Goal: Communication & Community: Answer question/provide support

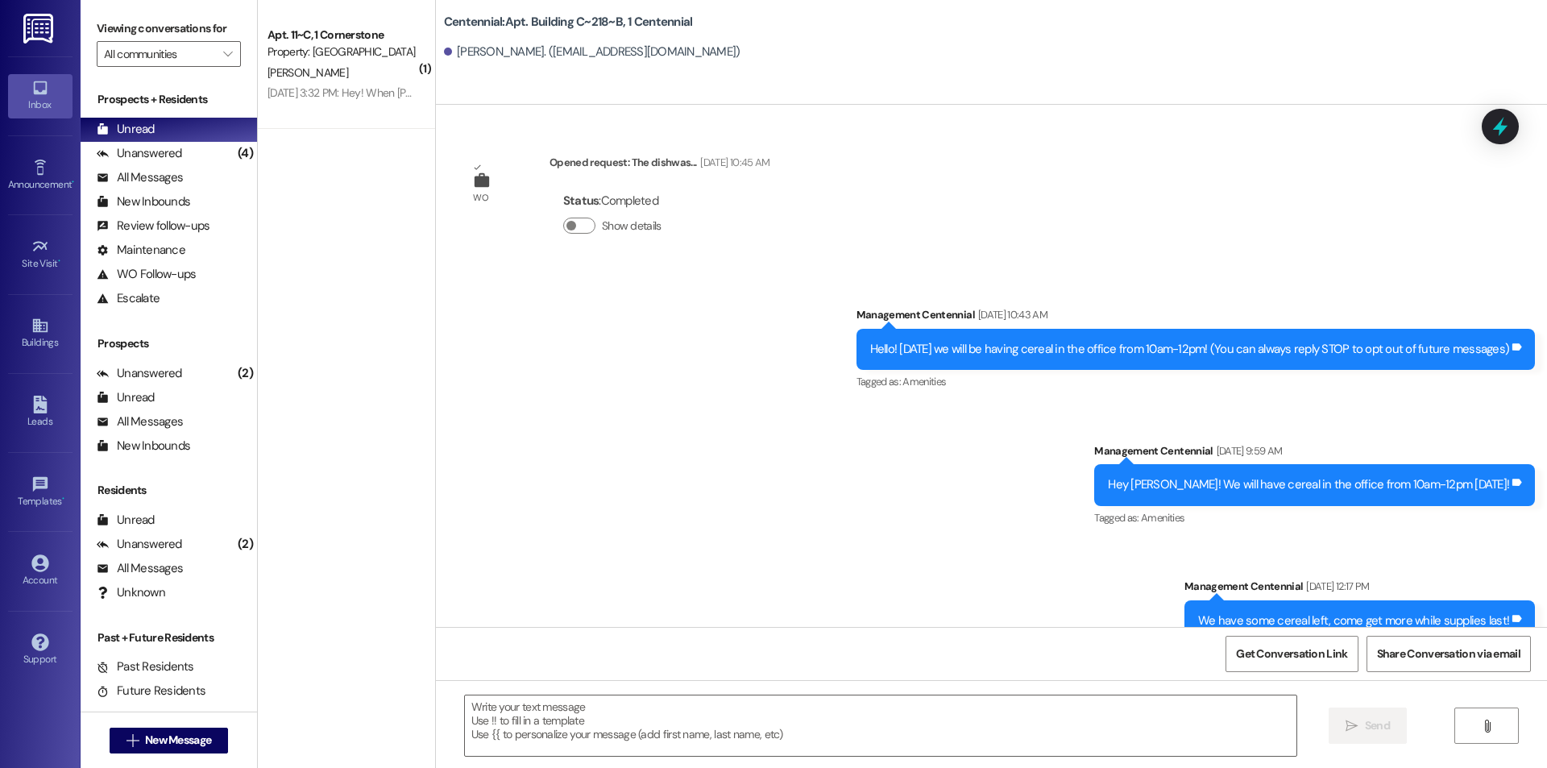
scroll to position [48516, 0]
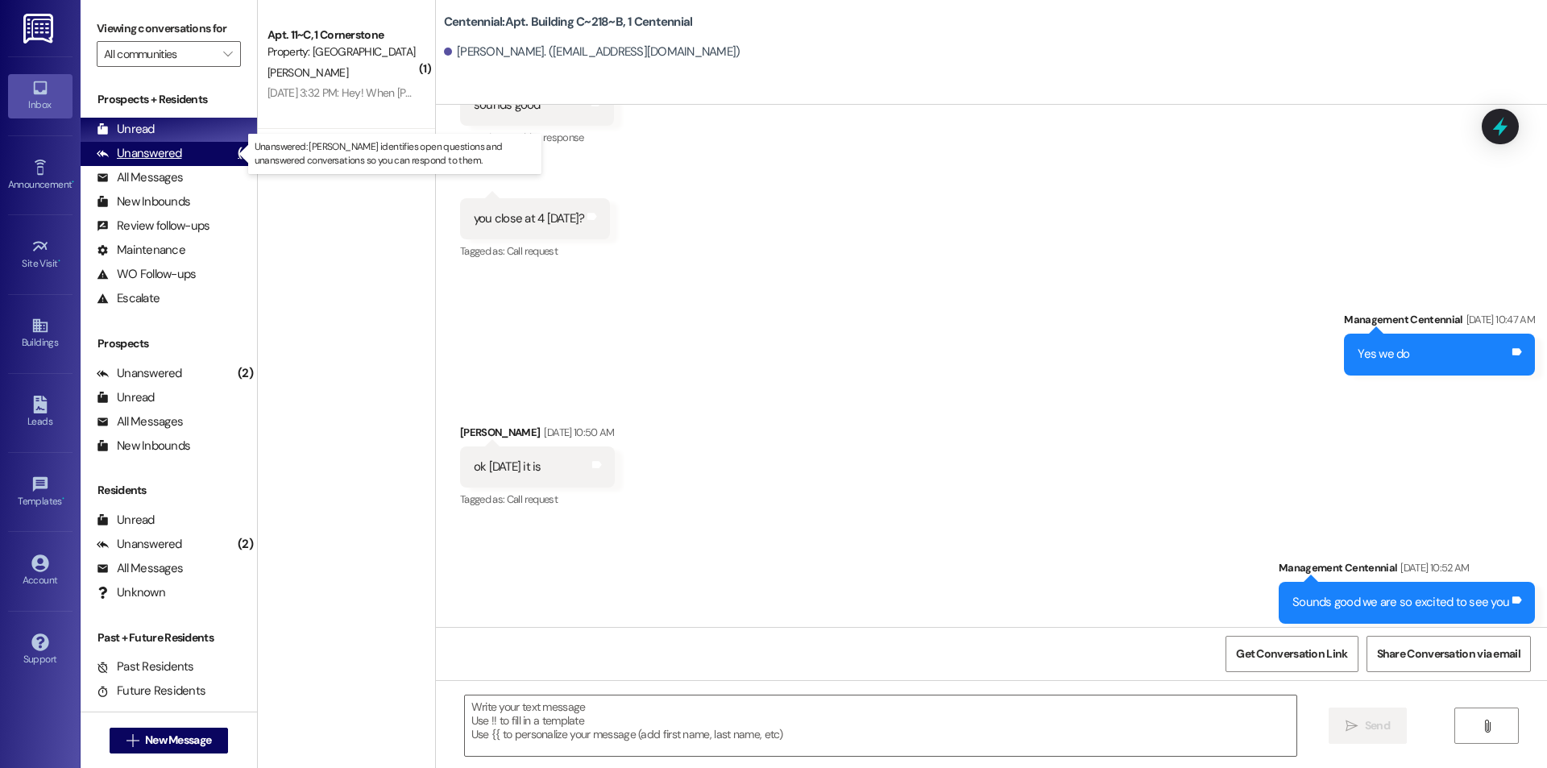
click at [171, 148] on div "Unanswered" at bounding box center [139, 153] width 85 height 17
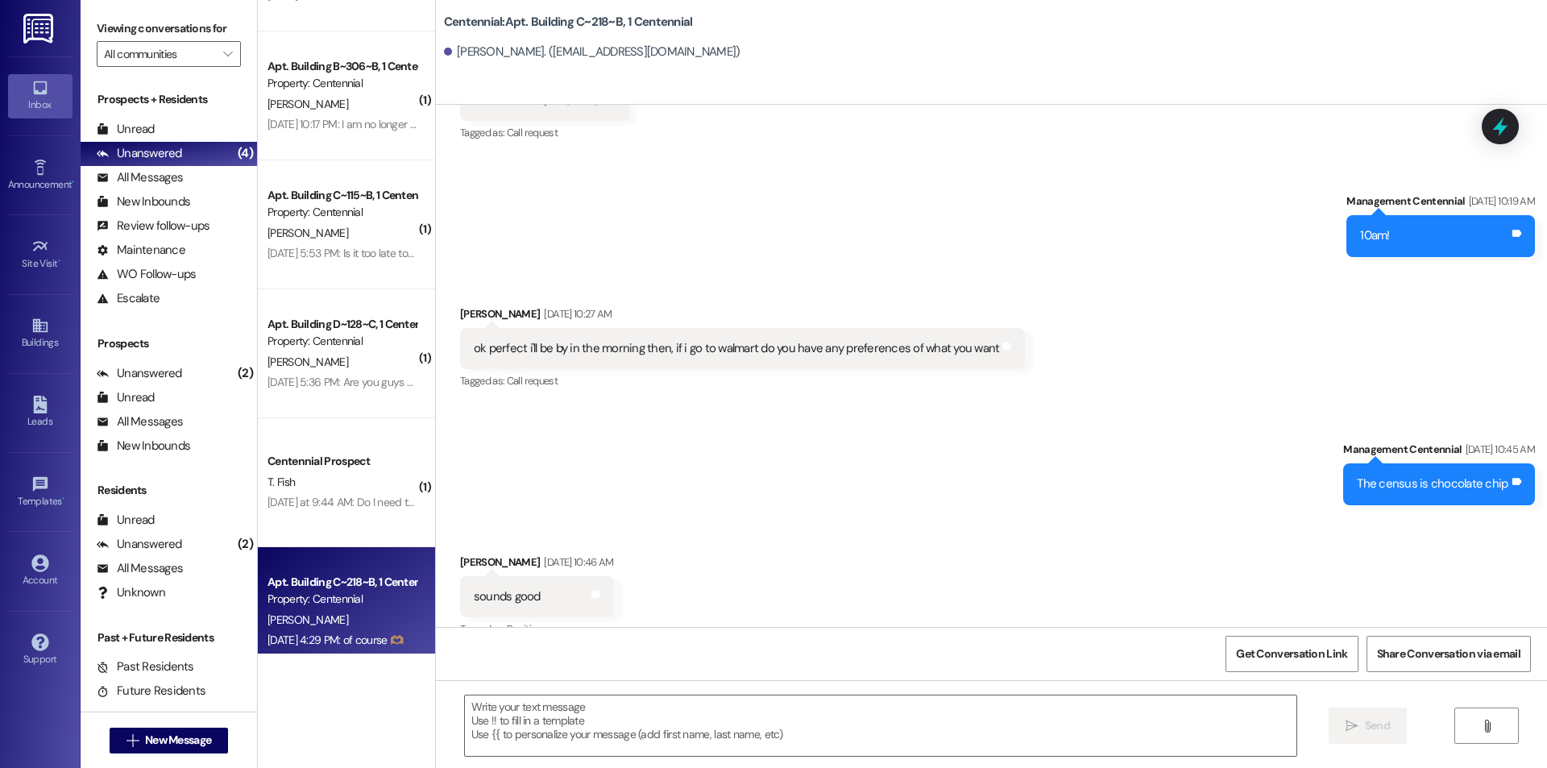
scroll to position [1022, 0]
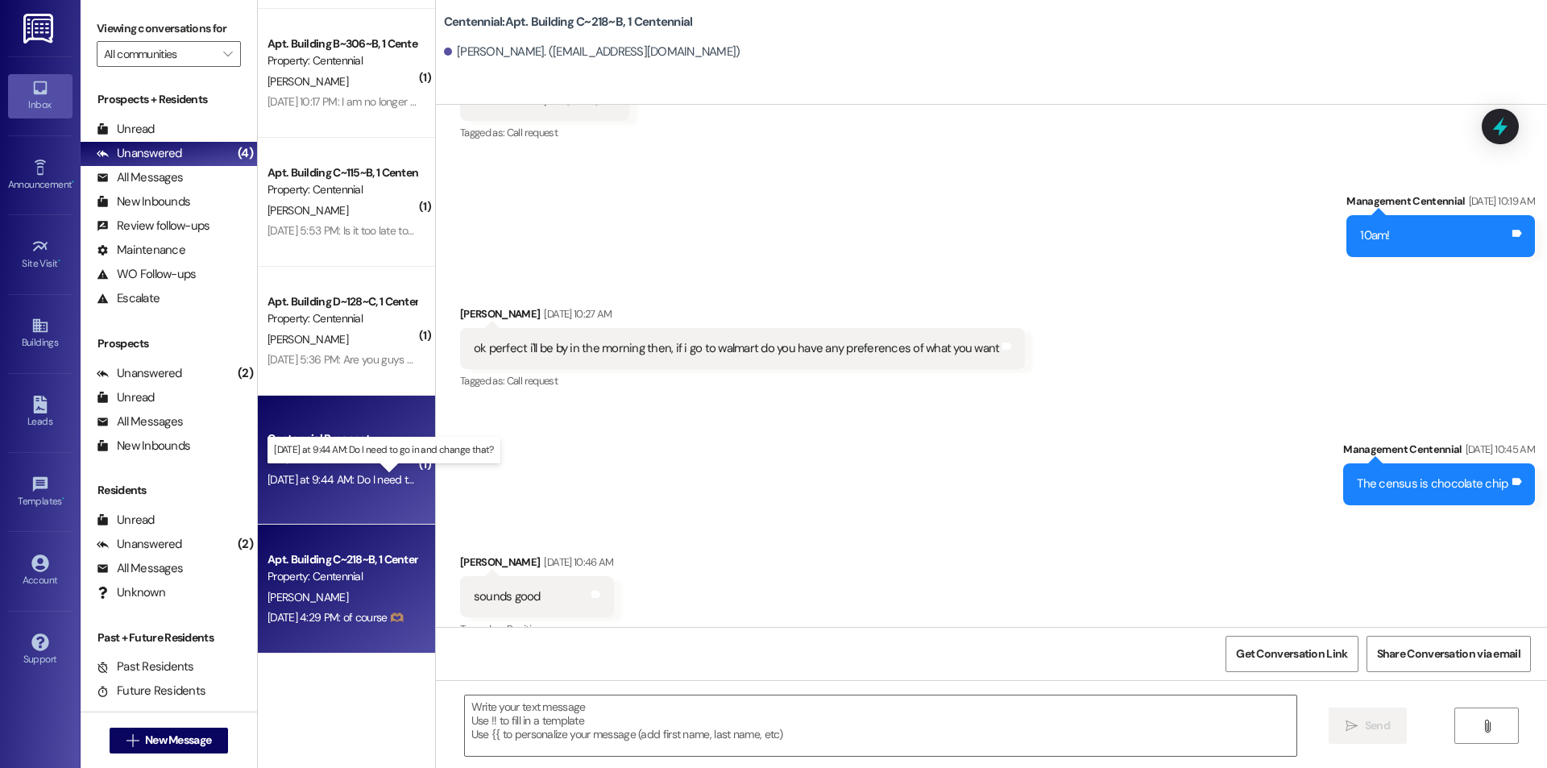
click at [390, 485] on div "[DATE] at 9:44 AM: Do I need to go in and change that? [DATE] at 9:44 AM: Do I …" at bounding box center [395, 479] width 256 height 15
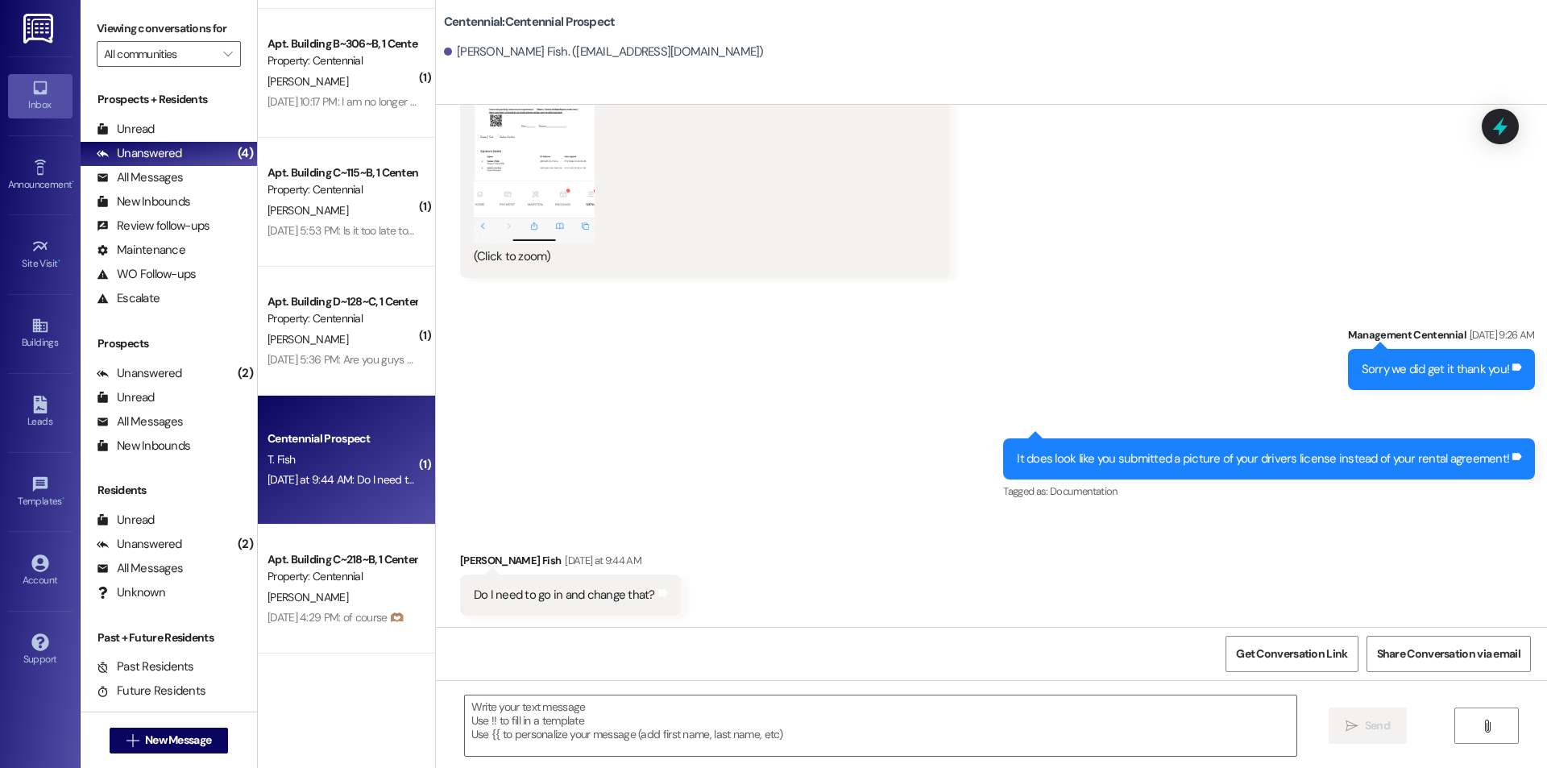
scroll to position [2276, 0]
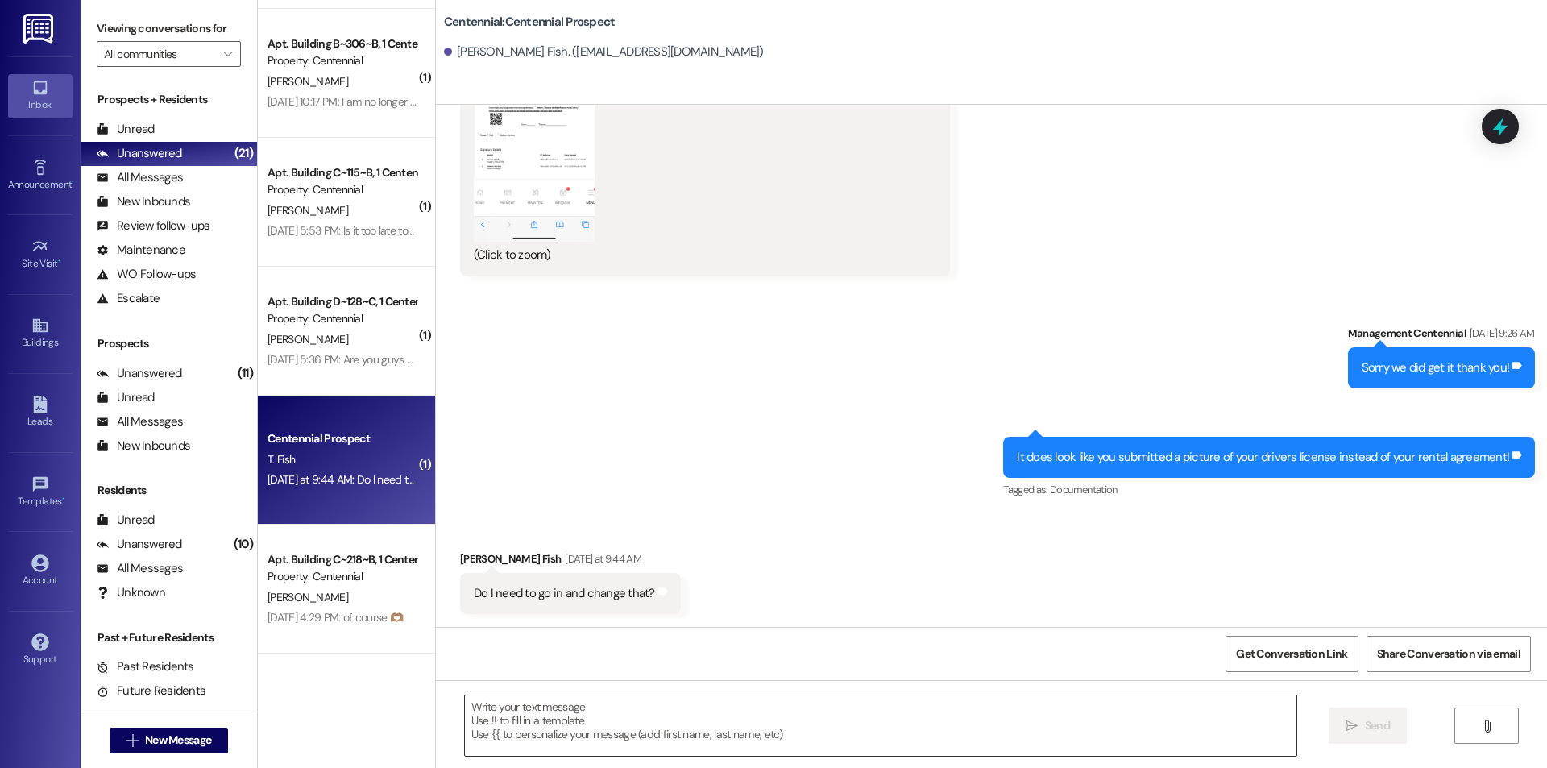
click at [712, 728] on textarea at bounding box center [880, 725] width 831 height 60
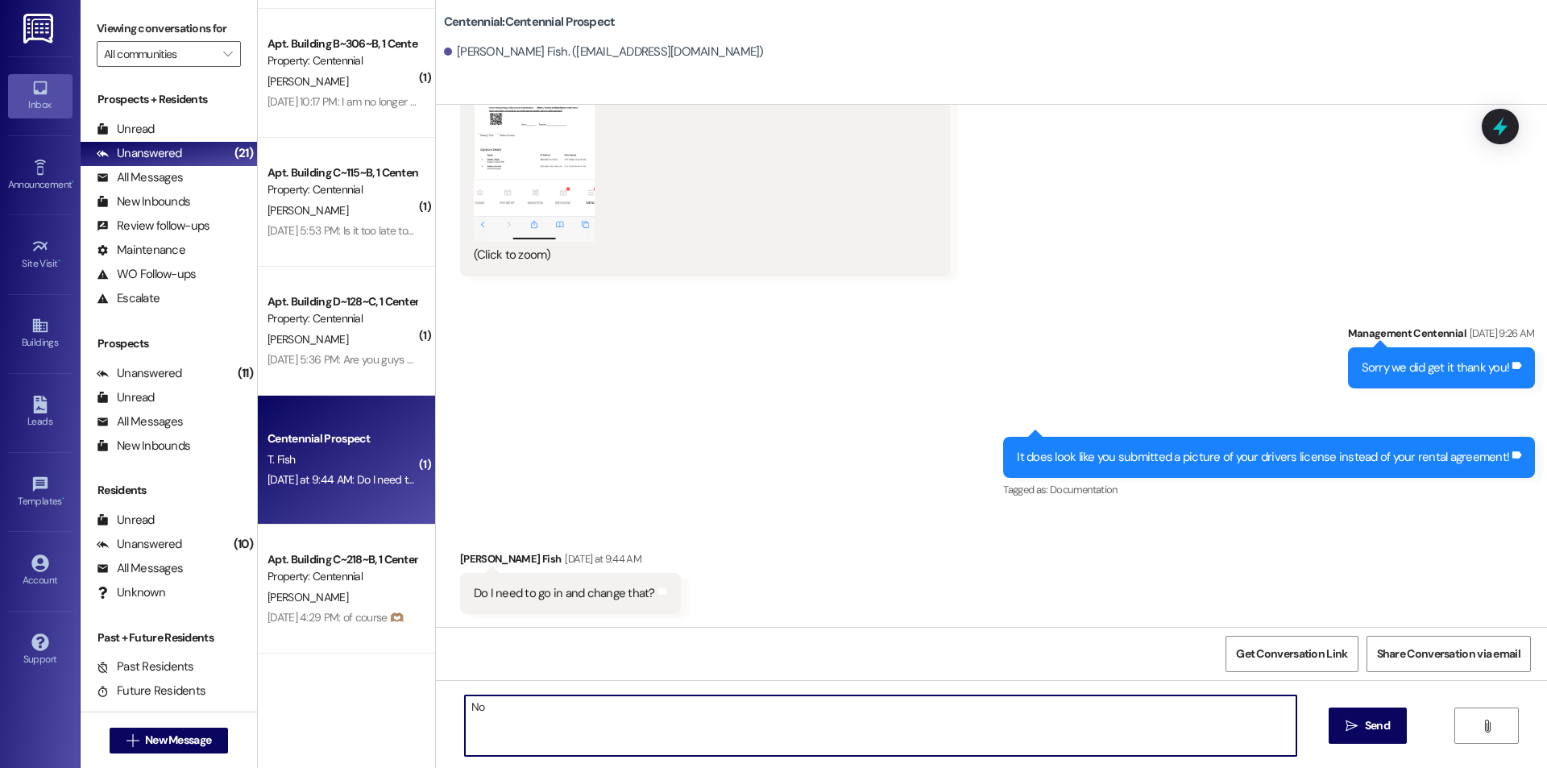
type textarea "N"
click at [465, 705] on textarea "Dont worry about it we were able to approve your parking permit anyways!" at bounding box center [880, 725] width 831 height 60
type textarea "Don't worry about it we were able to approve your parking permit anyways!"
click at [1393, 734] on button " Send" at bounding box center [1368, 725] width 78 height 36
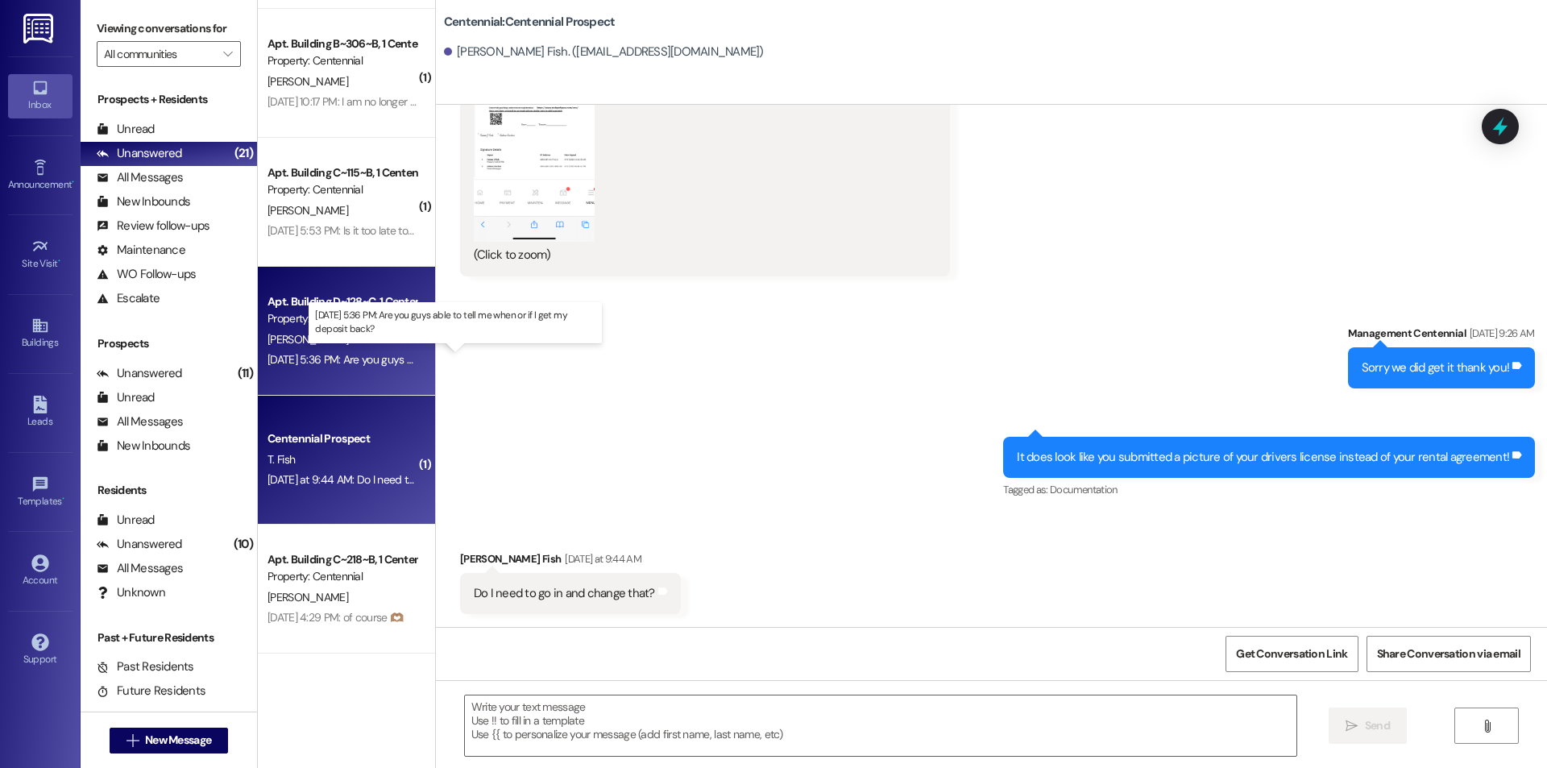
click at [300, 352] on div "[DATE] 5:36 PM: Are you guys able to tell me when or if I get my deposit back? …" at bounding box center [448, 359] width 363 height 15
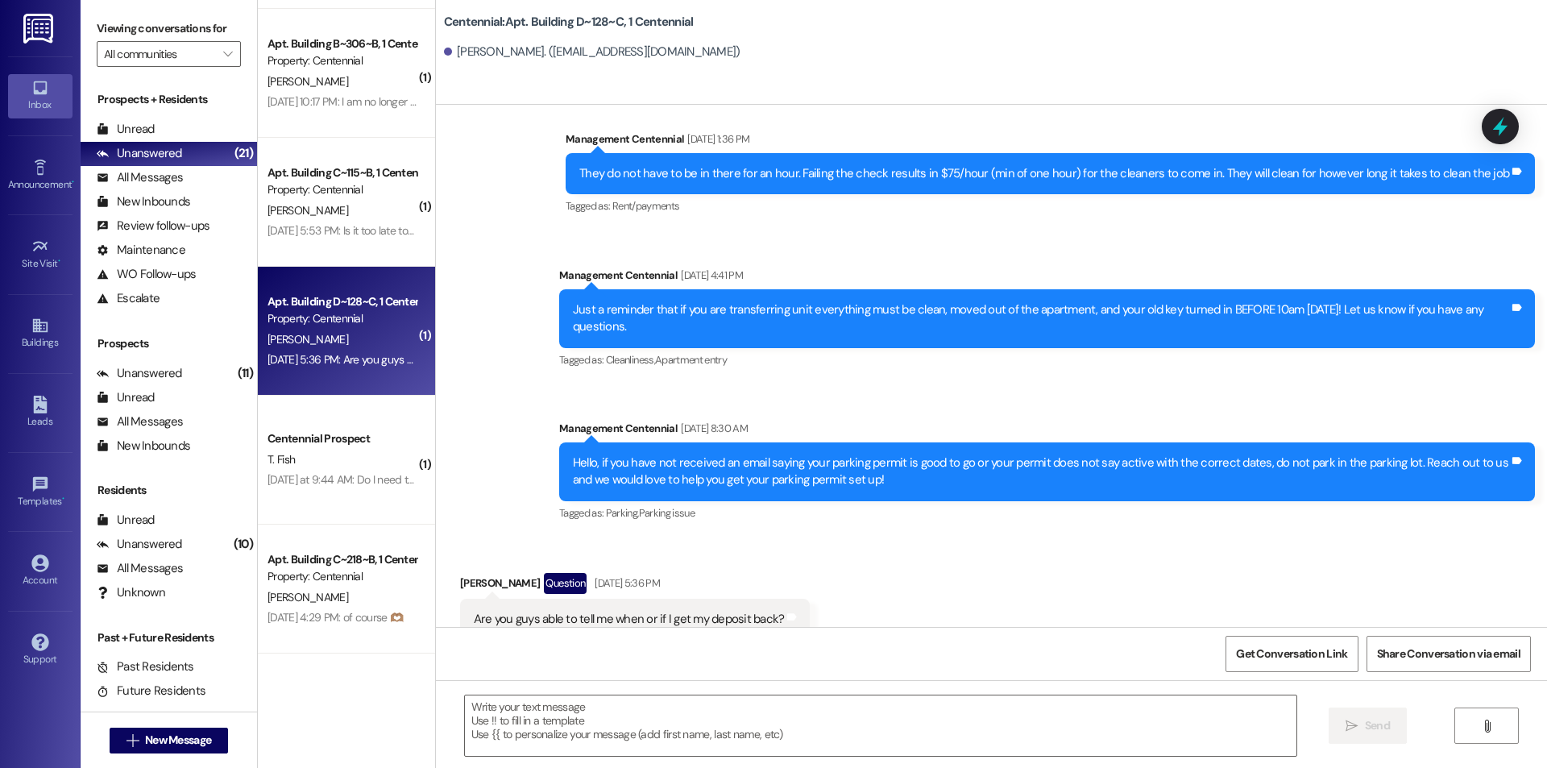
scroll to position [34762, 0]
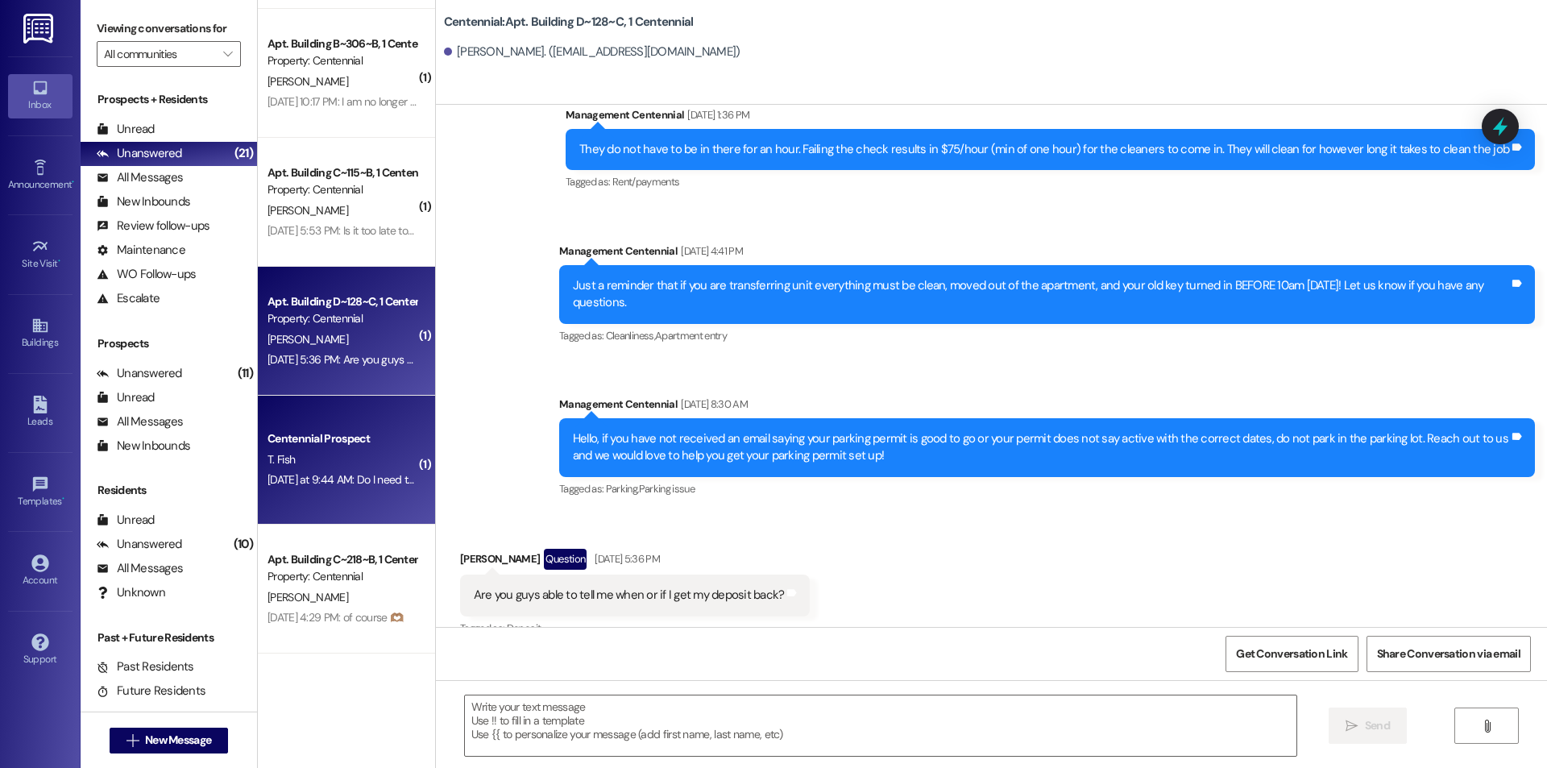
click at [309, 443] on div "Centennial Prospect" at bounding box center [341, 438] width 149 height 17
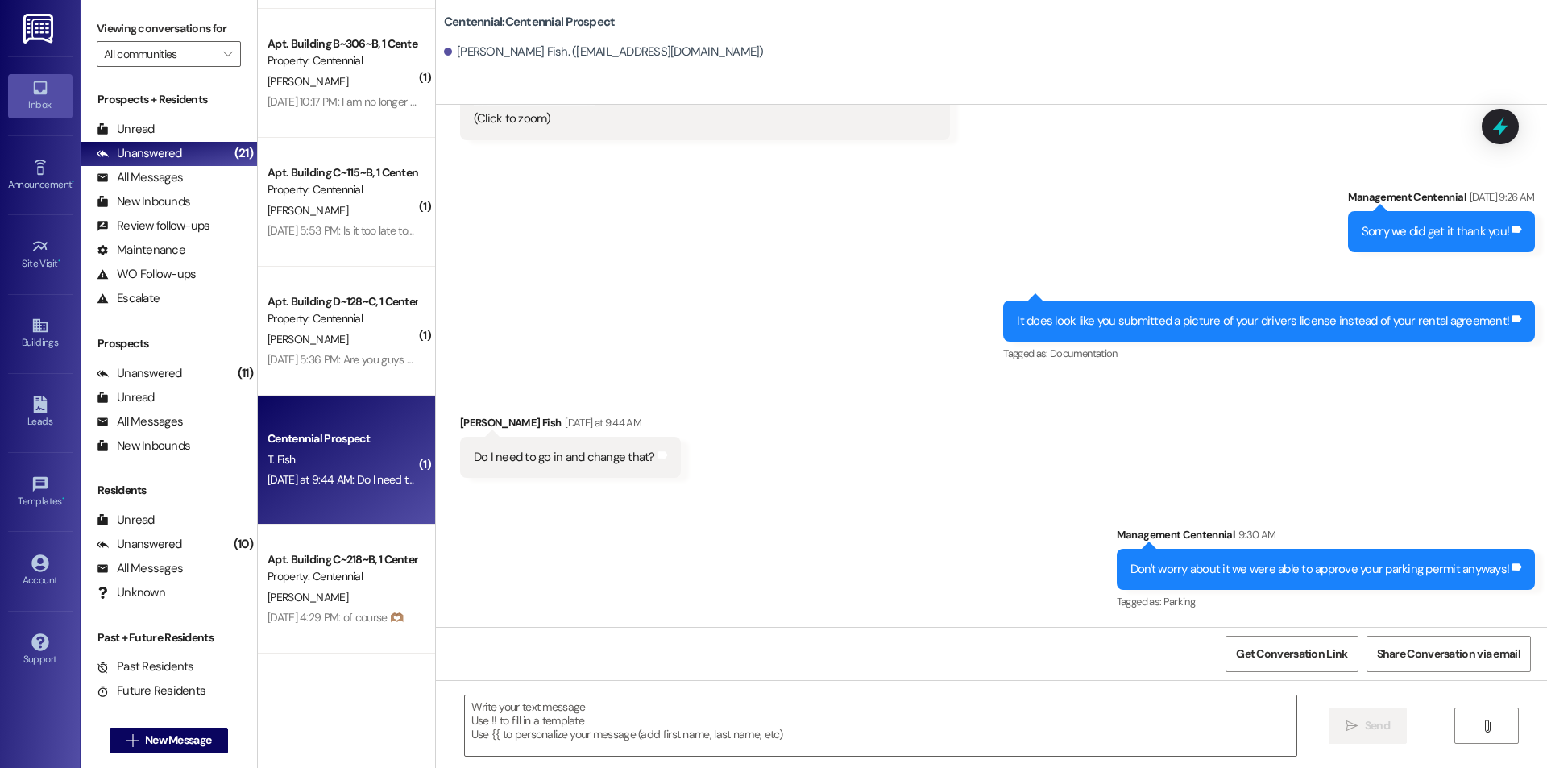
scroll to position [2412, 0]
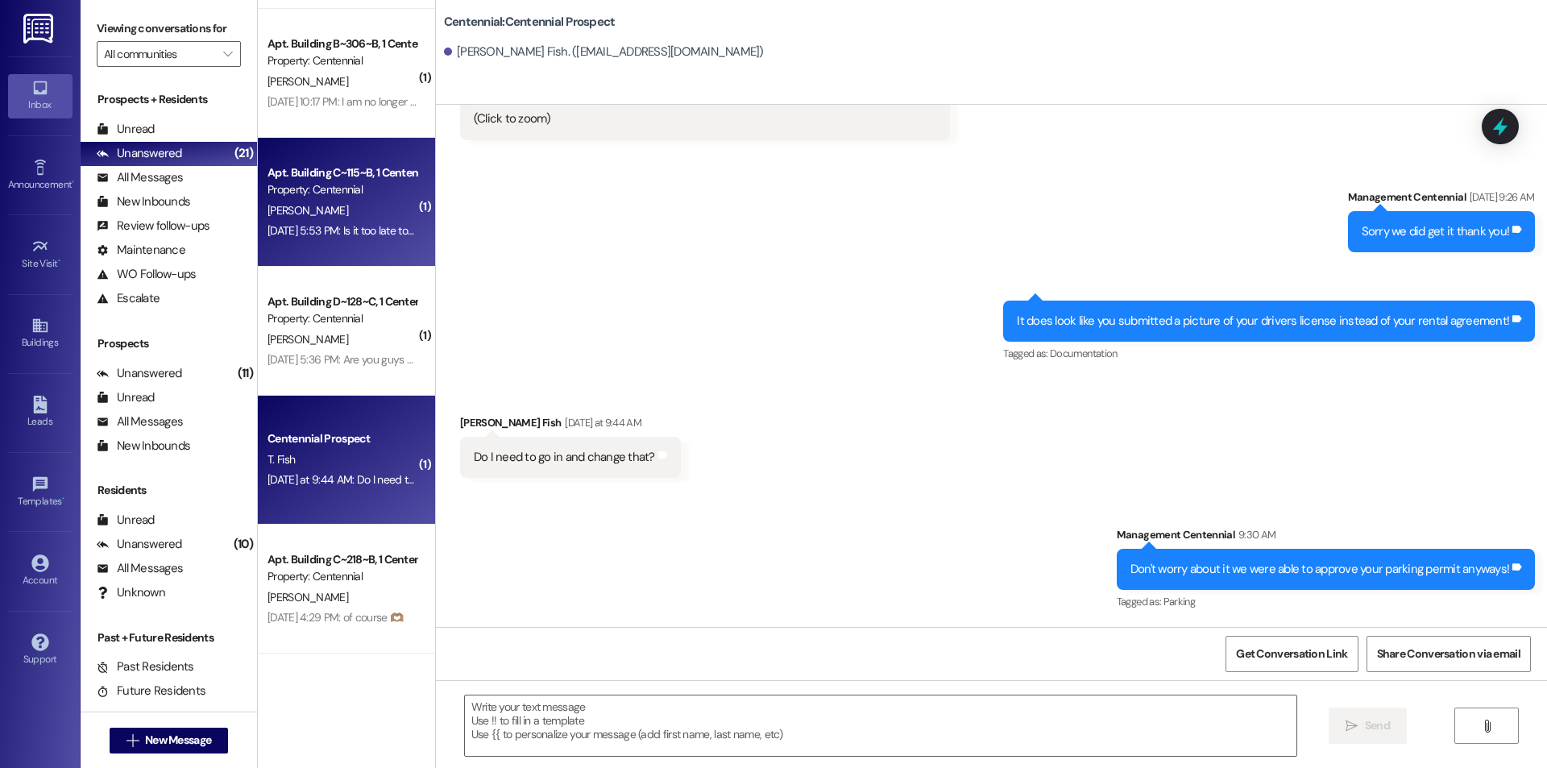
click at [305, 224] on div "[DATE] 5:53 PM: Is it too late to set up a parking pass? Like is there a time w…" at bounding box center [479, 230] width 425 height 15
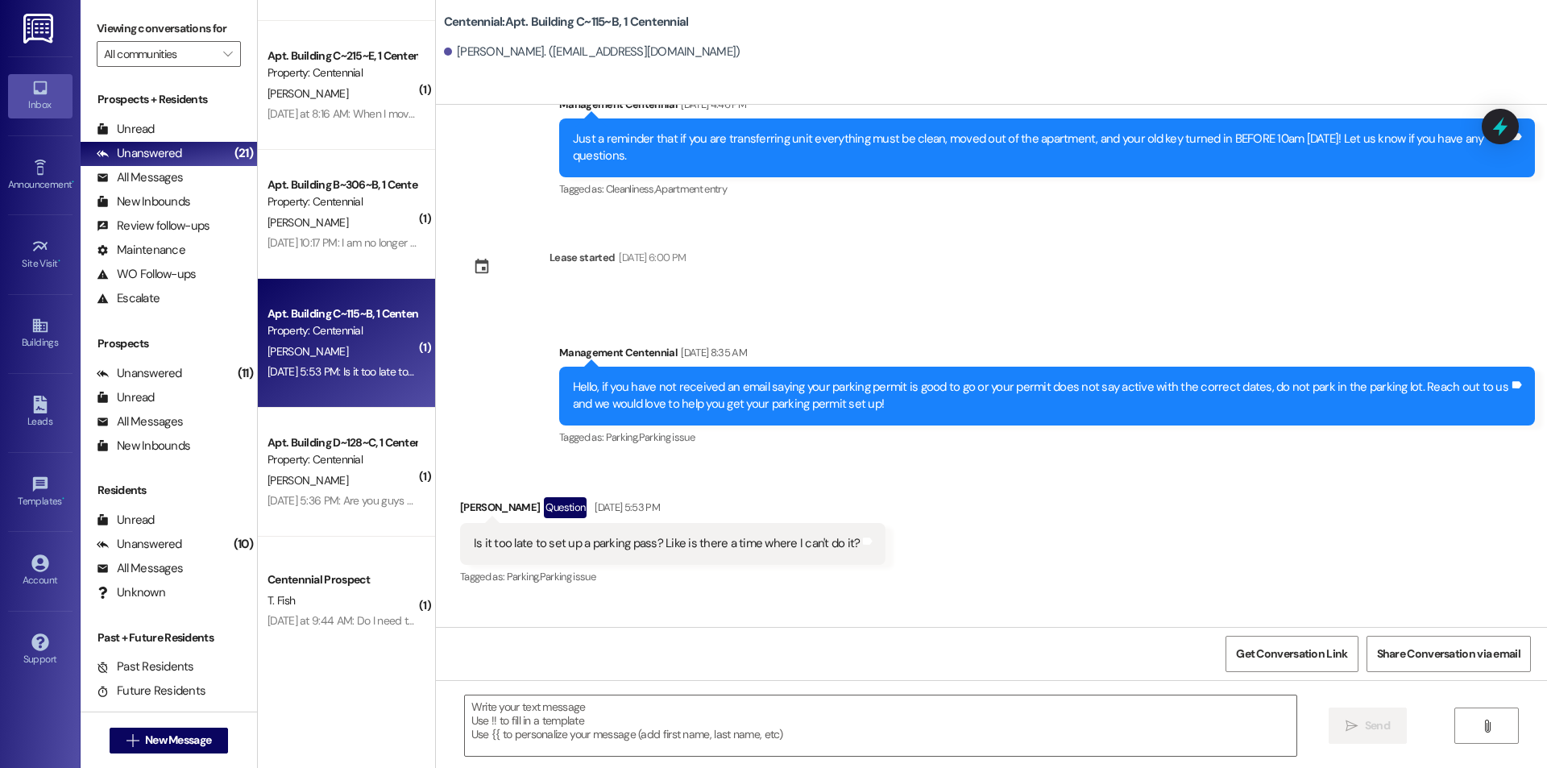
scroll to position [861, 0]
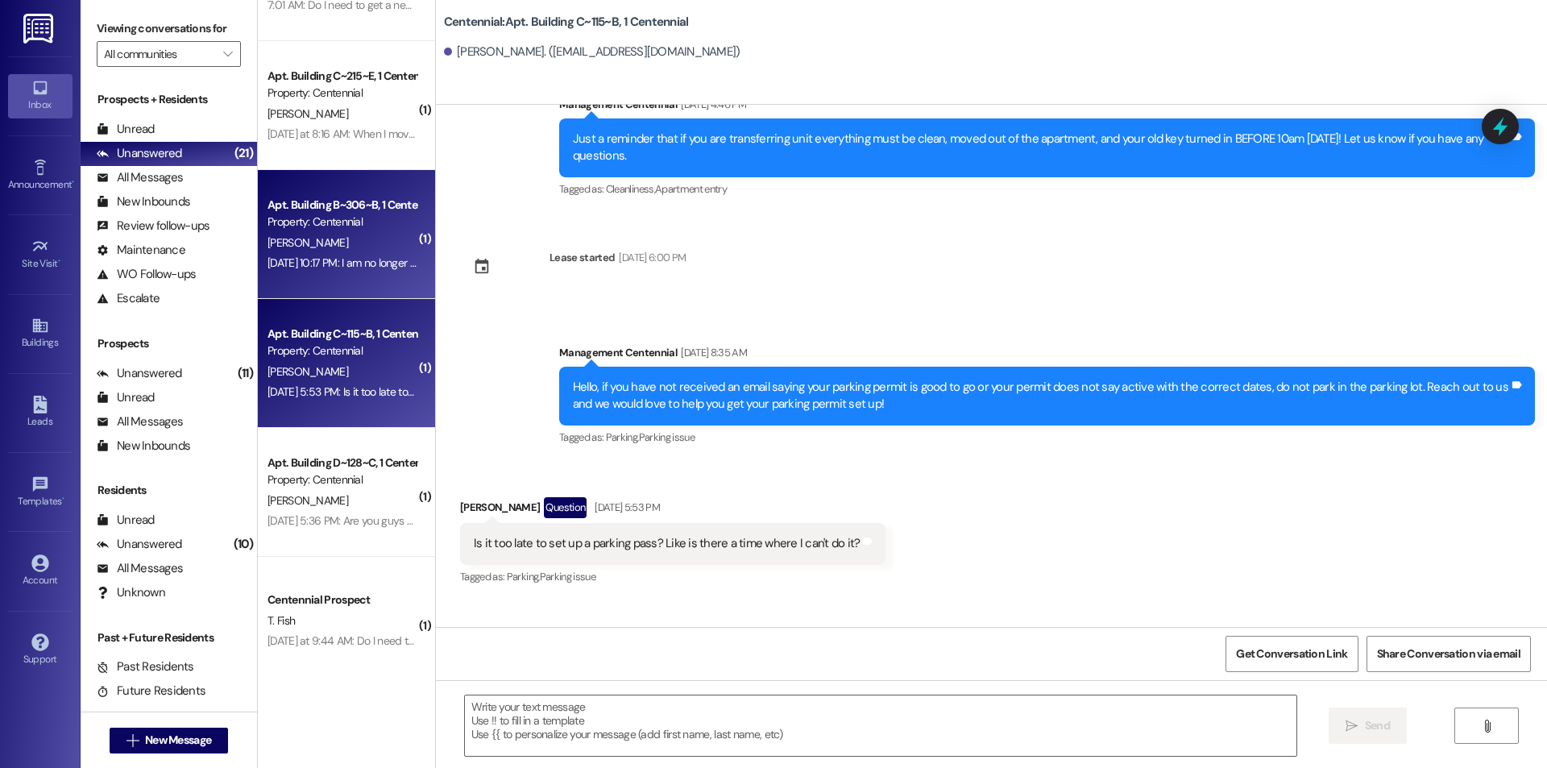
click at [334, 255] on div "[DATE] 10:17 PM: I am no longer a tenant of centennial. Would you please remove…" at bounding box center [494, 262] width 454 height 15
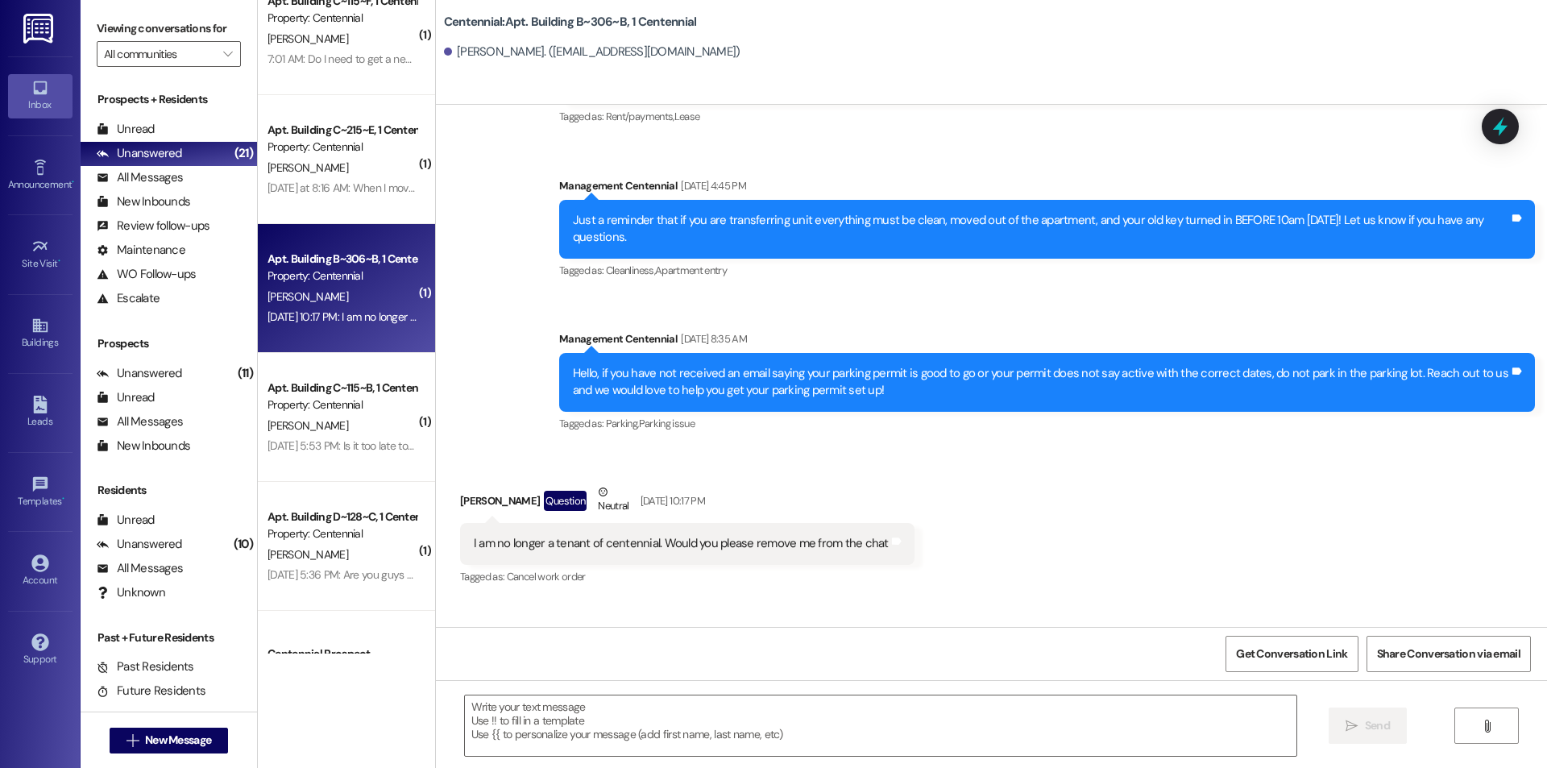
scroll to position [781, 0]
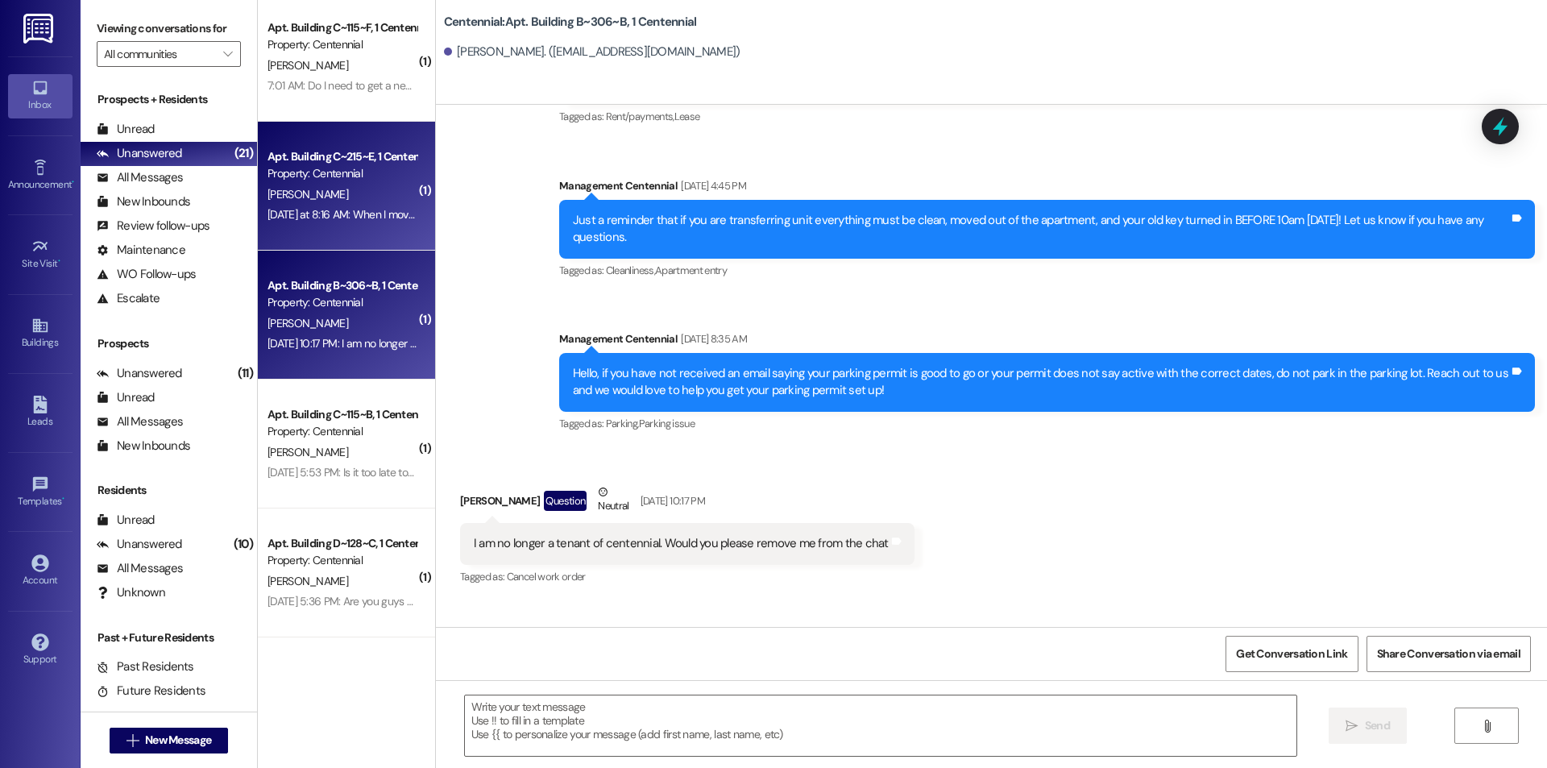
click at [327, 232] on div "Apt. Building C~215~E, 1 Centennial Property: Centennial [PERSON_NAME] [DATE] a…" at bounding box center [346, 186] width 177 height 129
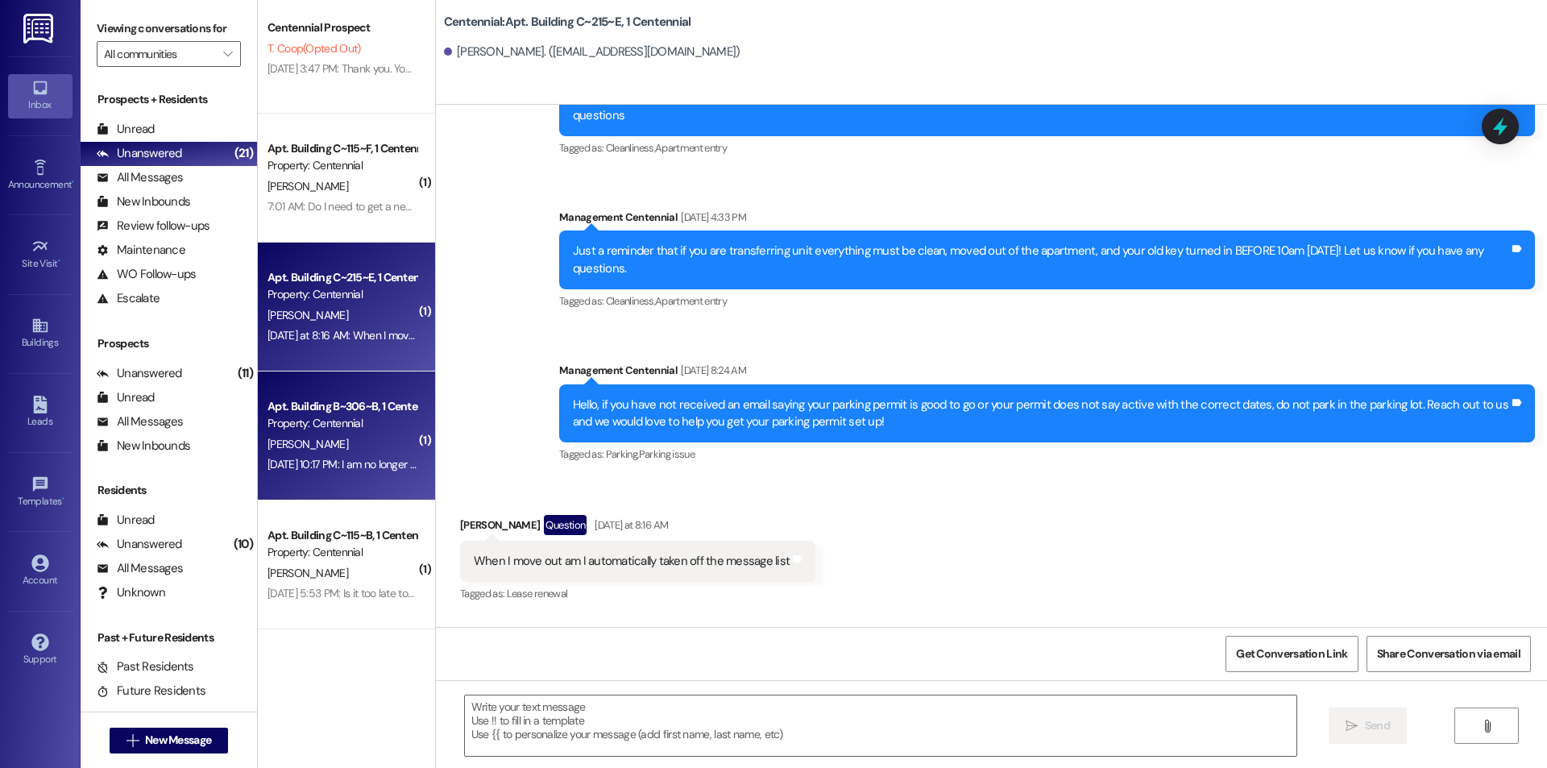
scroll to position [620, 0]
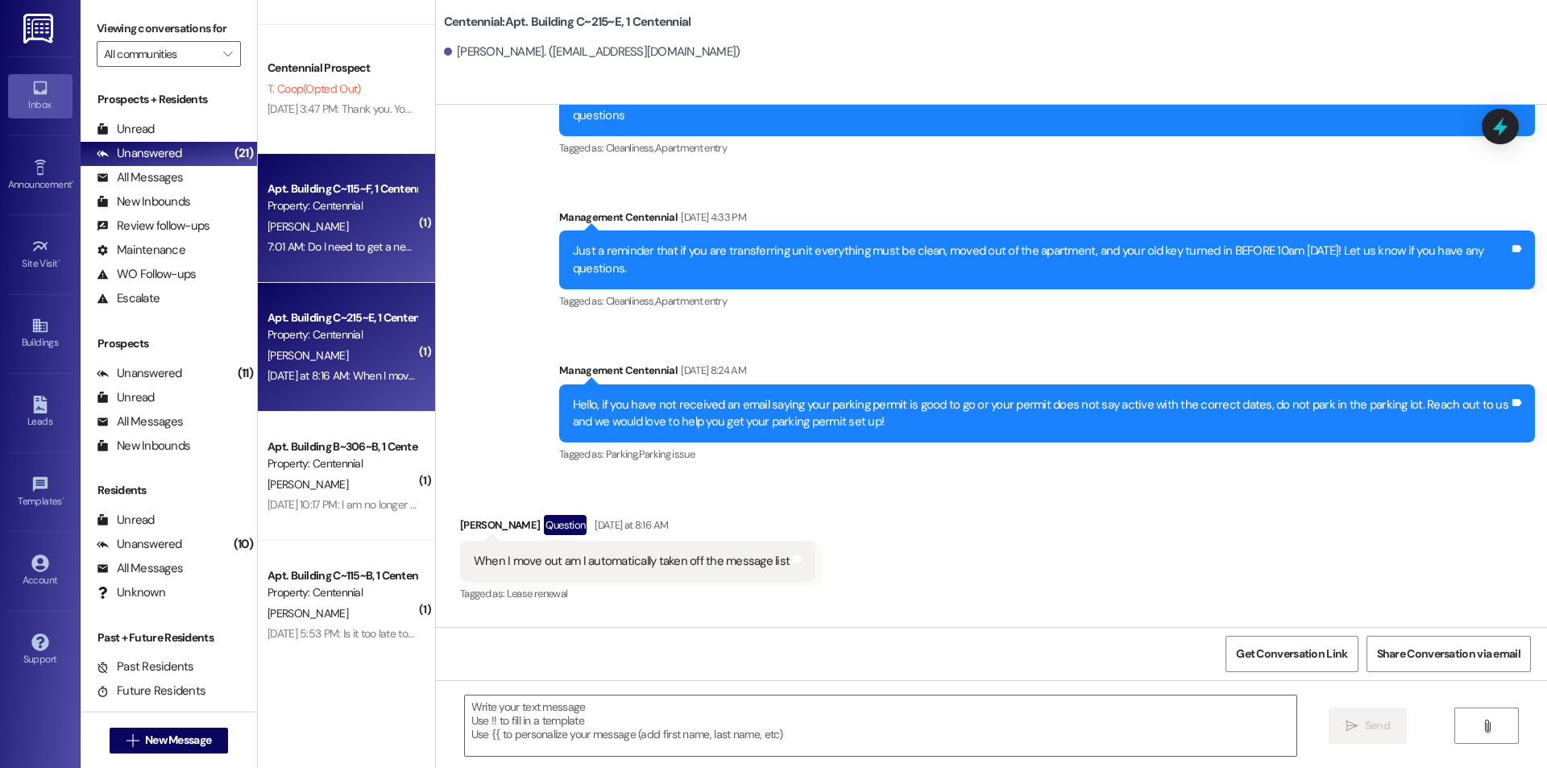
click at [347, 250] on div "7:01 AM: Do I need to get a new bike sticker when I transfer? 7:01 AM: Do I nee…" at bounding box center [405, 246] width 277 height 15
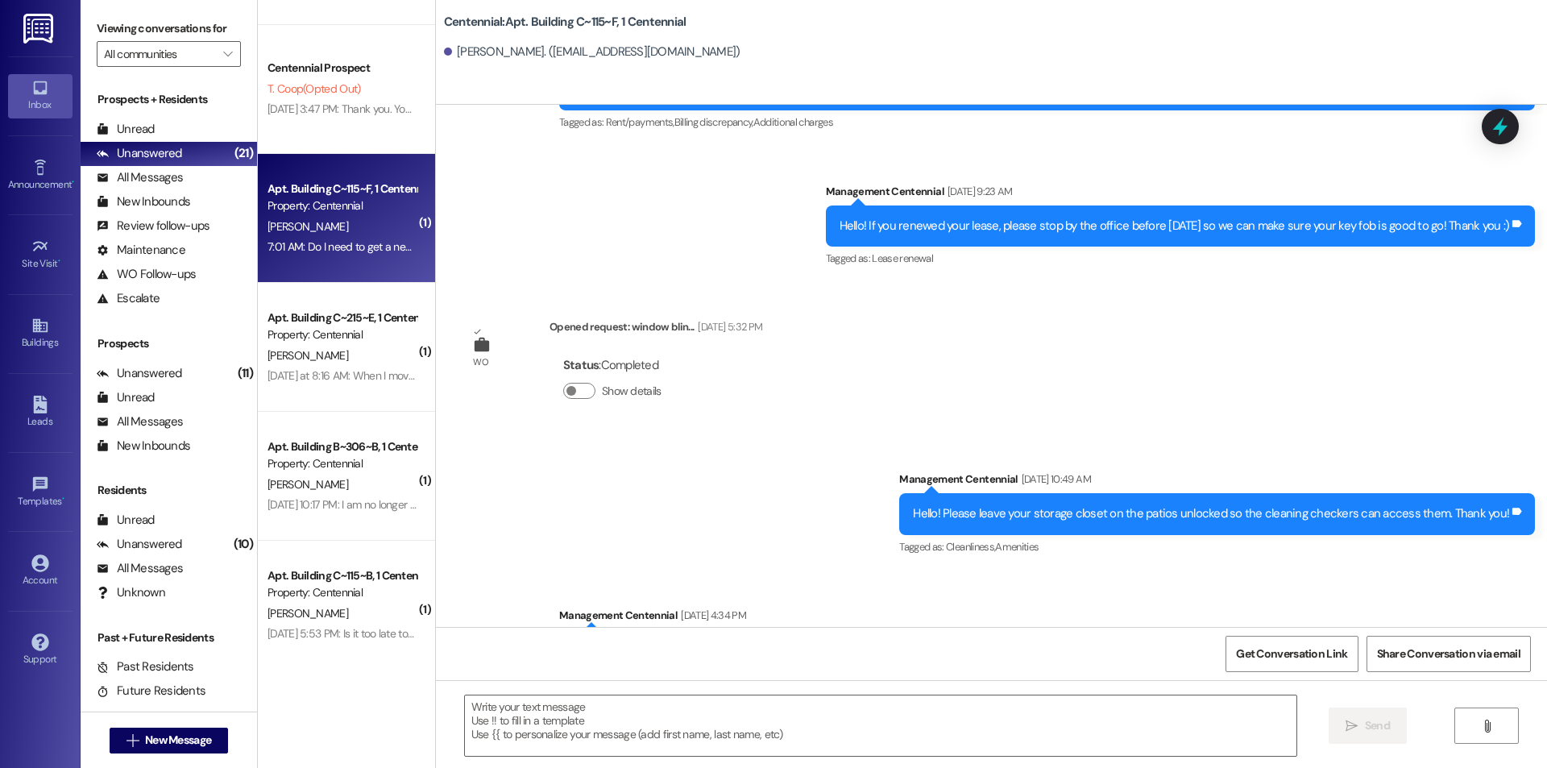
scroll to position [12527, 0]
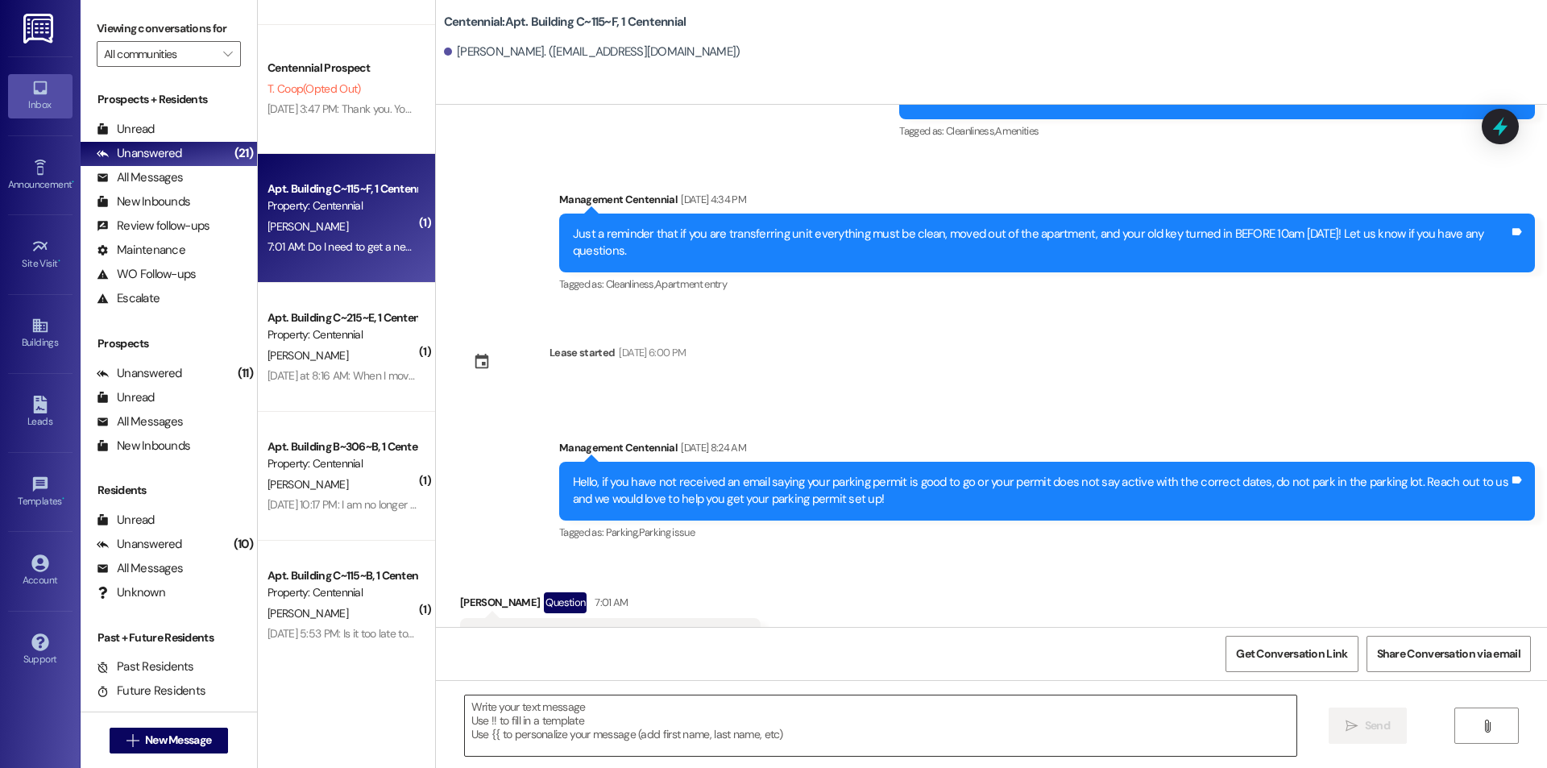
click at [643, 702] on textarea at bounding box center [880, 725] width 831 height 60
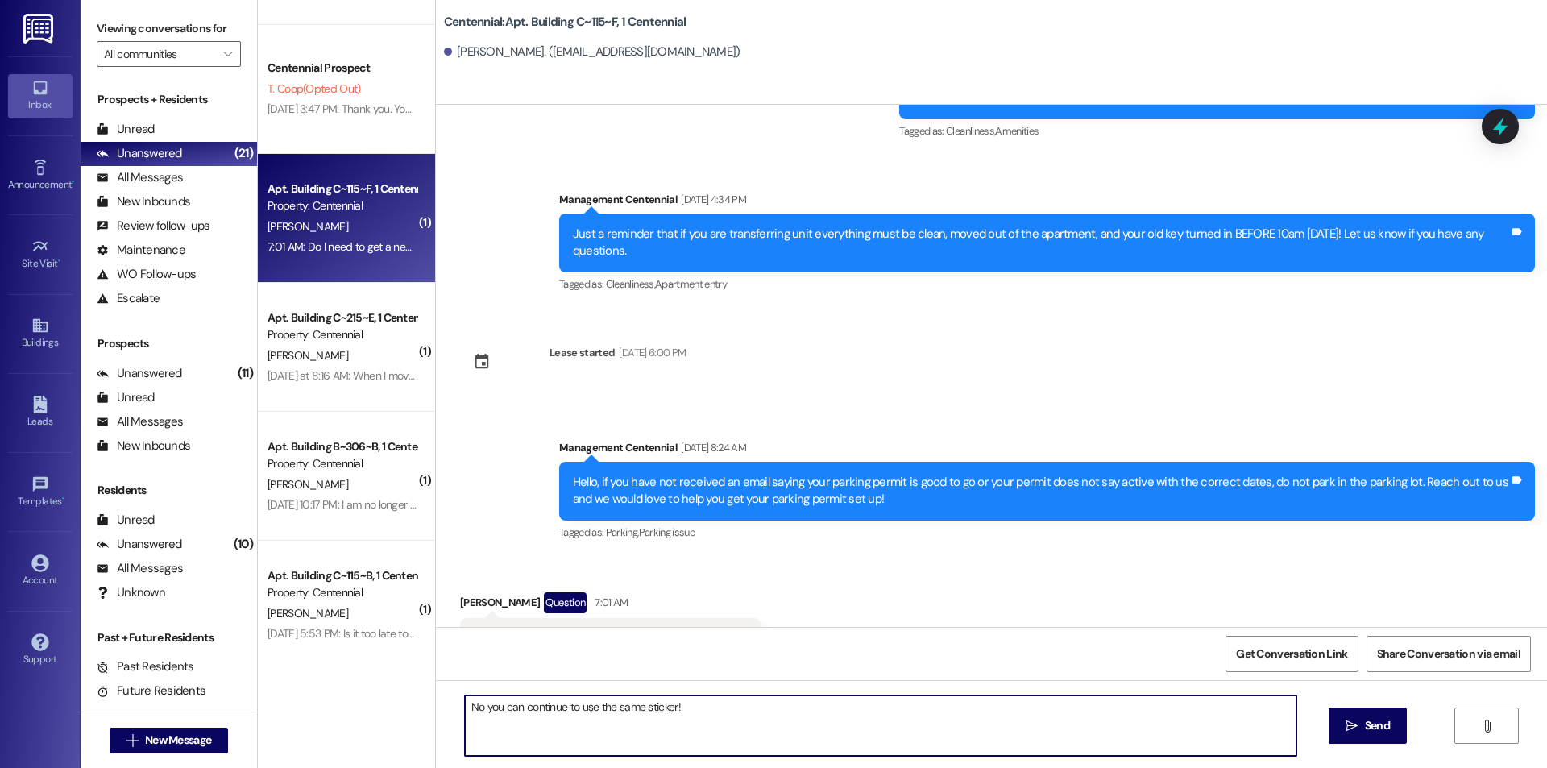
click at [470, 710] on textarea "No you can continue to use the same sticker!" at bounding box center [880, 725] width 831 height 60
type textarea "No, you can continue to use the same sticker!"
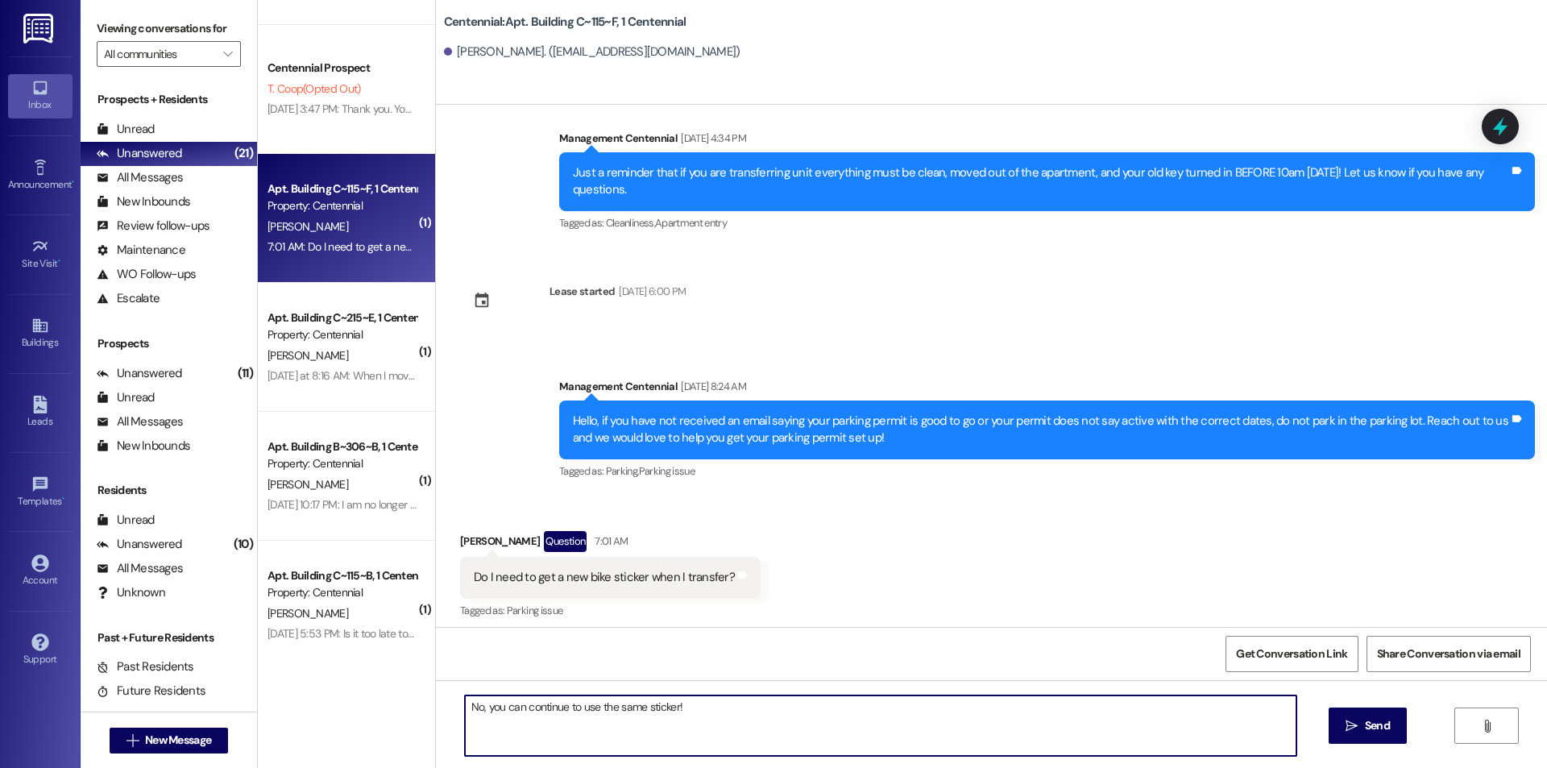
scroll to position [12640, 0]
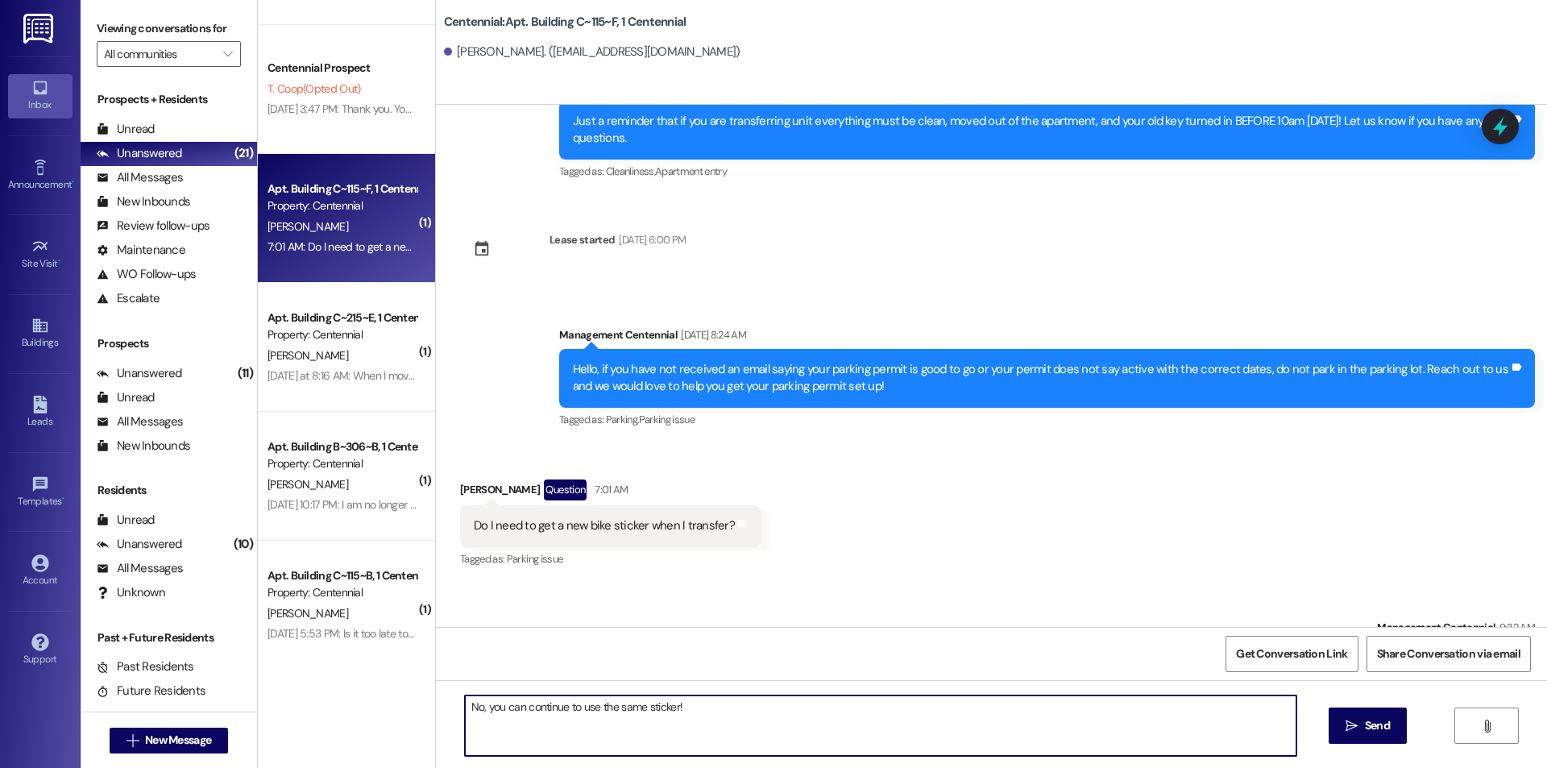
drag, startPoint x: 645, startPoint y: 707, endPoint x: 410, endPoint y: 695, distance: 234.8
click at [412, 697] on div "( 1 ) Apt. Building B~208~D, 1 Centennial Property: Centennial [PERSON_NAME] [D…" at bounding box center [902, 384] width 1289 height 768
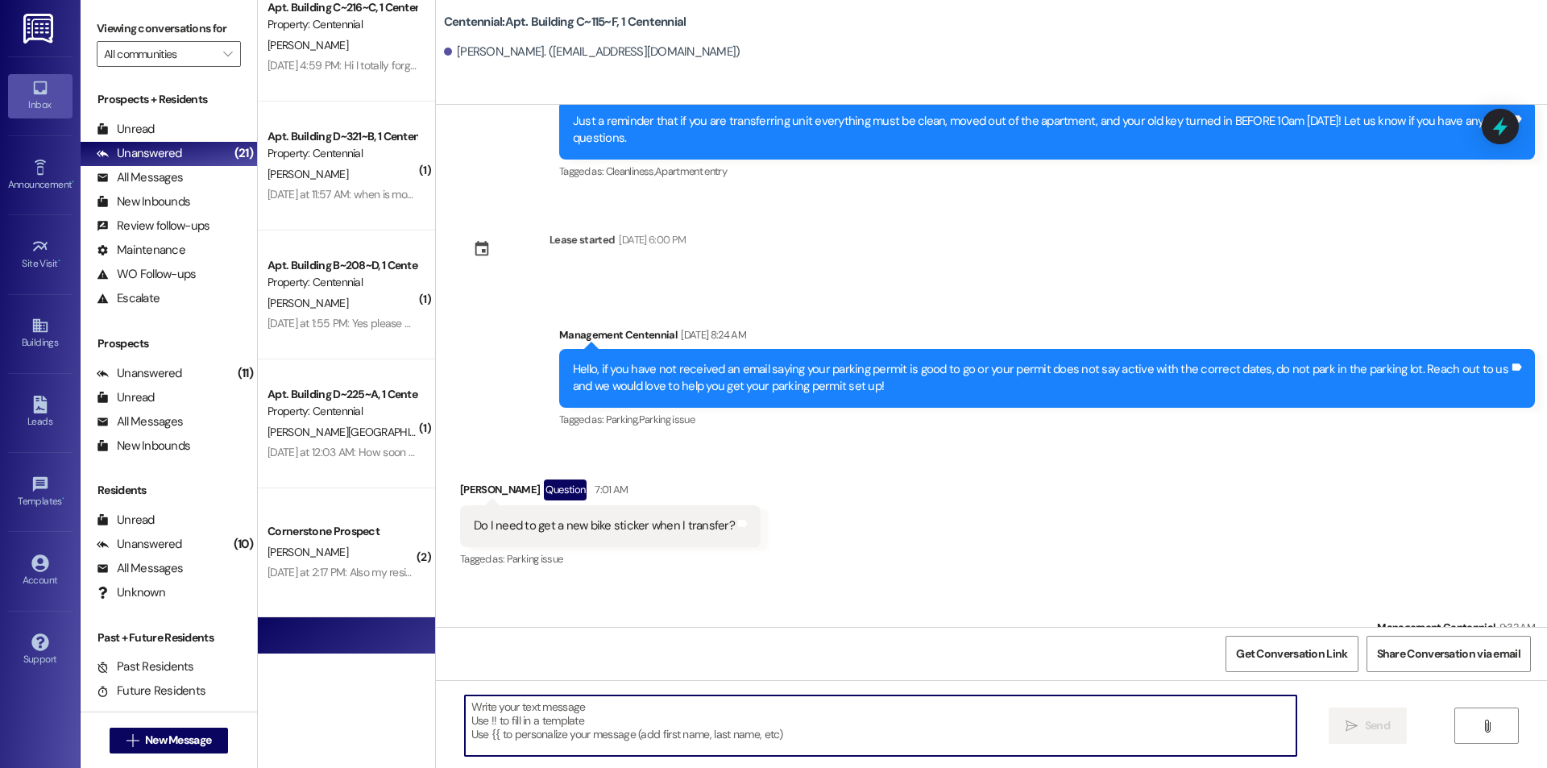
scroll to position [0, 0]
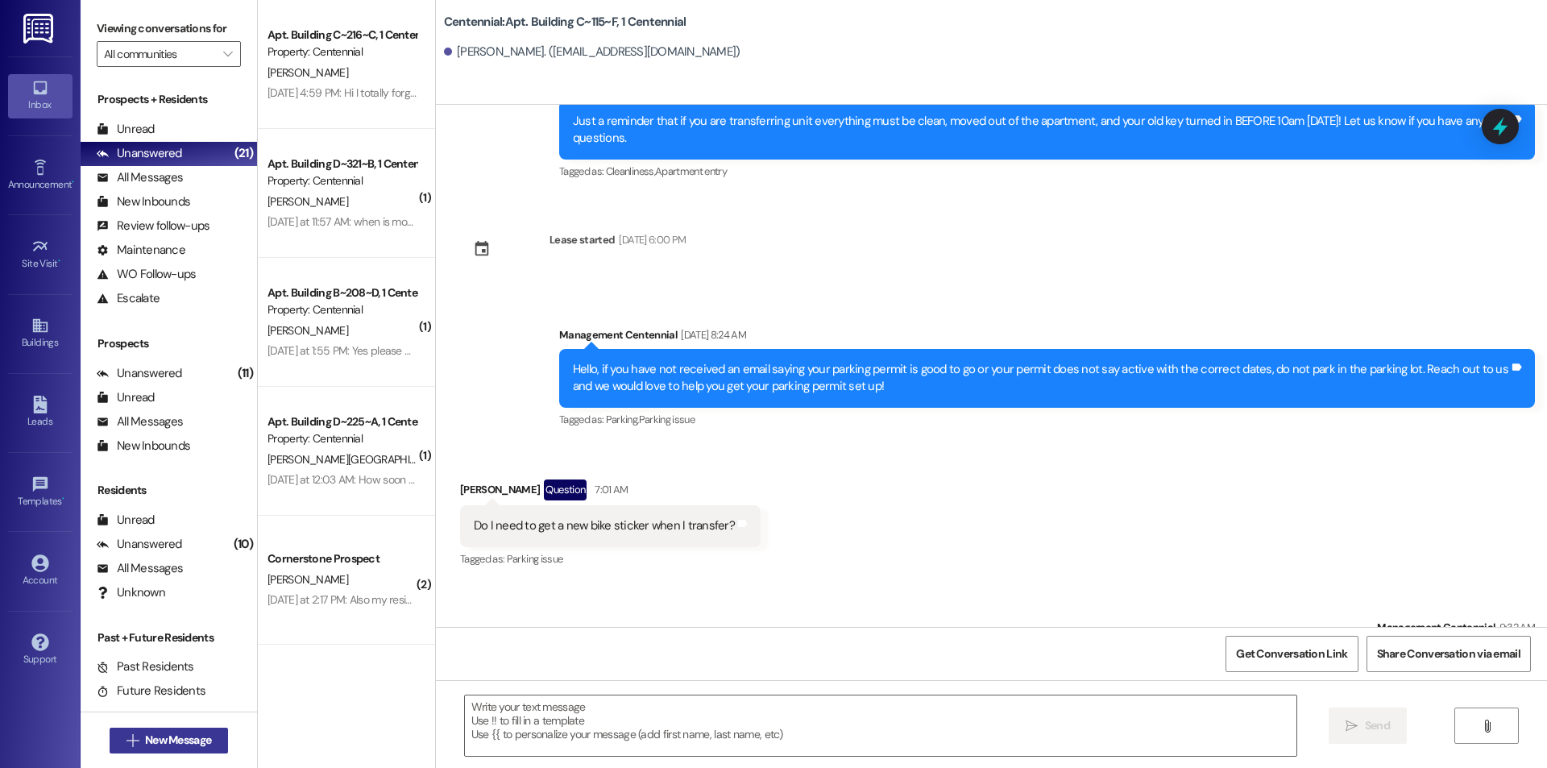
click at [185, 736] on span "New Message" at bounding box center [178, 740] width 66 height 17
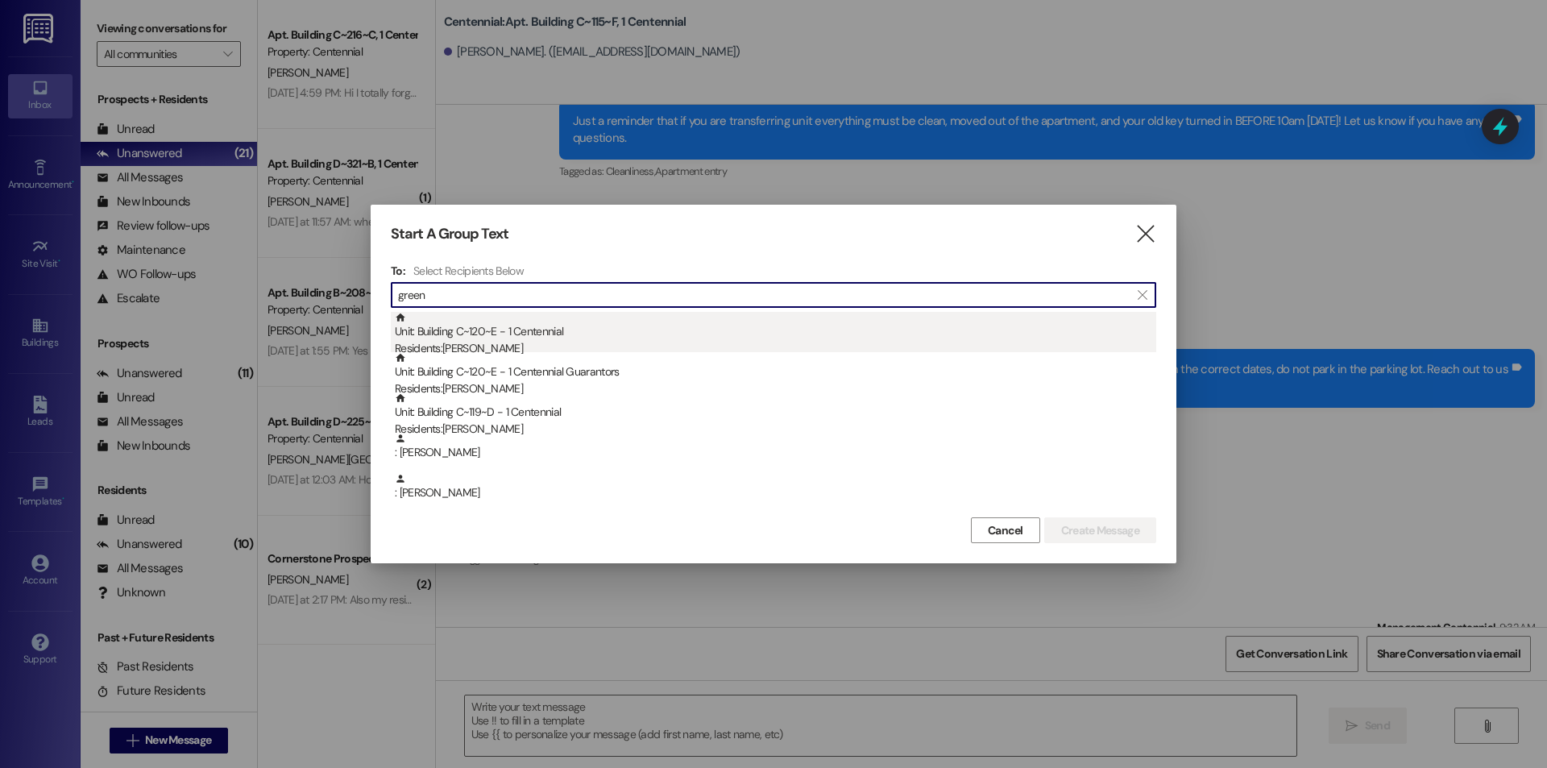
type input "green"
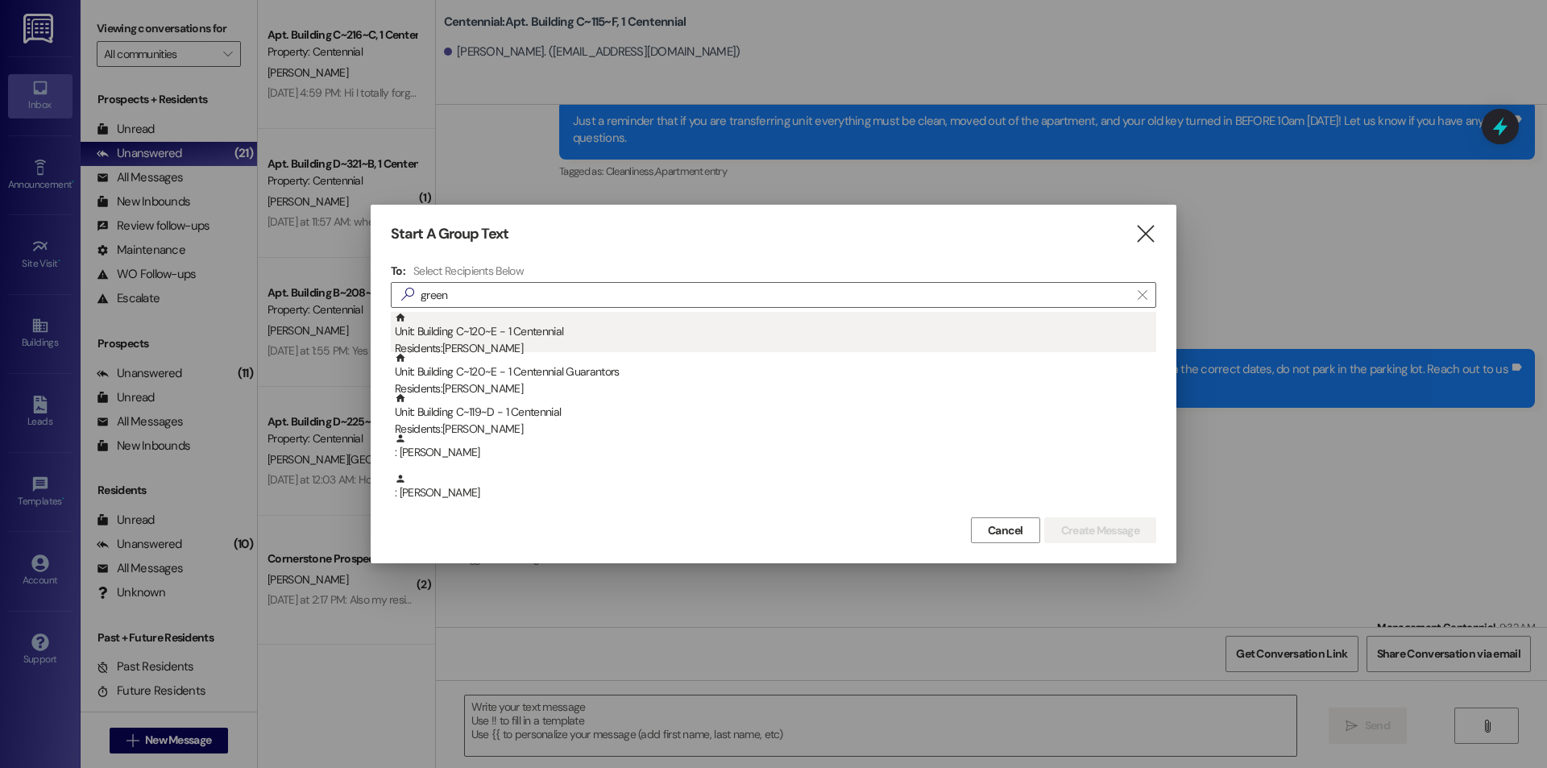
click at [474, 334] on div "Unit: Building C~120~E - 1 Centennial Residents: [PERSON_NAME]" at bounding box center [775, 335] width 761 height 46
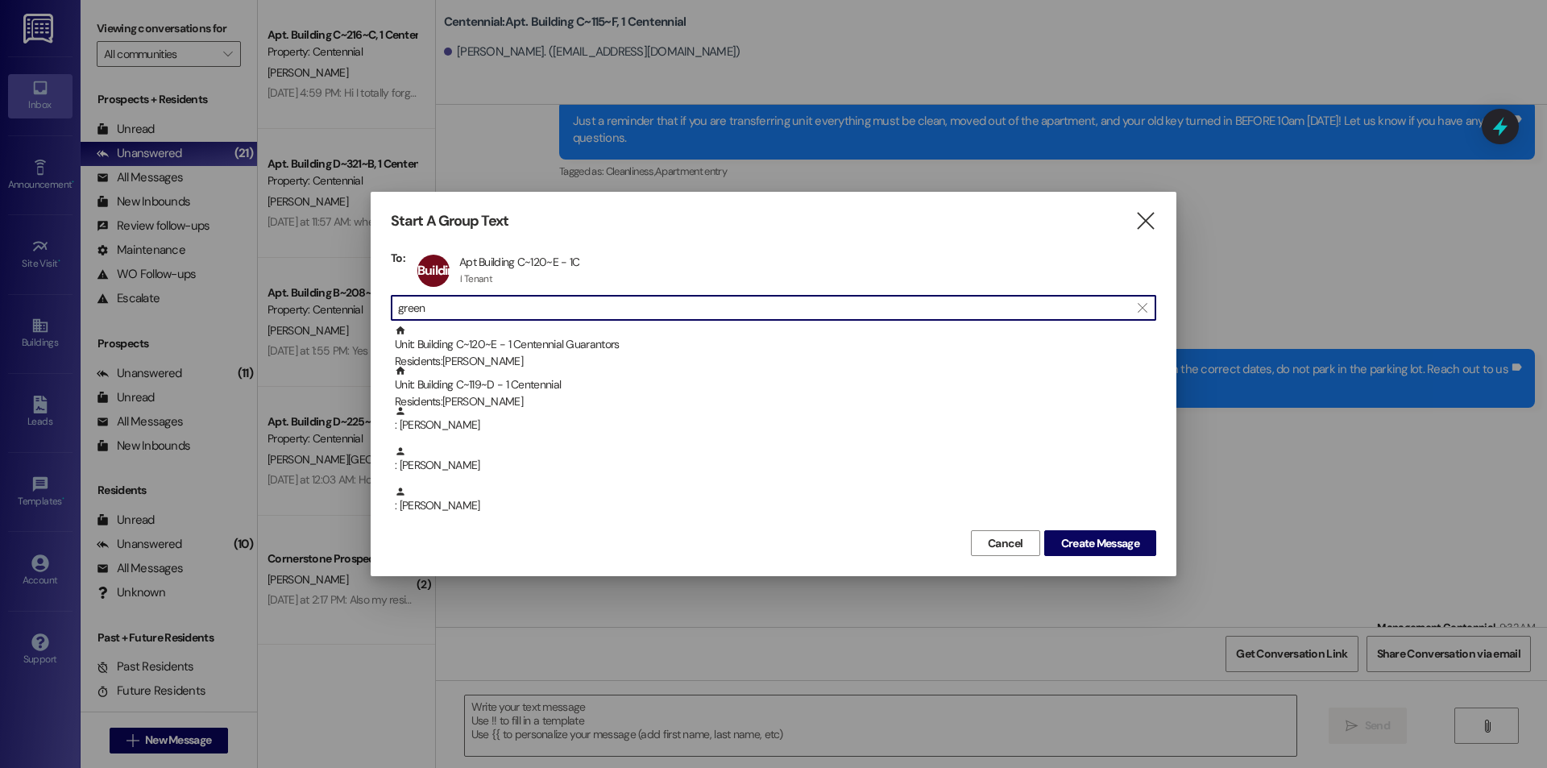
drag, startPoint x: 466, startPoint y: 308, endPoint x: 377, endPoint y: 311, distance: 89.5
click at [377, 311] on div "Start A Group Text  To: Building C~120~E Apt Building C~120~E - 1C Apt Buildin…" at bounding box center [774, 384] width 806 height 384
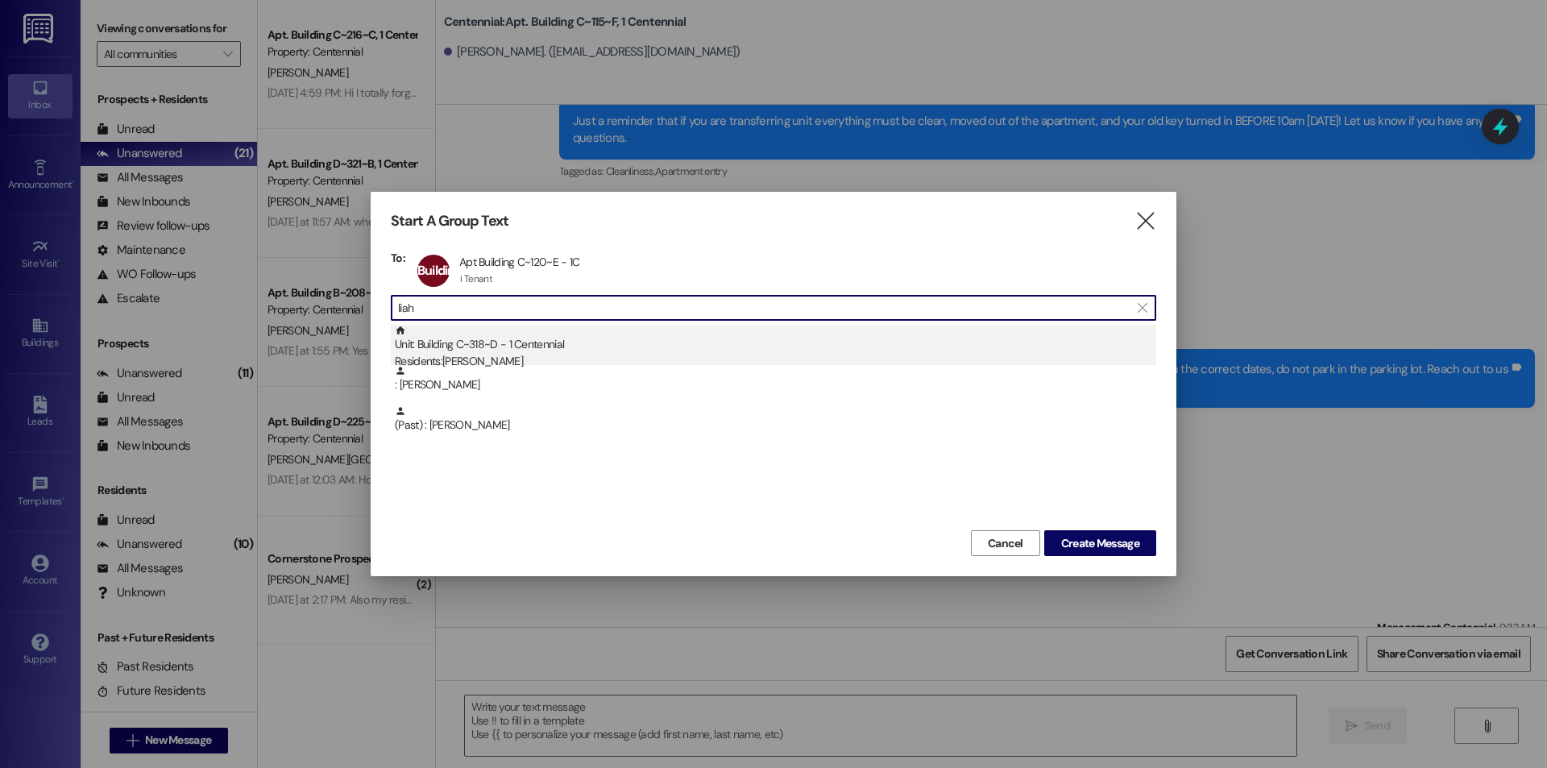
type input "liah"
click at [470, 354] on div "Residents: [PERSON_NAME]" at bounding box center [775, 361] width 761 height 17
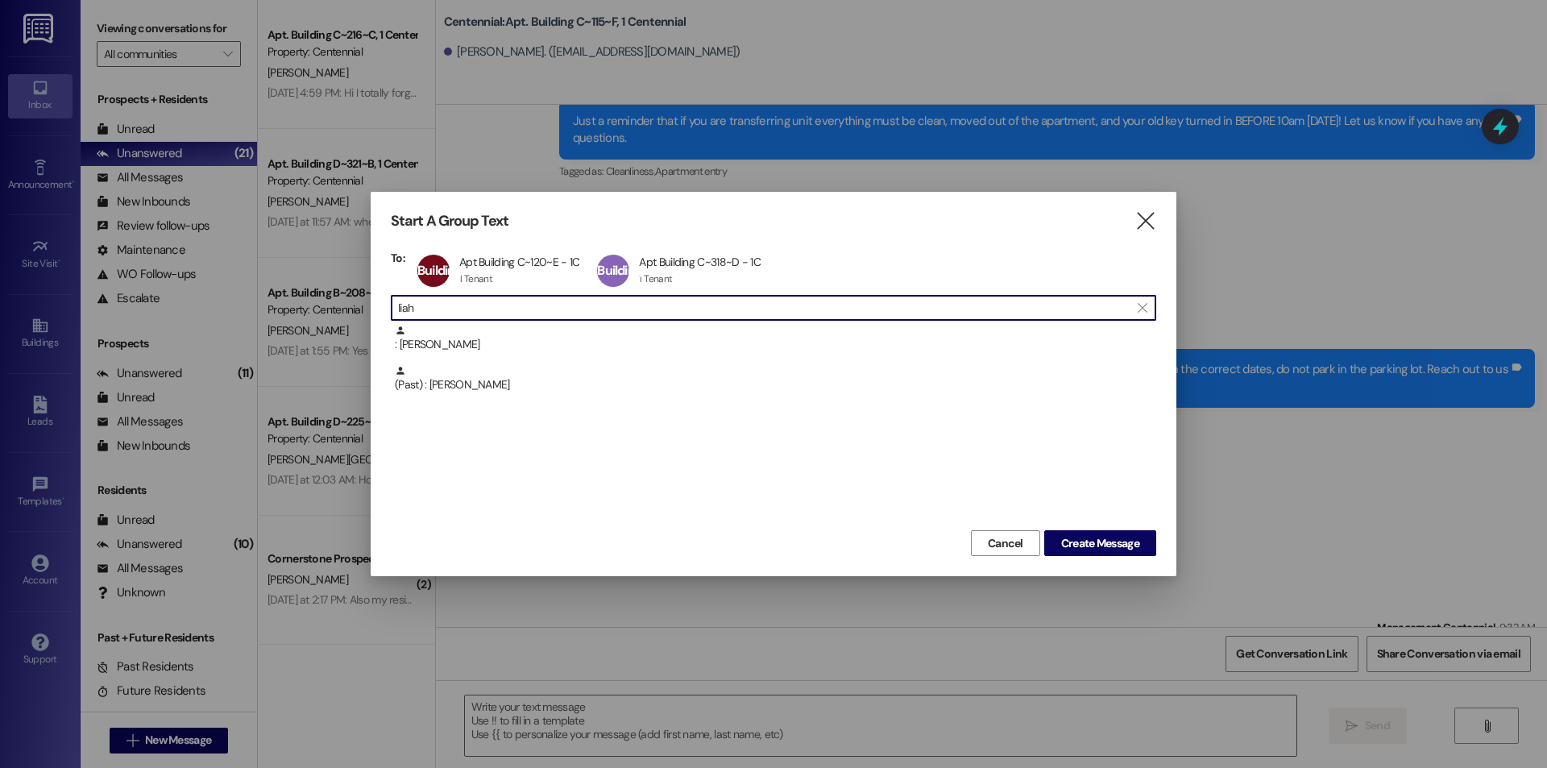
drag, startPoint x: 453, startPoint y: 314, endPoint x: 375, endPoint y: 306, distance: 77.8
click at [375, 306] on div "Start A Group Text  To: Building C~120~E Apt Building C~120~E - 1C Apt Buildin…" at bounding box center [774, 384] width 806 height 384
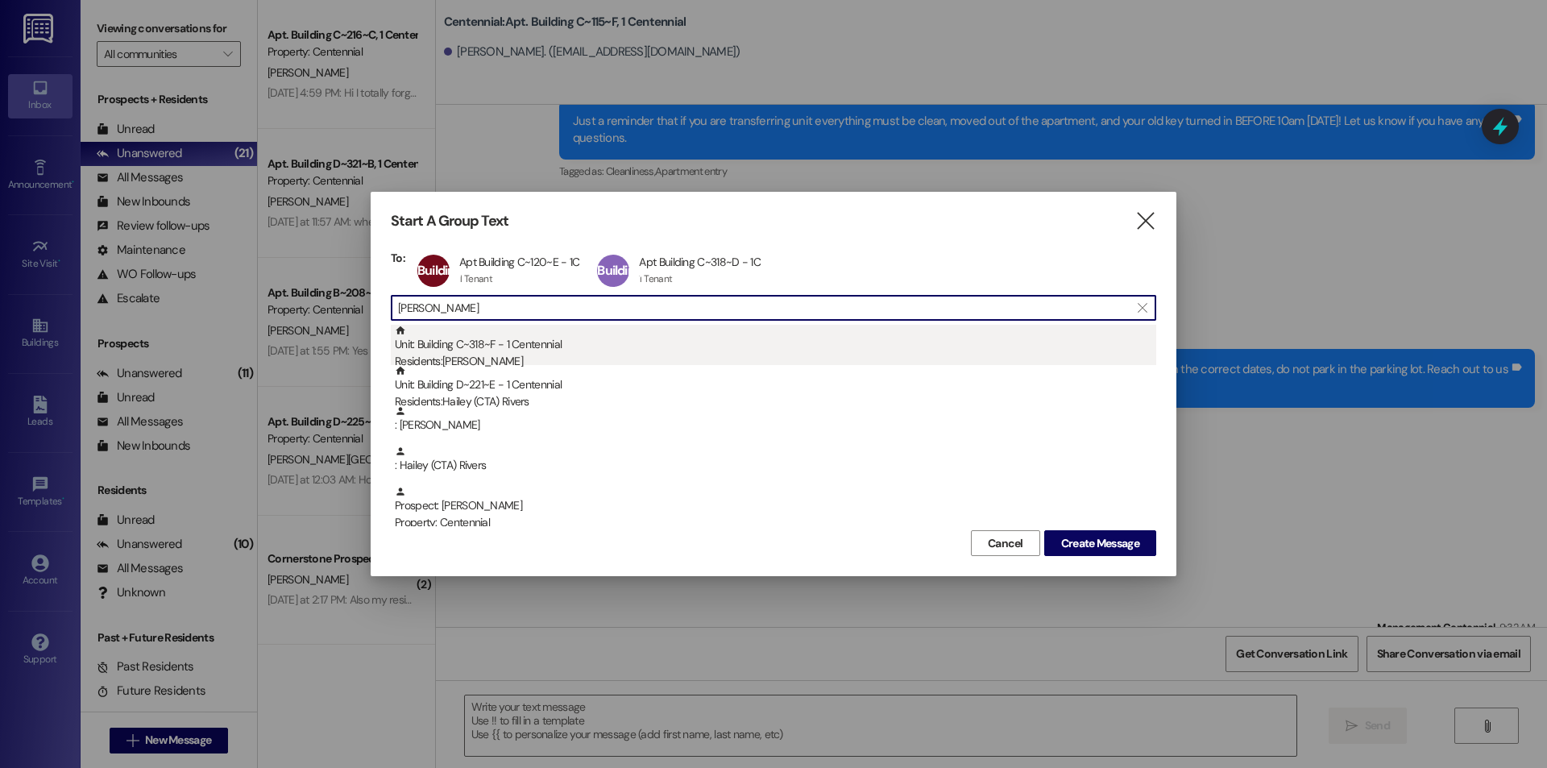
type input "[PERSON_NAME]"
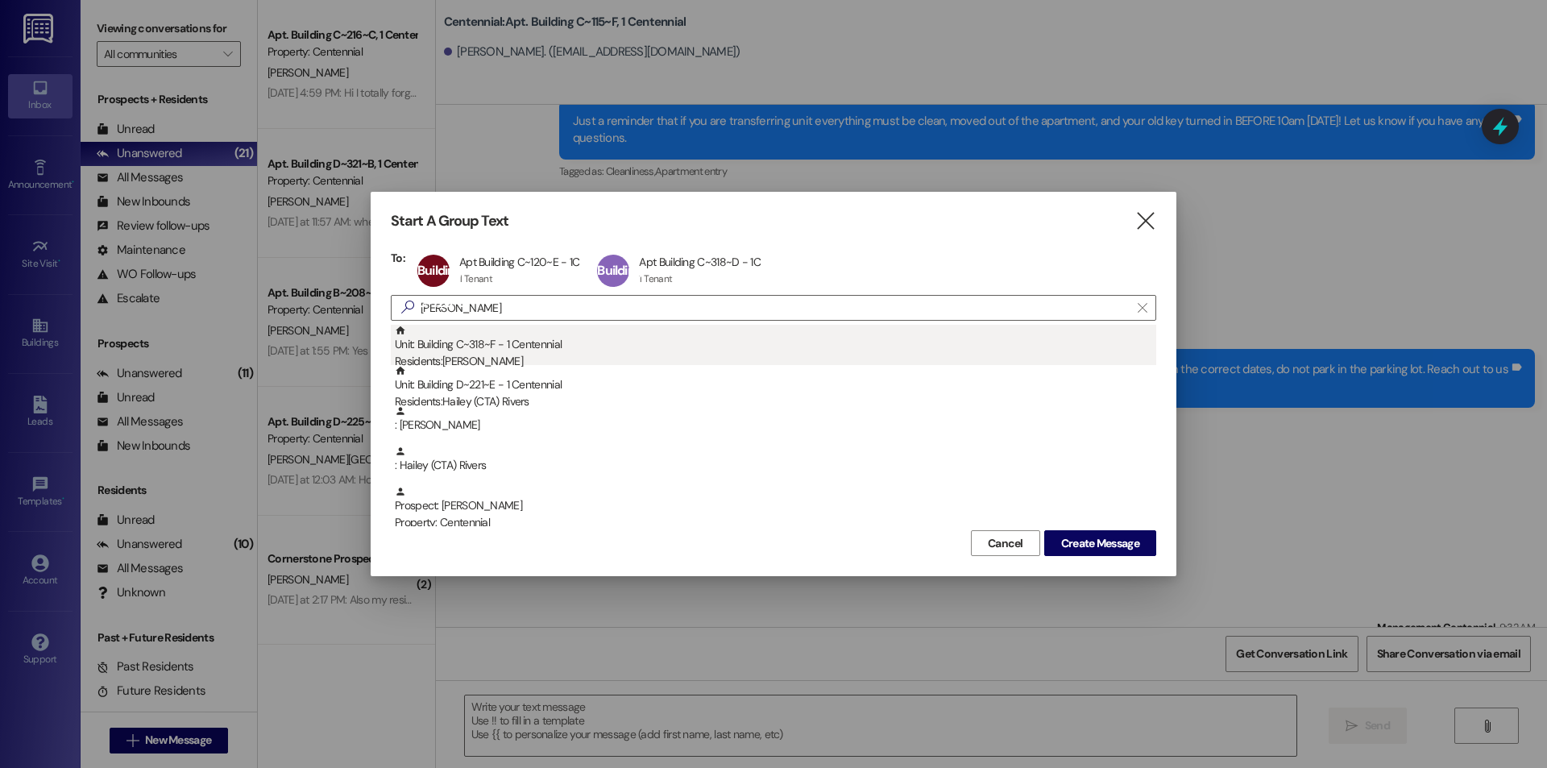
click at [500, 352] on div "Unit: Building C~318~F - 1 Centennial Residents: [PERSON_NAME]" at bounding box center [775, 348] width 761 height 46
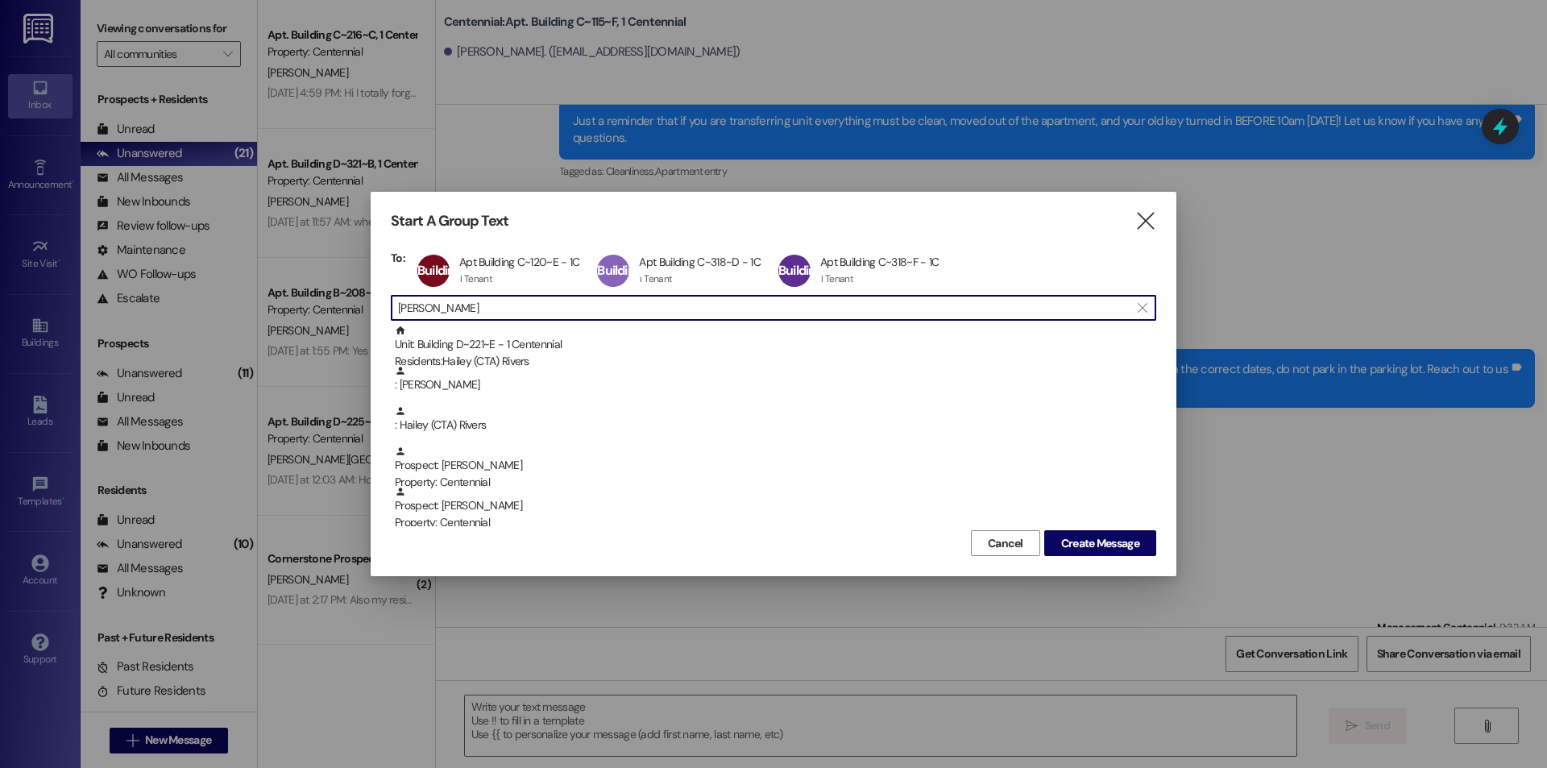
drag, startPoint x: 460, startPoint y: 305, endPoint x: 370, endPoint y: 306, distance: 90.2
click at [367, 306] on div "Start A Group Text  To: Building C~120~E Apt Building C~120~E - 1C Apt Buildin…" at bounding box center [773, 384] width 1547 height 768
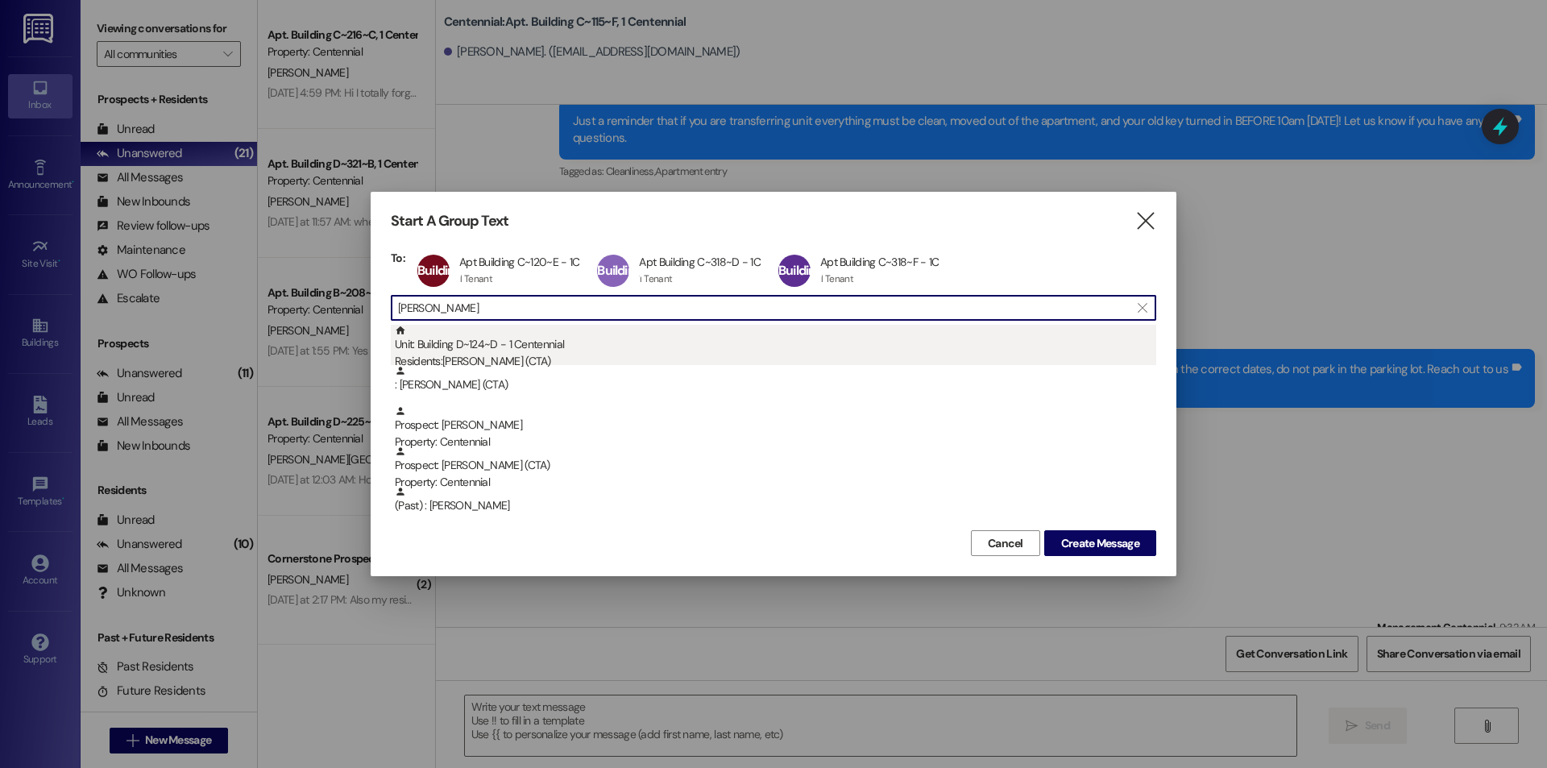
type input "[PERSON_NAME]"
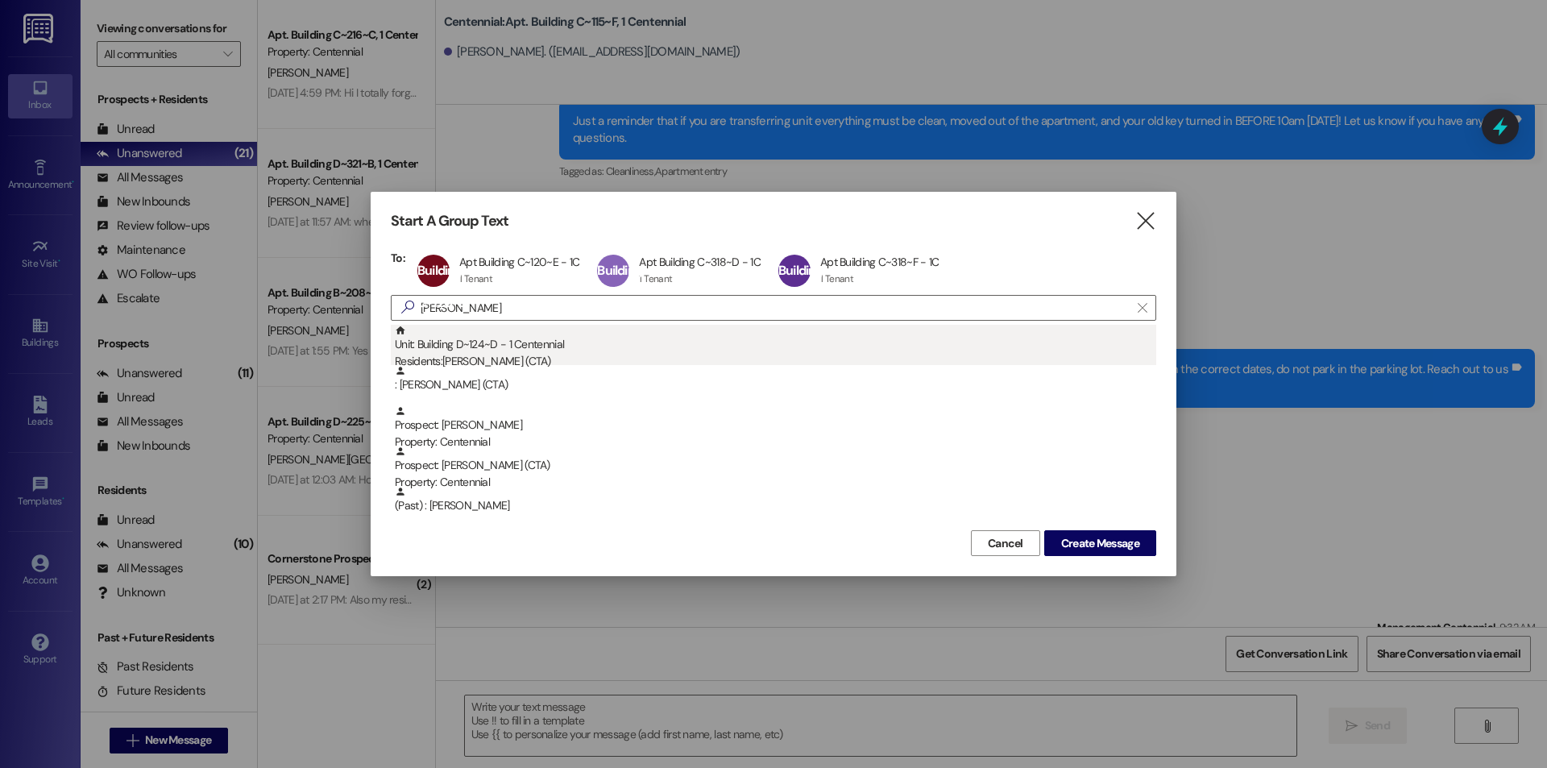
click at [516, 354] on div "Residents: [PERSON_NAME] (CTA)" at bounding box center [775, 361] width 761 height 17
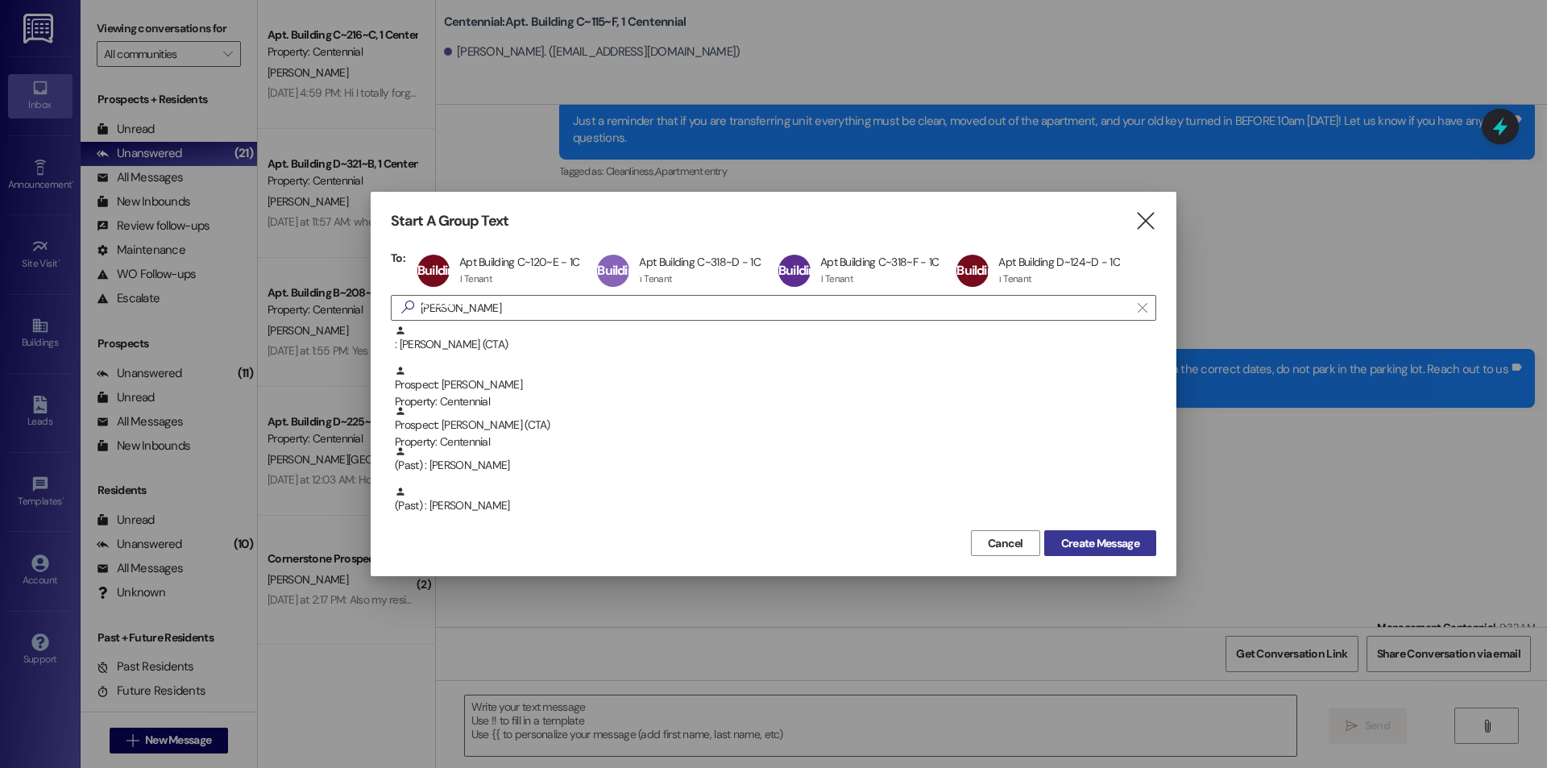
click at [1071, 537] on span "Create Message" at bounding box center [1100, 543] width 78 height 17
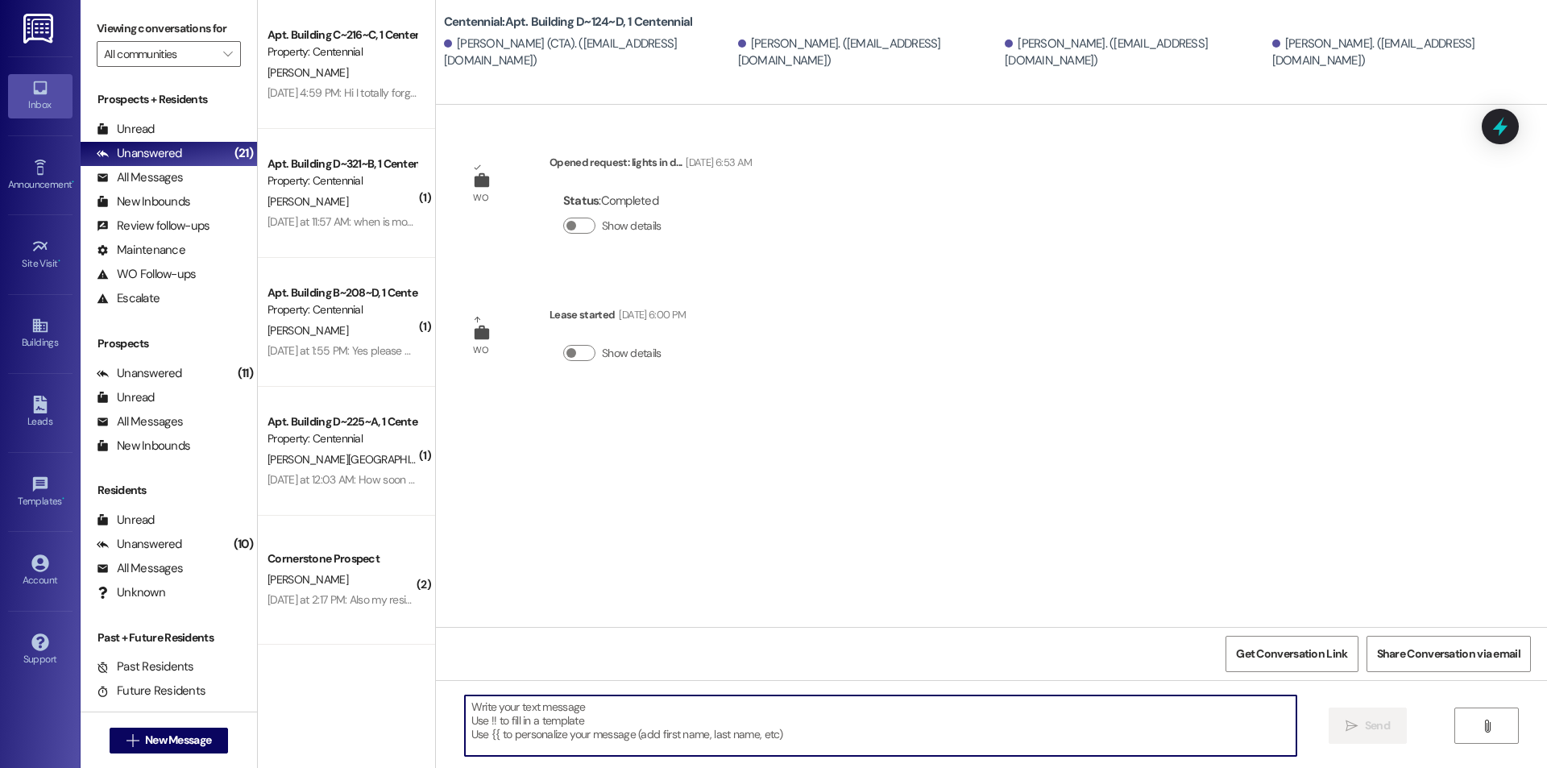
click at [603, 713] on textarea at bounding box center [880, 725] width 831 height 60
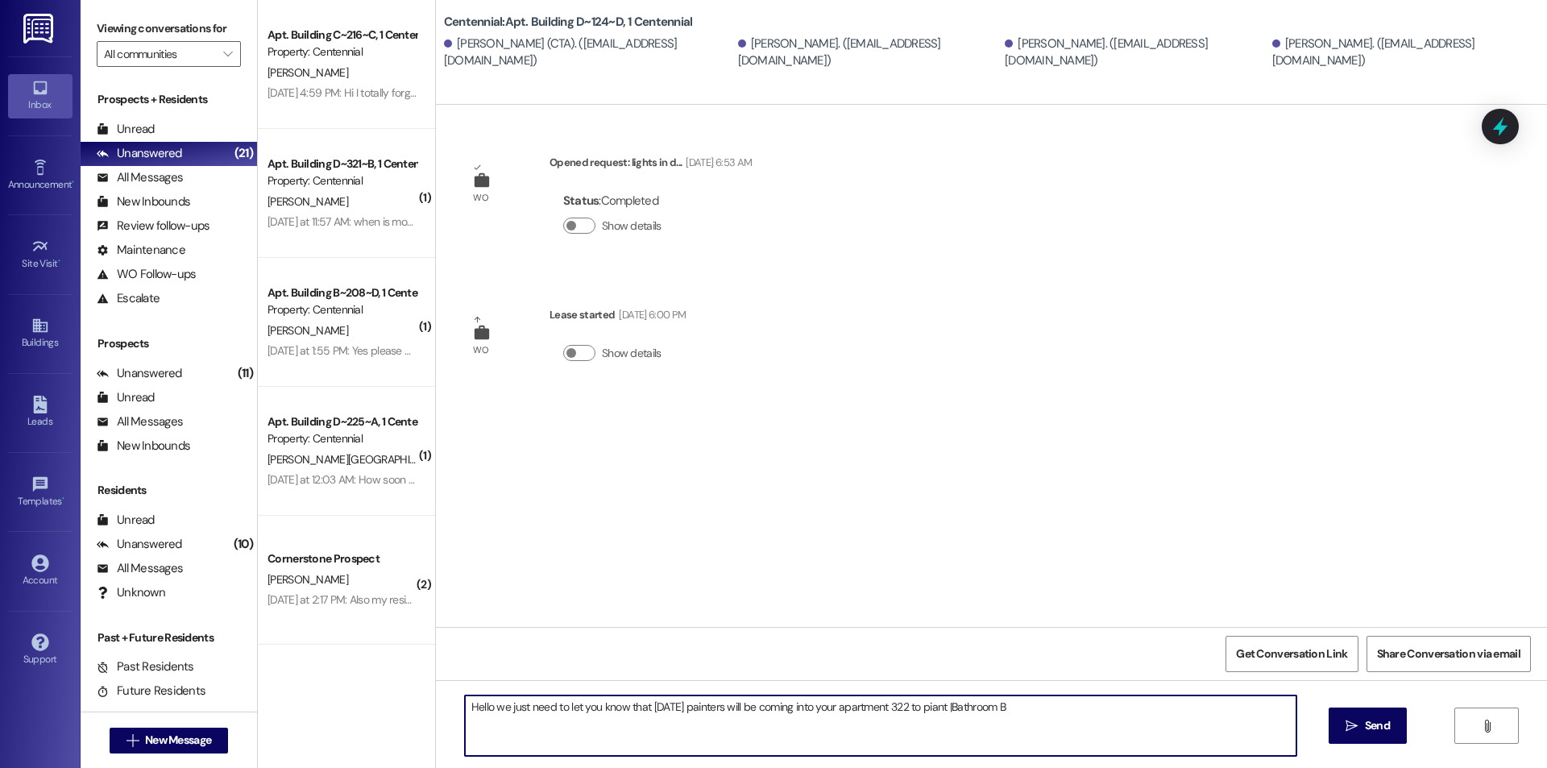
click at [973, 706] on textarea "Hello we just need to let you know that [DATE] painters will be coming into you…" at bounding box center [880, 725] width 831 height 60
click at [1064, 710] on textarea "Hello we just need to let you know that [DATE] painters will be coming into you…" at bounding box center [880, 725] width 831 height 60
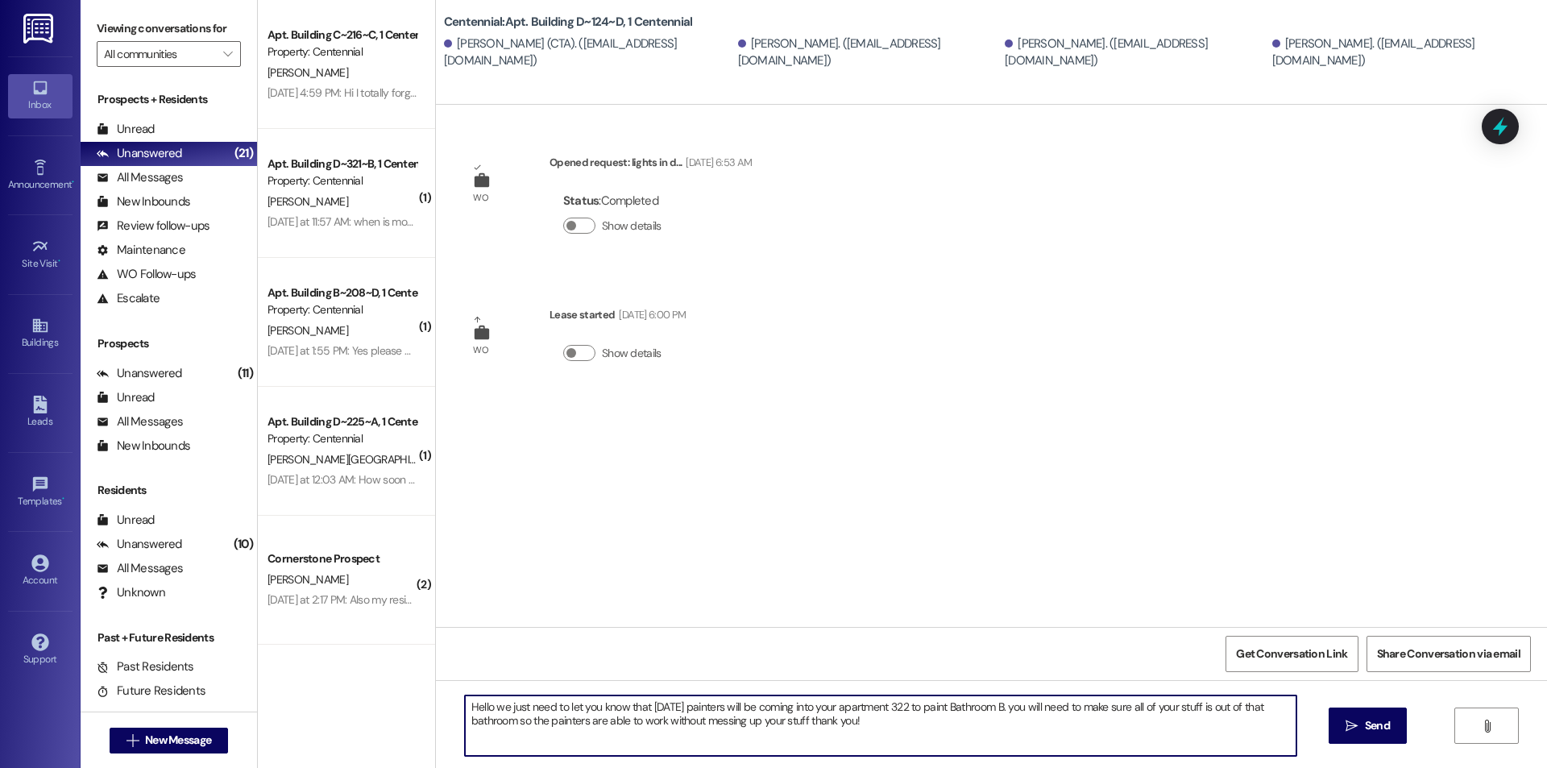
click at [818, 723] on textarea "Hello we just need to let you know that [DATE] painters will be coming into you…" at bounding box center [880, 725] width 831 height 60
click at [890, 727] on textarea "Hello we just need to let you know that [DATE] painters will be coming into you…" at bounding box center [880, 725] width 831 height 60
click at [923, 707] on textarea "Hello we just need to let you know that [DATE] painters will be coming into you…" at bounding box center [880, 725] width 831 height 60
click at [948, 708] on textarea "Hello we just need to let you know that [DATE] painters will be coming into you…" at bounding box center [880, 725] width 831 height 60
click at [1002, 727] on textarea "Hello we just need to let you know that [DATE] painters will be coming into you…" at bounding box center [880, 725] width 831 height 60
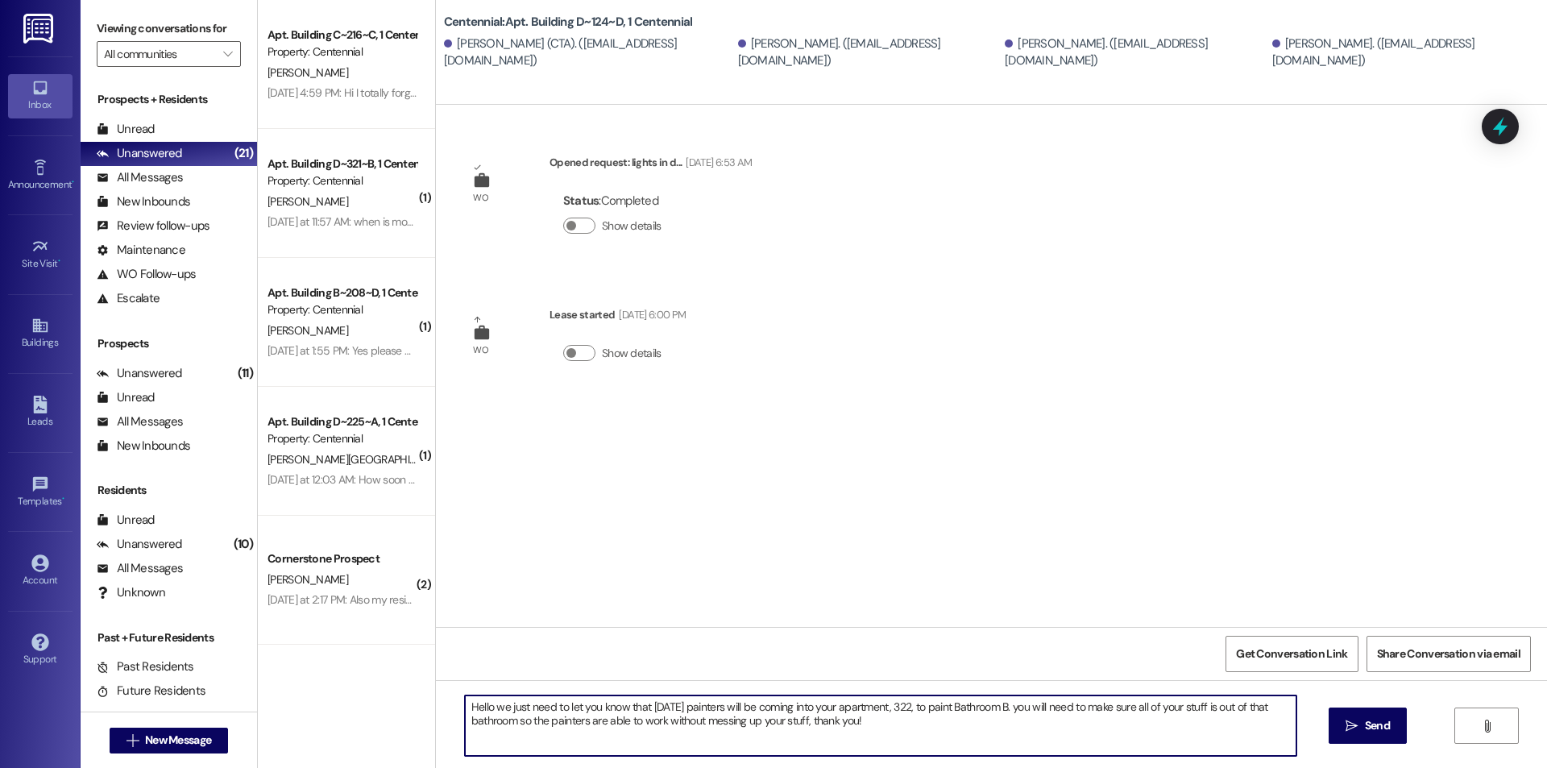
click at [1048, 706] on textarea "Hello we just need to let you know that [DATE] painters will be coming into you…" at bounding box center [880, 725] width 831 height 60
click at [1050, 724] on textarea "Hello we just need to let you know that [DATE] painters will be coming into you…" at bounding box center [880, 725] width 831 height 60
drag, startPoint x: 908, startPoint y: 724, endPoint x: 425, endPoint y: 711, distance: 483.6
click at [436, 711] on div "Hello we just need to let you know that [DATE] painters will be coming into you…" at bounding box center [991, 740] width 1111 height 121
type textarea "Hello we just need to let you know that [DATE] painters will be coming into you…"
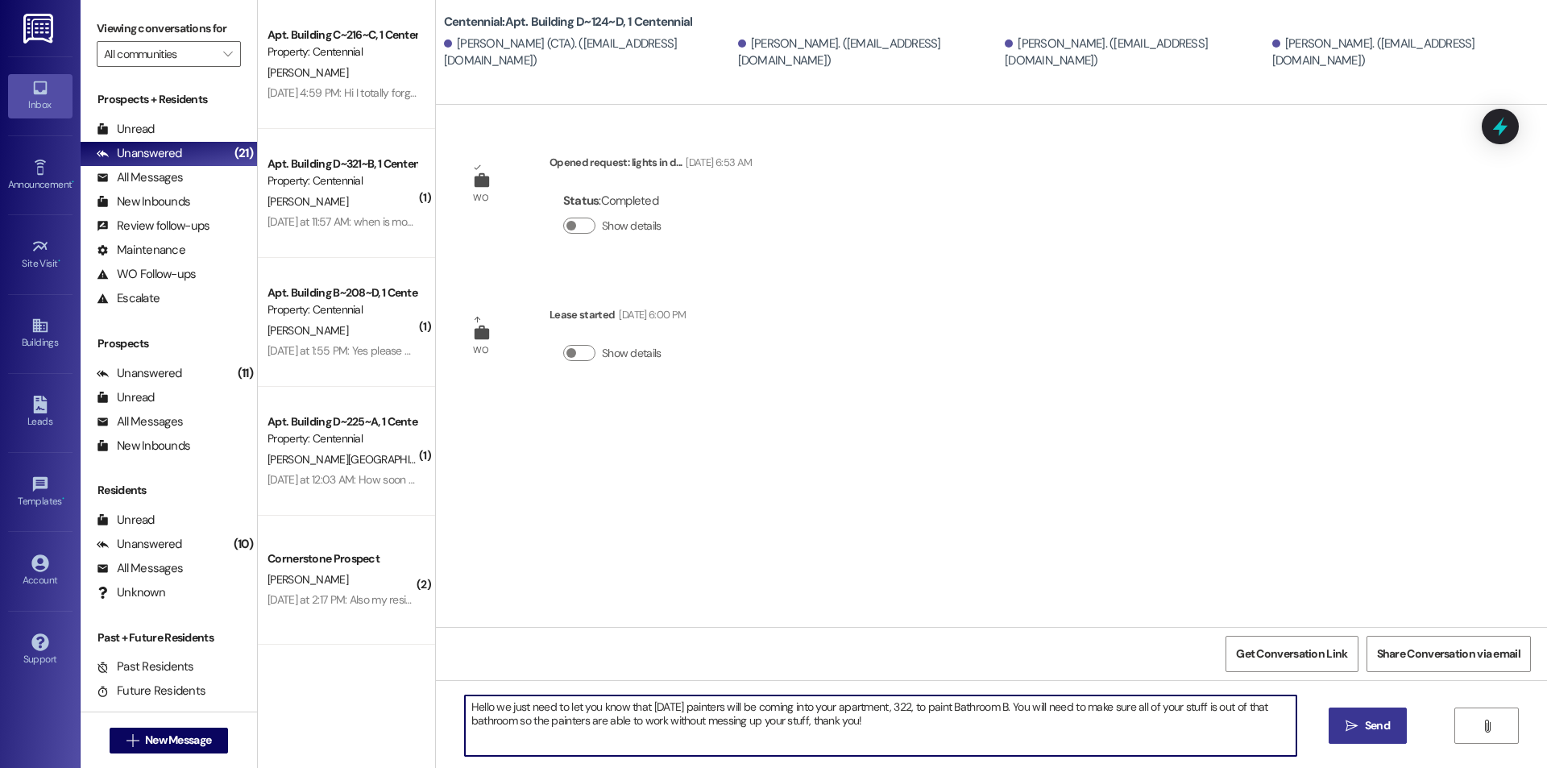
click at [1352, 711] on button " Send" at bounding box center [1368, 725] width 78 height 36
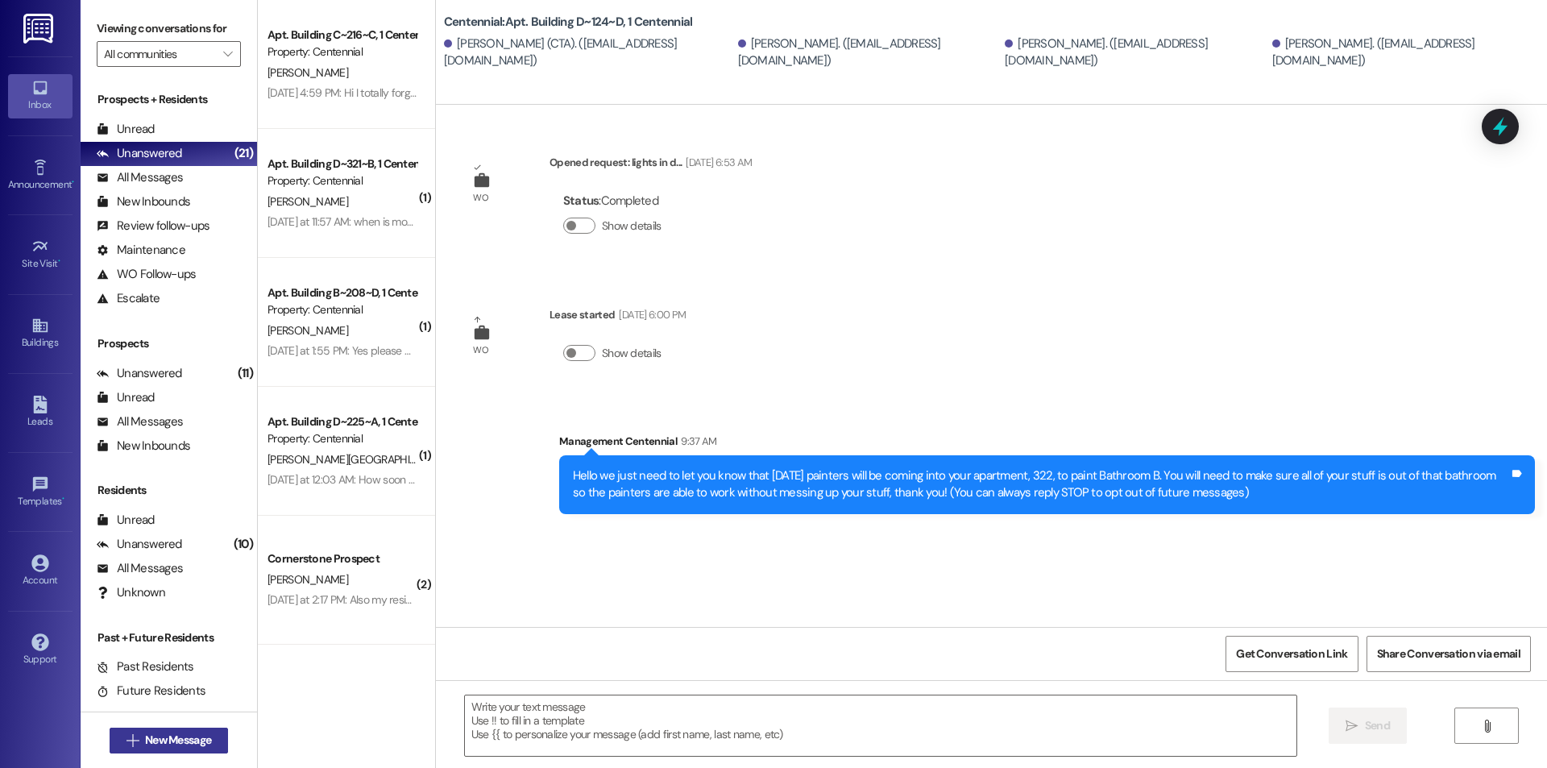
click at [176, 730] on button " New Message" at bounding box center [169, 741] width 119 height 26
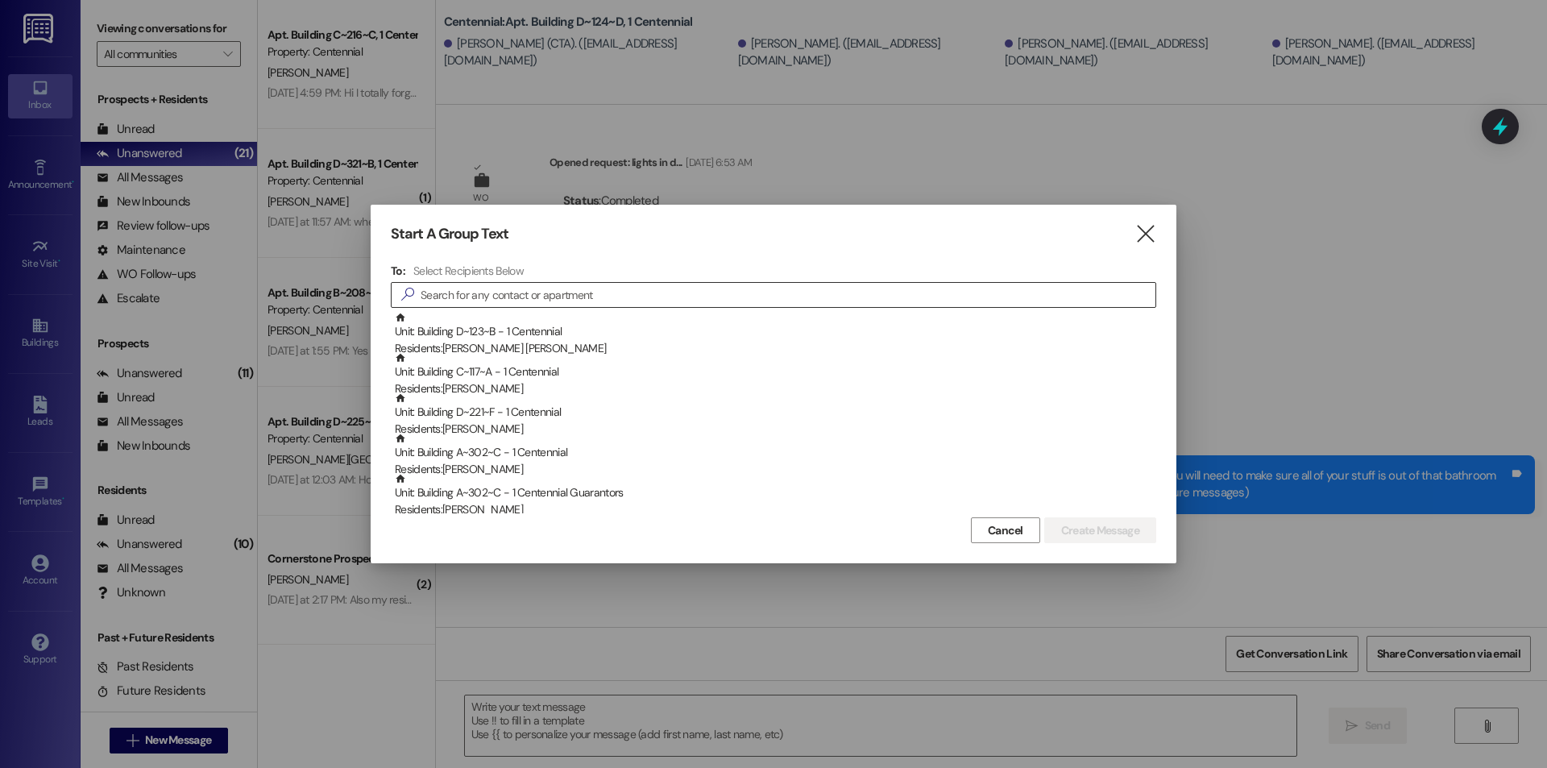
click at [470, 297] on input at bounding box center [788, 295] width 735 height 23
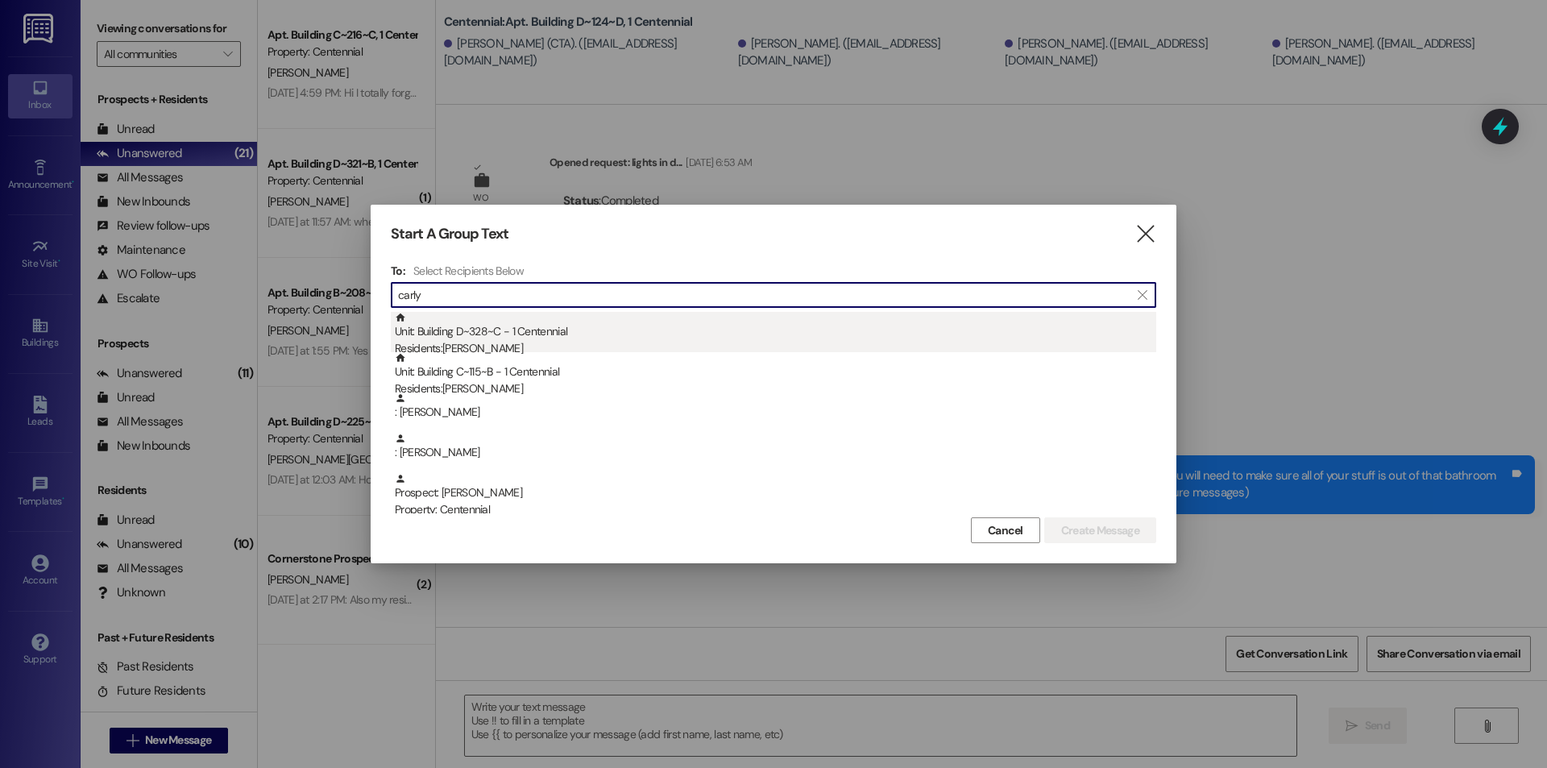
type input "carly"
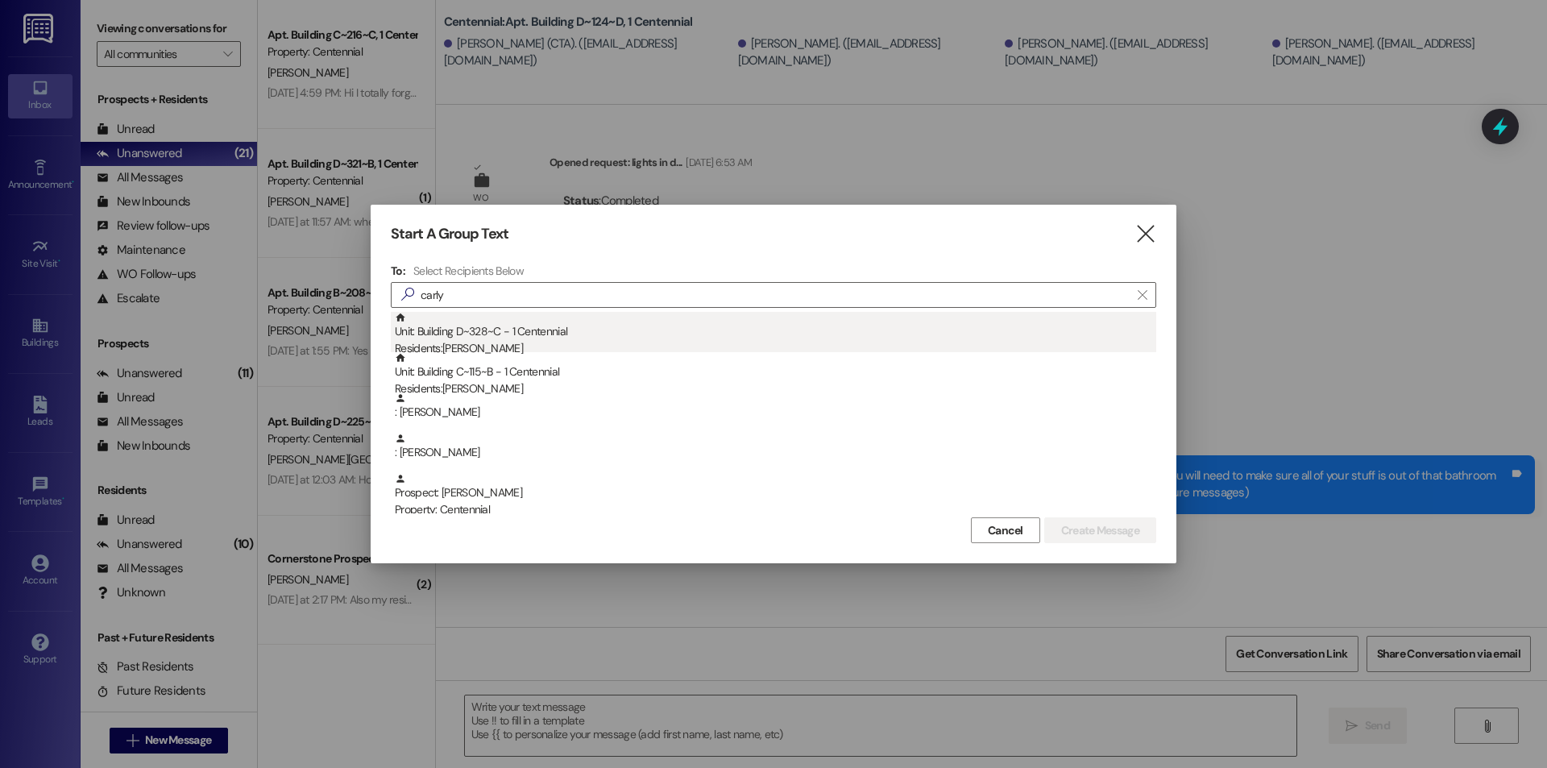
click at [471, 330] on div "Unit: Building D~328~C - 1 Centennial Residents: [PERSON_NAME]" at bounding box center [775, 335] width 761 height 46
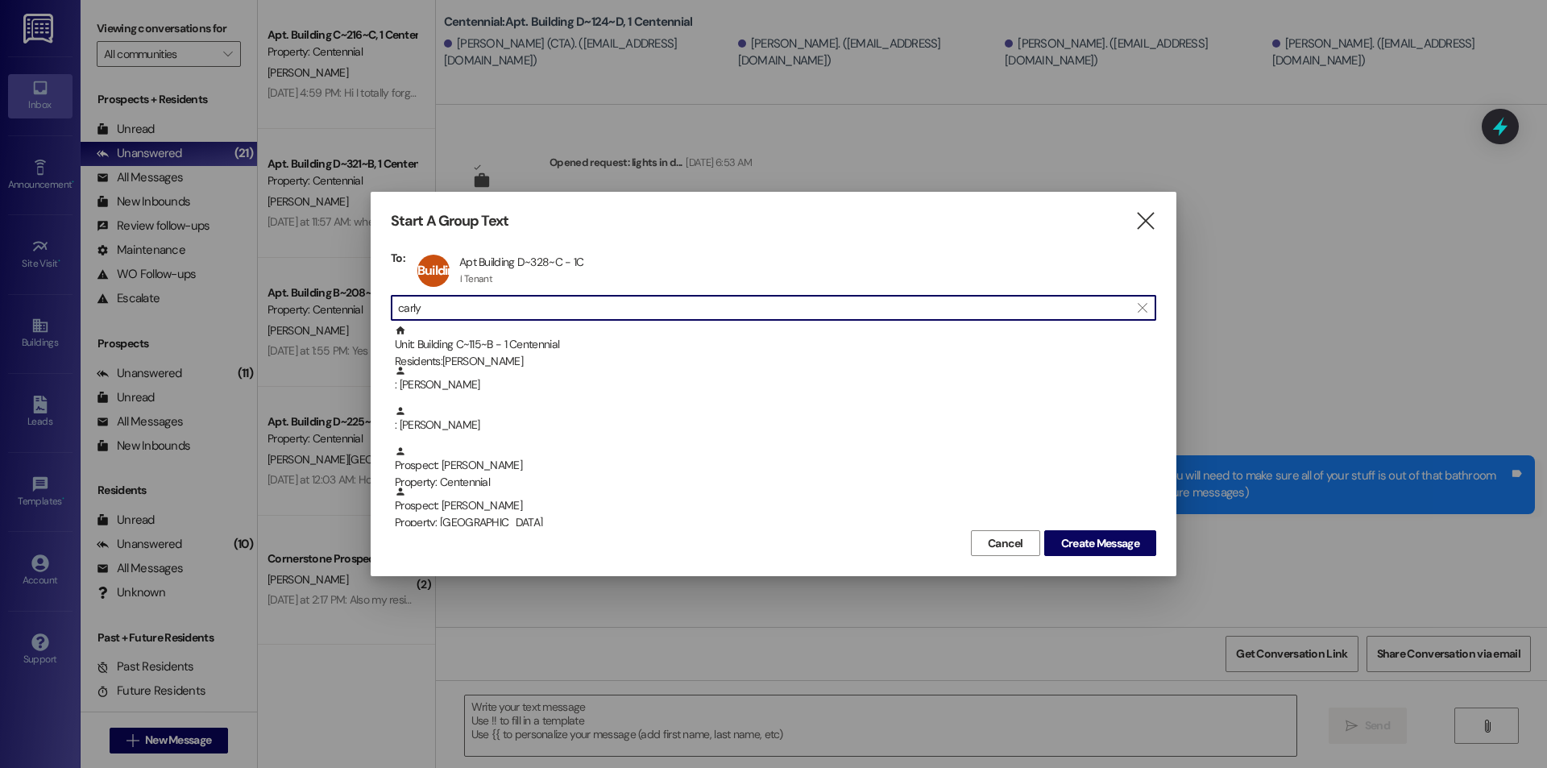
drag, startPoint x: 458, startPoint y: 312, endPoint x: 359, endPoint y: 307, distance: 98.4
click at [359, 307] on div "Start A Group Text  To: Building D~328~[GEOGRAPHIC_DATA] D~328~C - 1C Apt Buil…" at bounding box center [773, 384] width 1547 height 768
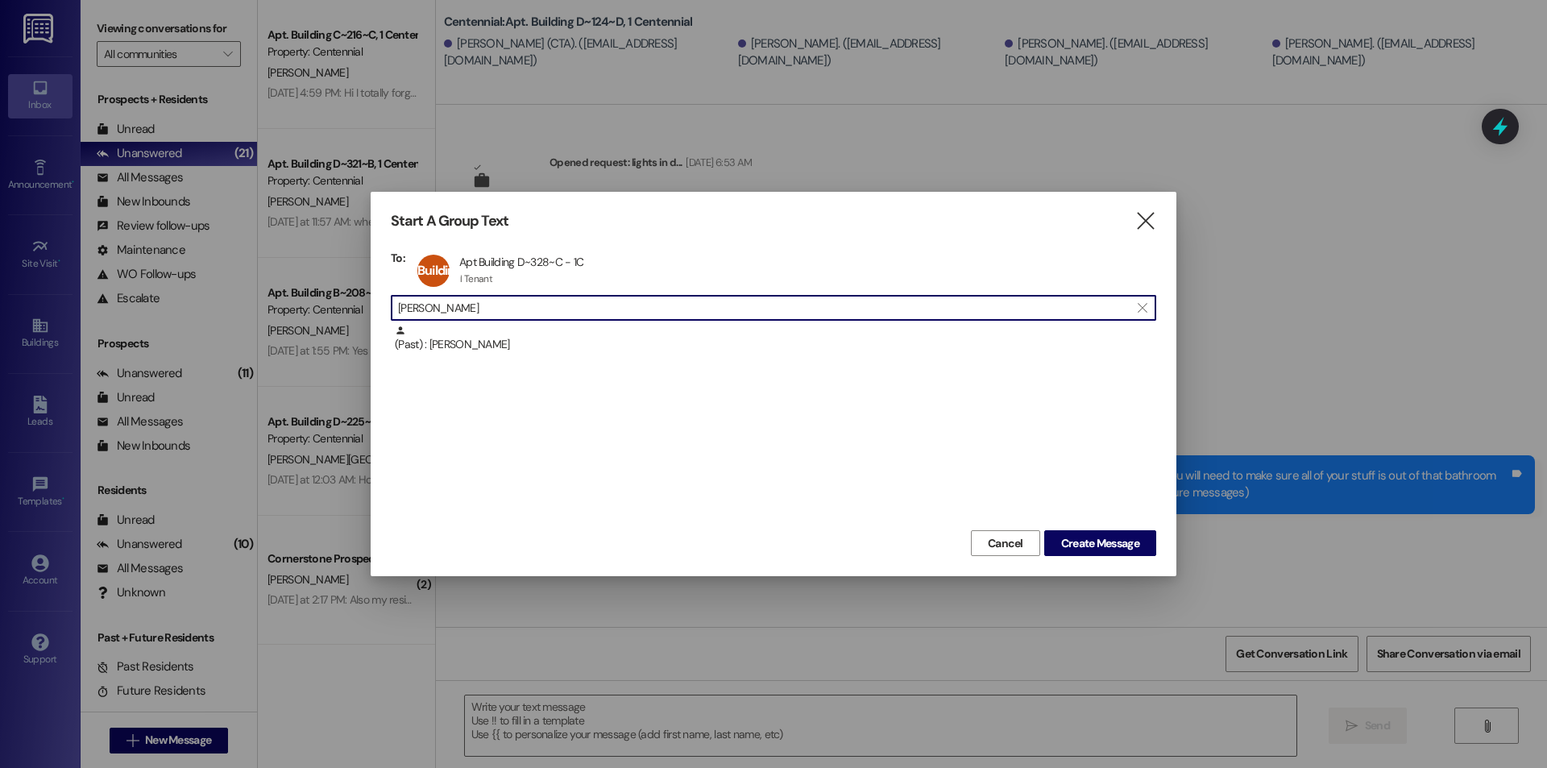
type input "[PERSON_NAME]"
drag, startPoint x: 464, startPoint y: 308, endPoint x: 271, endPoint y: 310, distance: 193.4
click at [275, 310] on div "Start A Group Text  To: Building D~328~C Apt Building D~328~C - 1C Apt Buildin…" at bounding box center [773, 384] width 1547 height 768
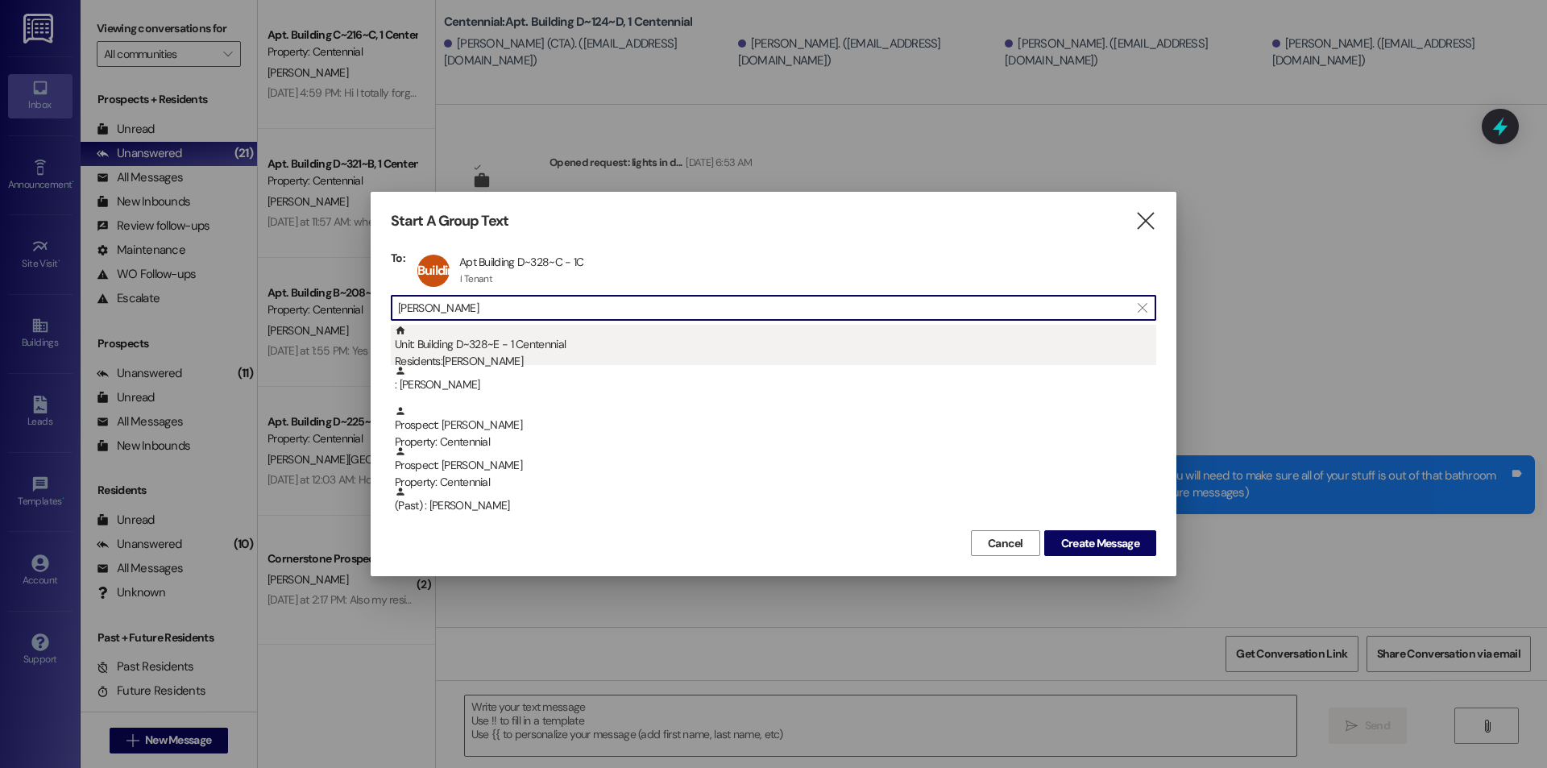
click at [457, 356] on div "Residents: [PERSON_NAME]" at bounding box center [775, 361] width 761 height 17
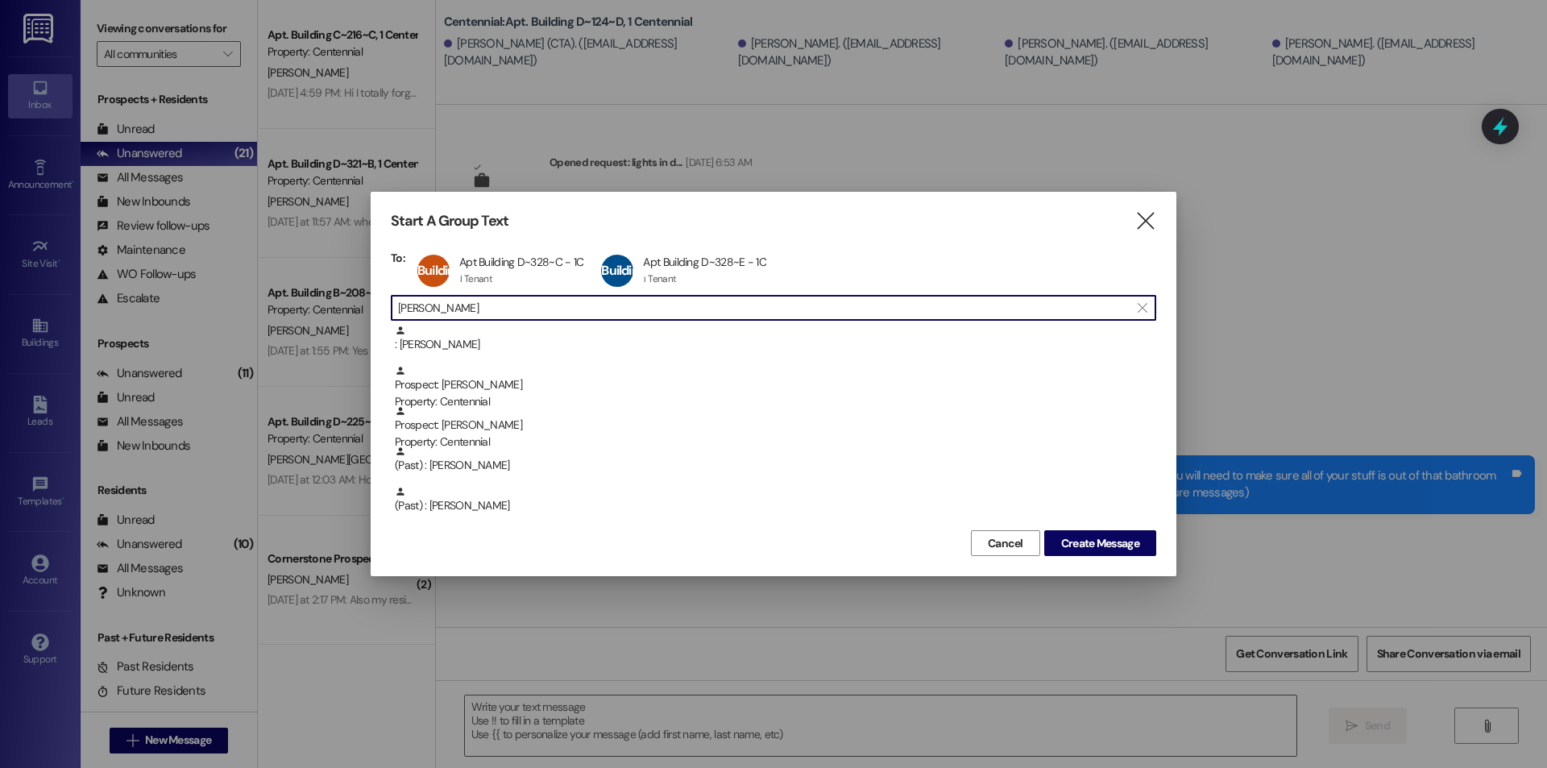
drag, startPoint x: 454, startPoint y: 314, endPoint x: 375, endPoint y: 311, distance: 79.0
click at [375, 311] on div "Start A Group Text  To: Building D~328~C Apt Building D~328~C - 1C Apt Buildin…" at bounding box center [774, 384] width 806 height 384
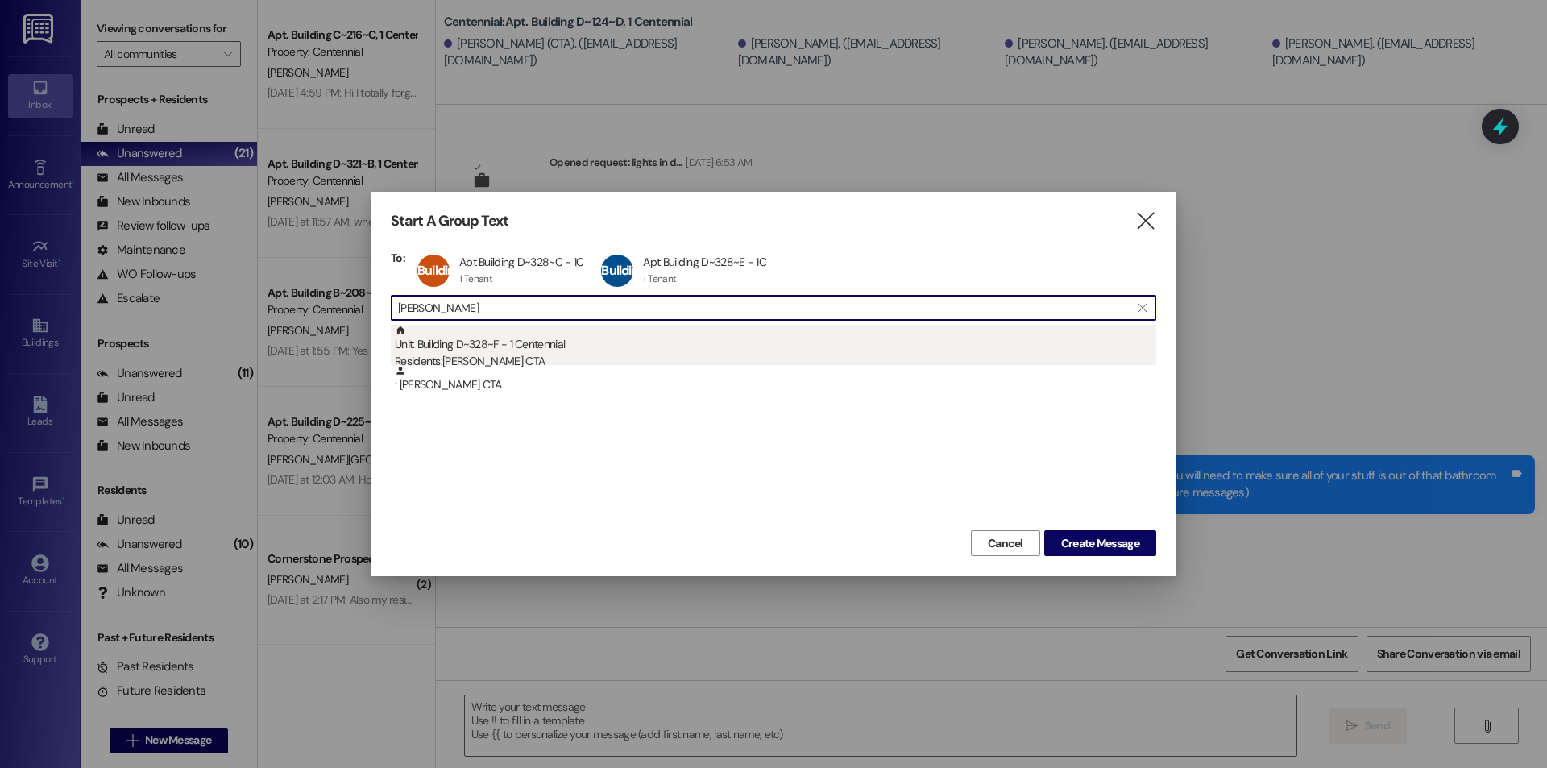
type input "[PERSON_NAME]"
click at [504, 349] on div "Unit: Building D~328~F - 1 Centennial Residents: [PERSON_NAME] CTA" at bounding box center [775, 348] width 761 height 46
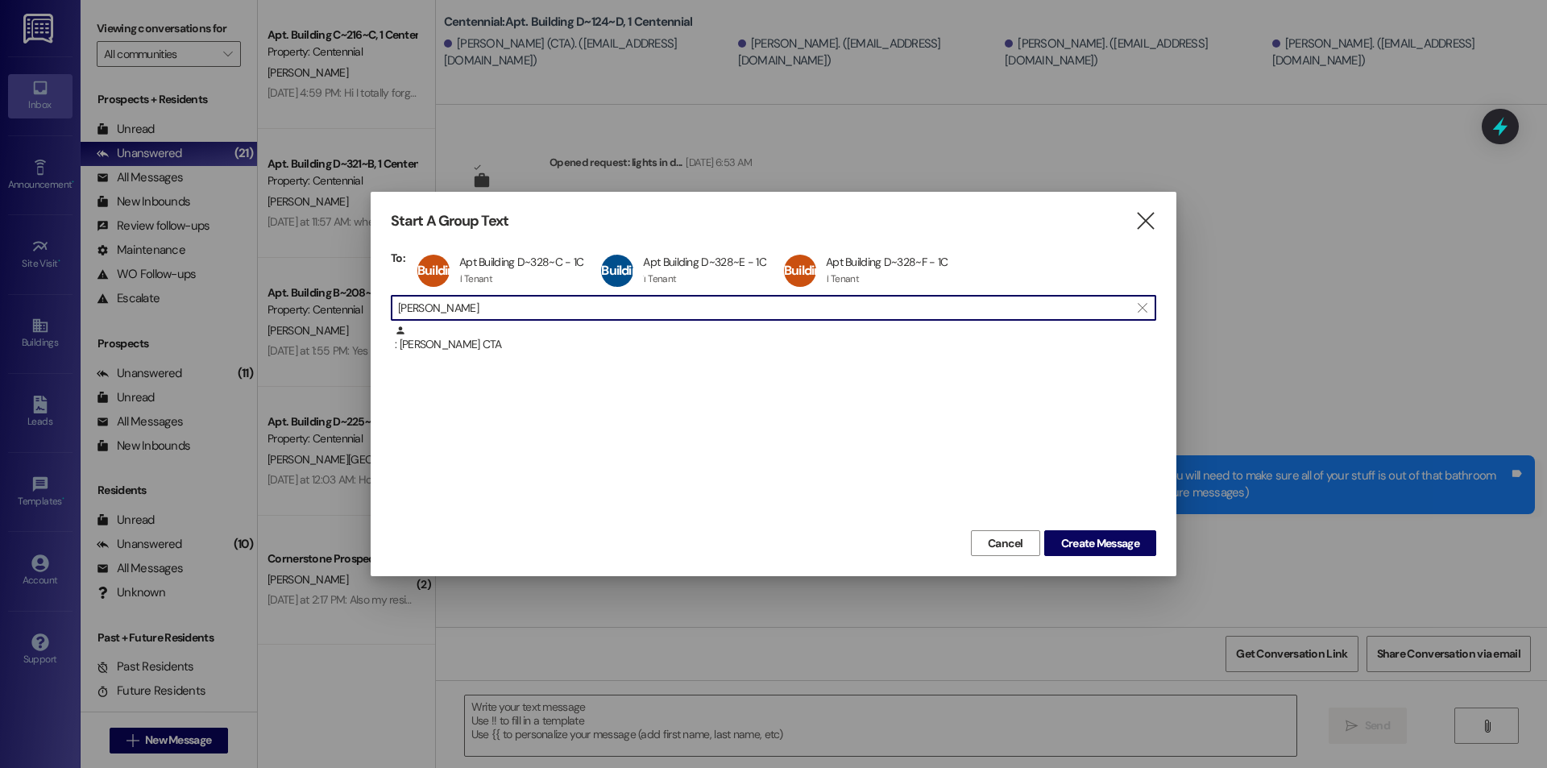
drag, startPoint x: 487, startPoint y: 304, endPoint x: 350, endPoint y: 305, distance: 137.8
click at [344, 305] on div "Start A Group Text  To: Building D~328~C Apt Building D~328~C - 1C Apt Buildin…" at bounding box center [773, 384] width 1547 height 768
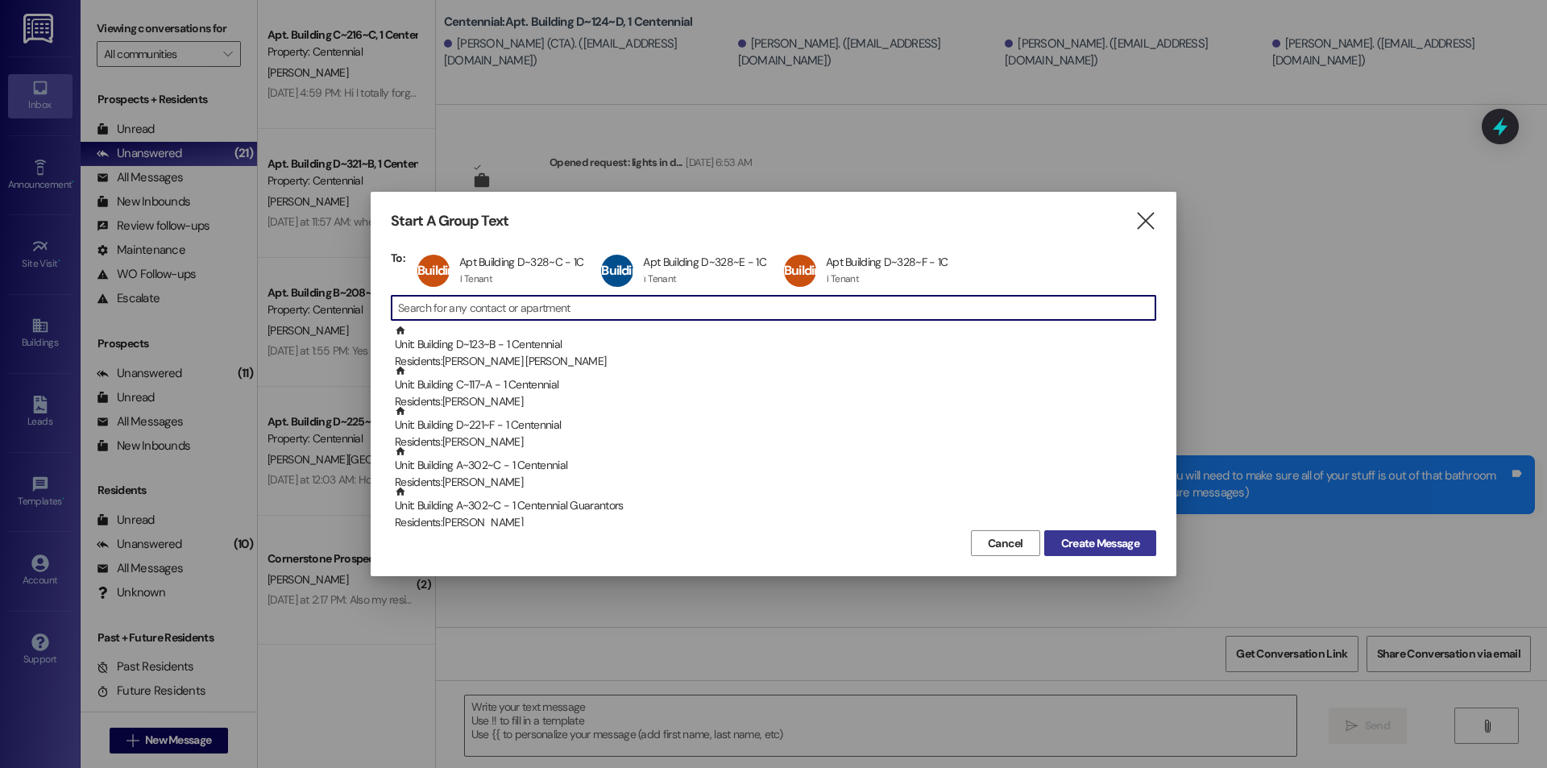
click at [1108, 543] on span "Create Message" at bounding box center [1100, 543] width 78 height 17
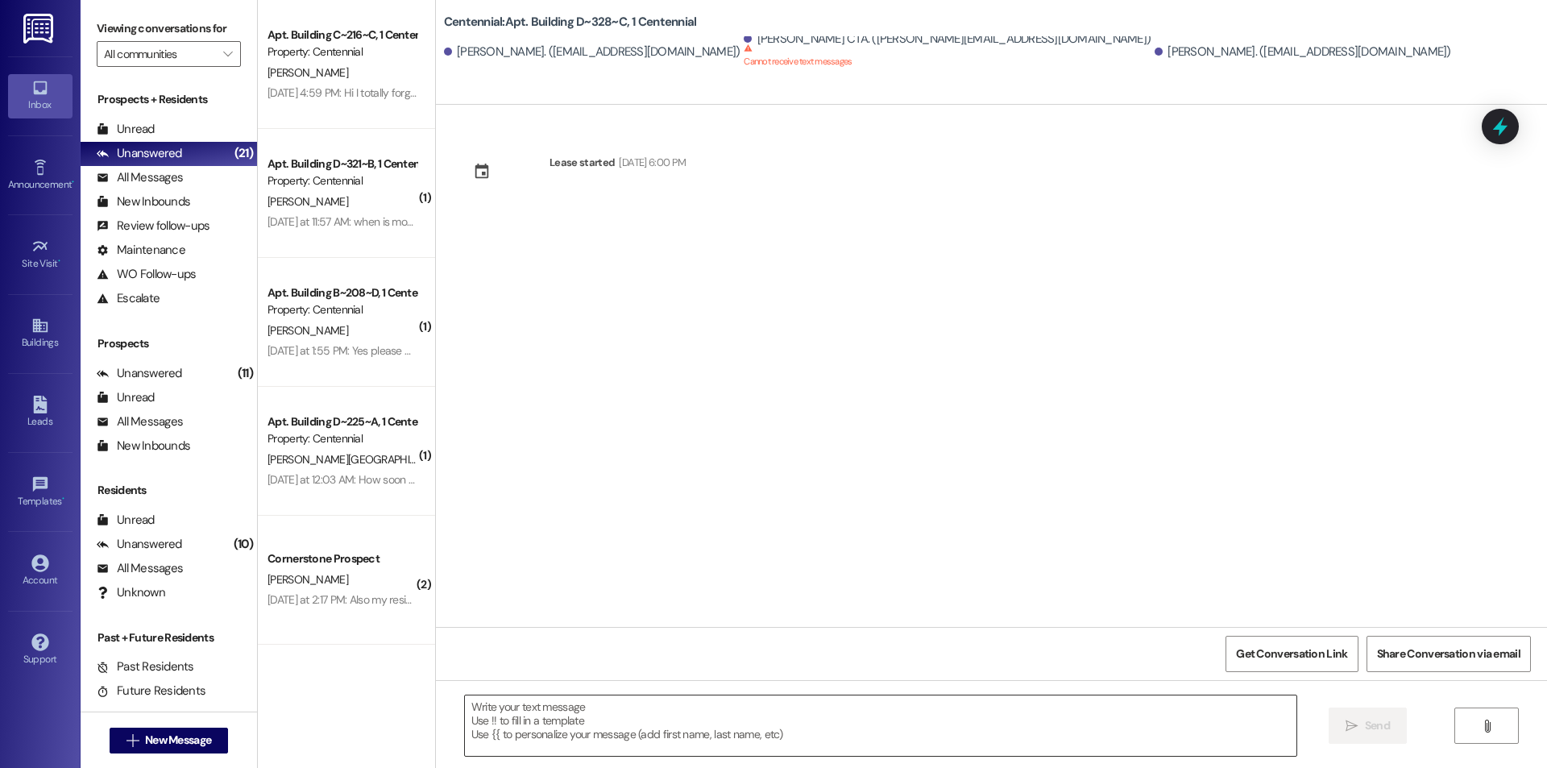
click at [627, 715] on textarea at bounding box center [880, 725] width 831 height 60
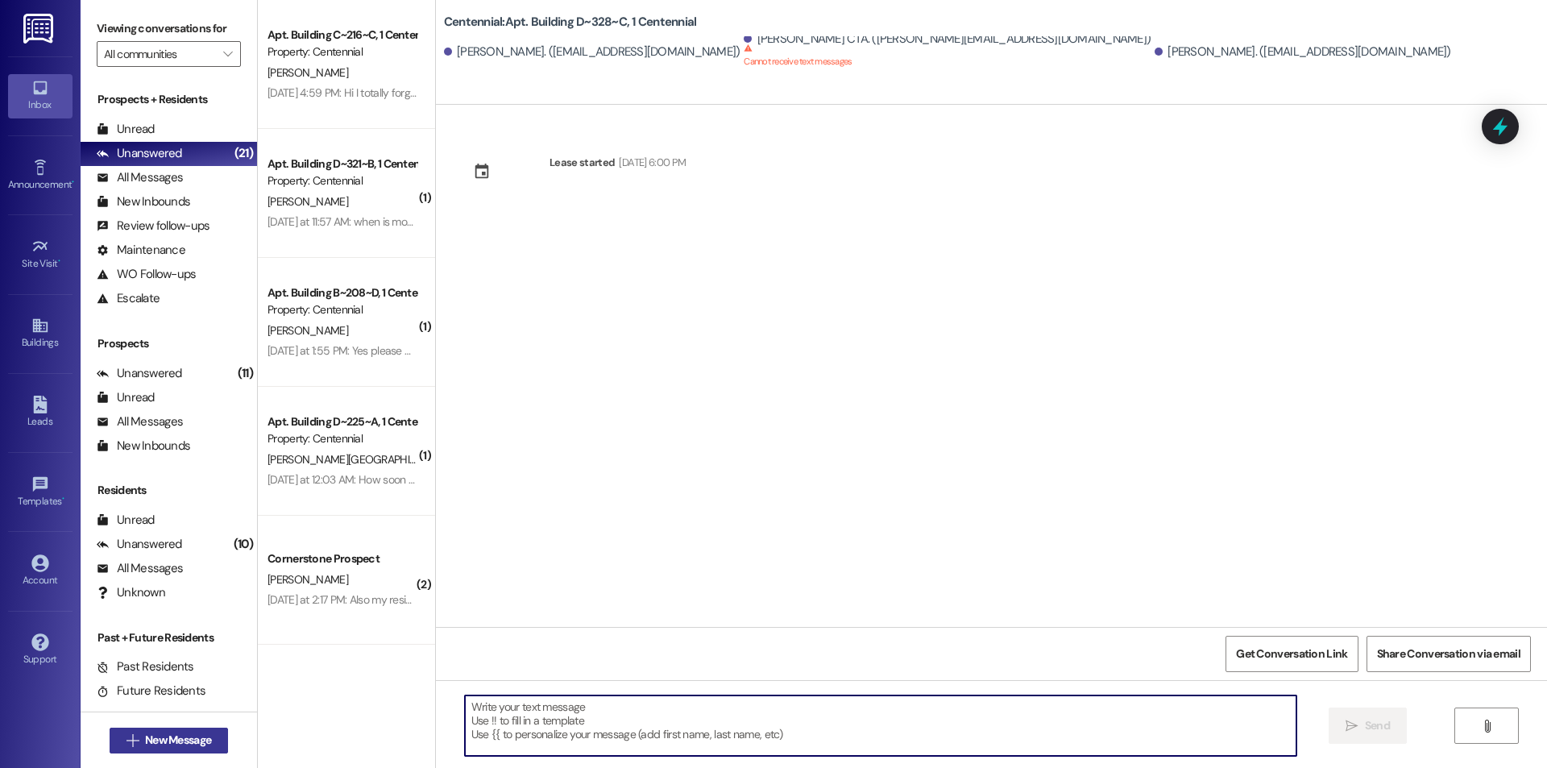
click at [185, 737] on span "New Message" at bounding box center [178, 740] width 66 height 17
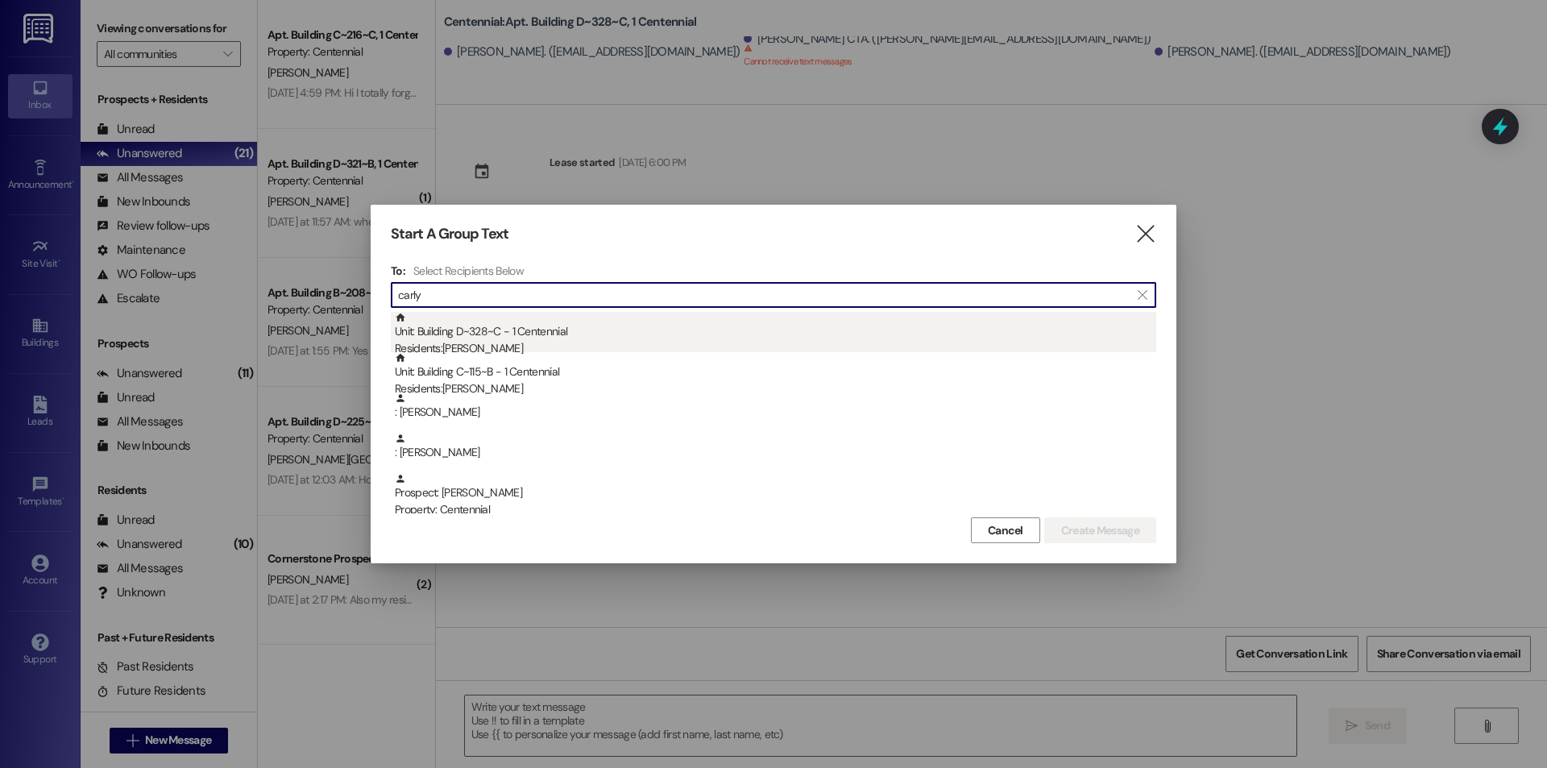
type input "carly"
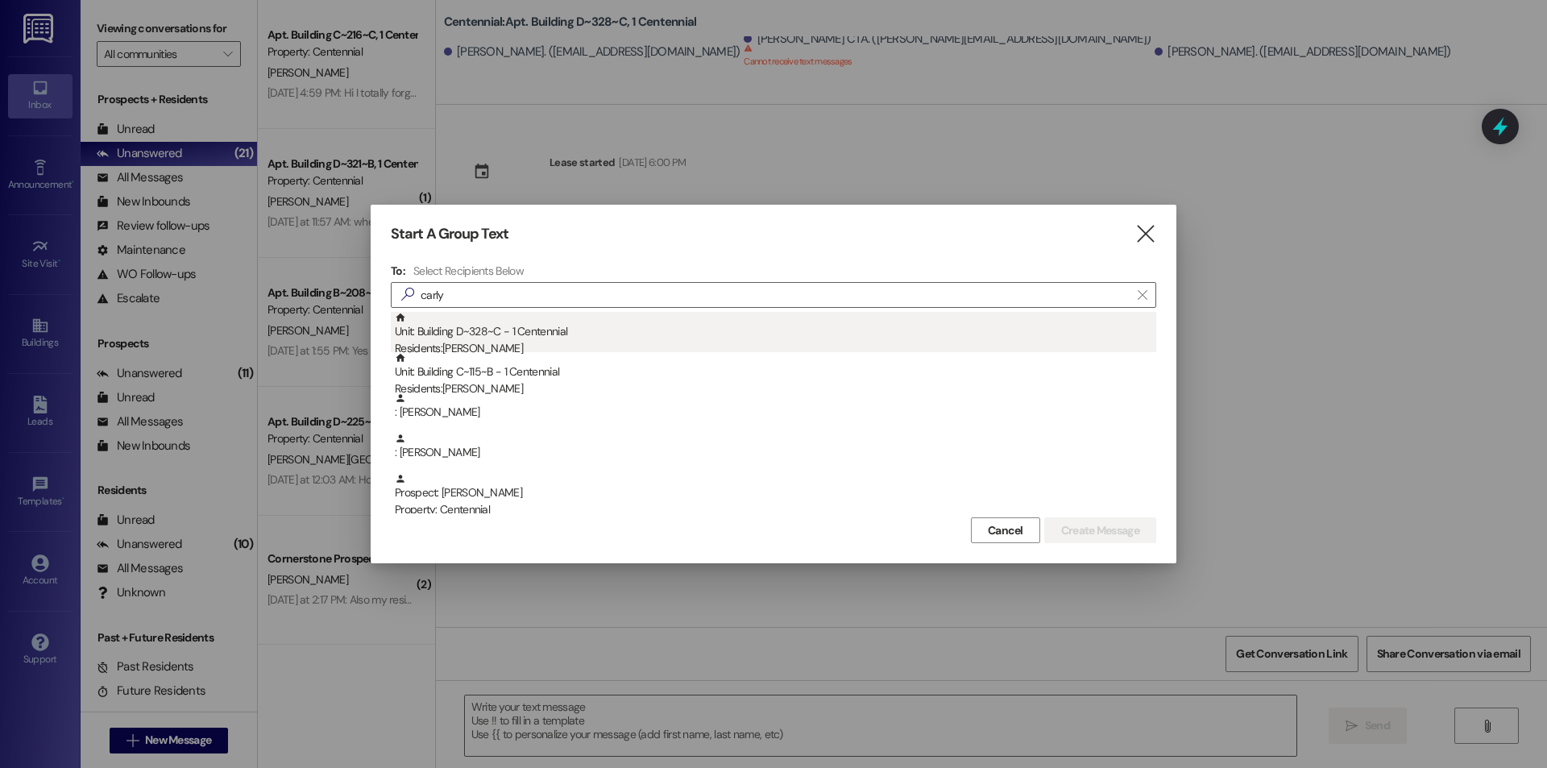
click at [499, 341] on div "Residents: [PERSON_NAME]" at bounding box center [775, 348] width 761 height 17
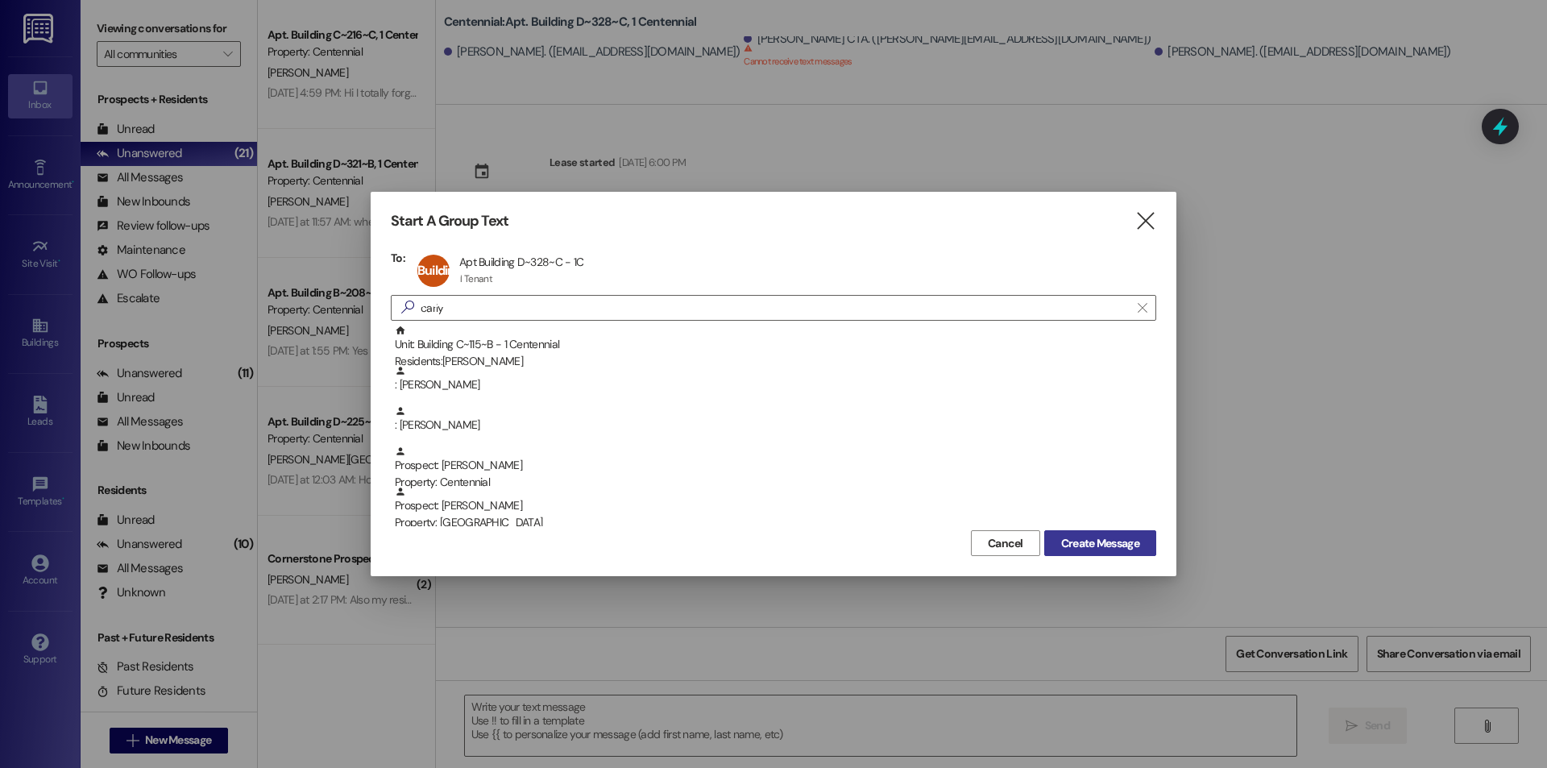
click at [1084, 539] on span "Create Message" at bounding box center [1100, 543] width 78 height 17
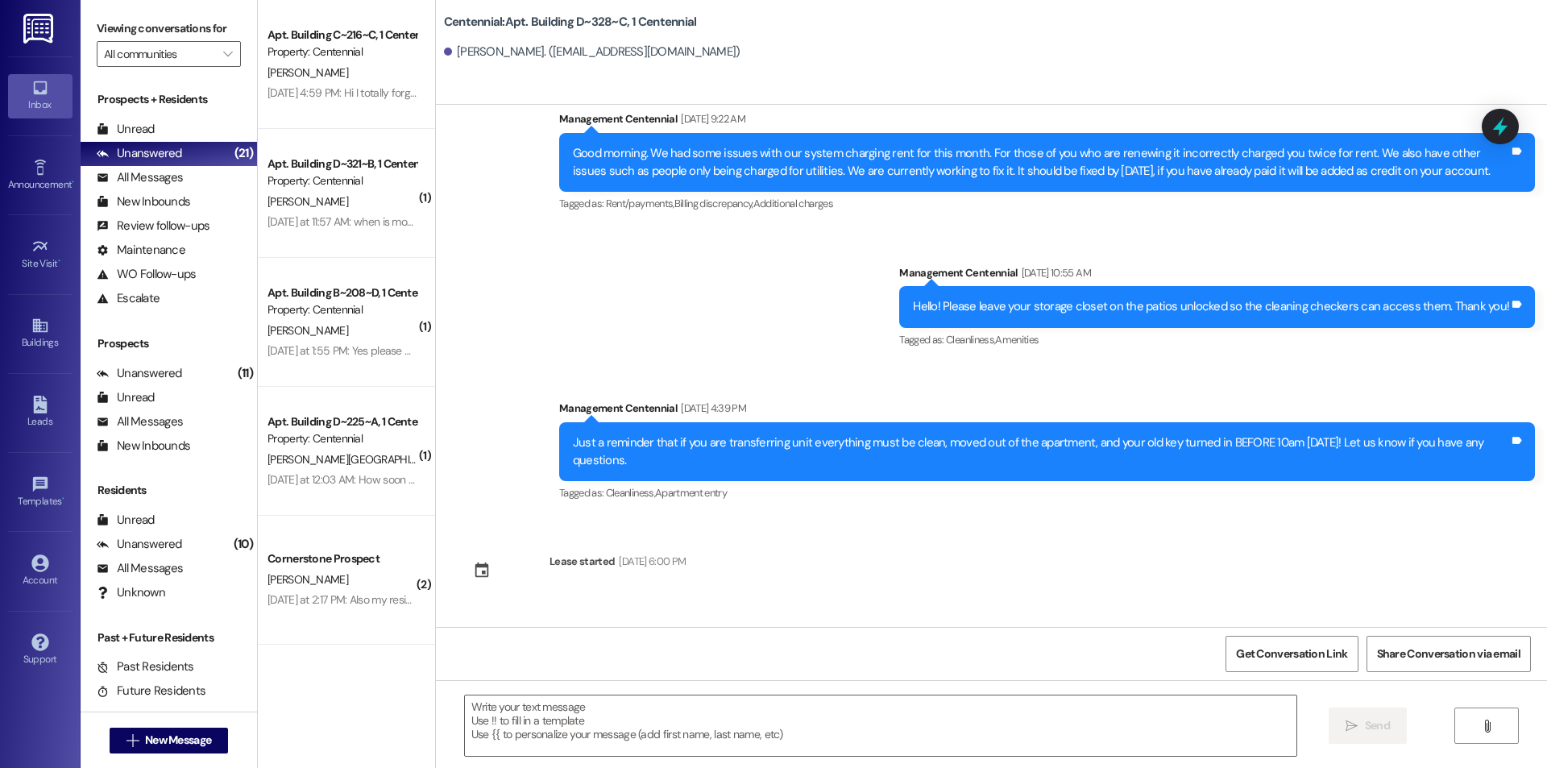
scroll to position [11281, 0]
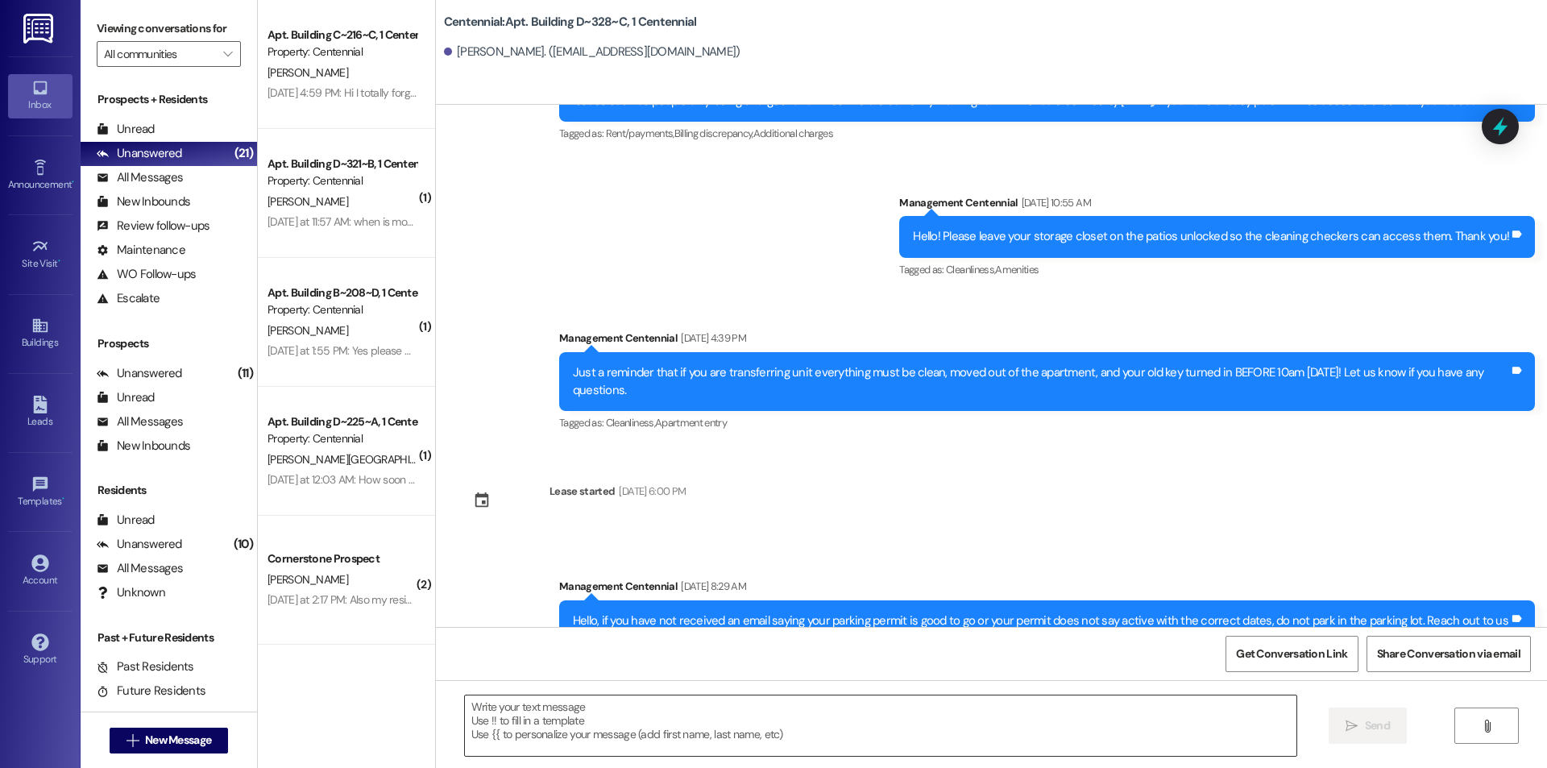
click at [711, 707] on textarea at bounding box center [880, 725] width 831 height 60
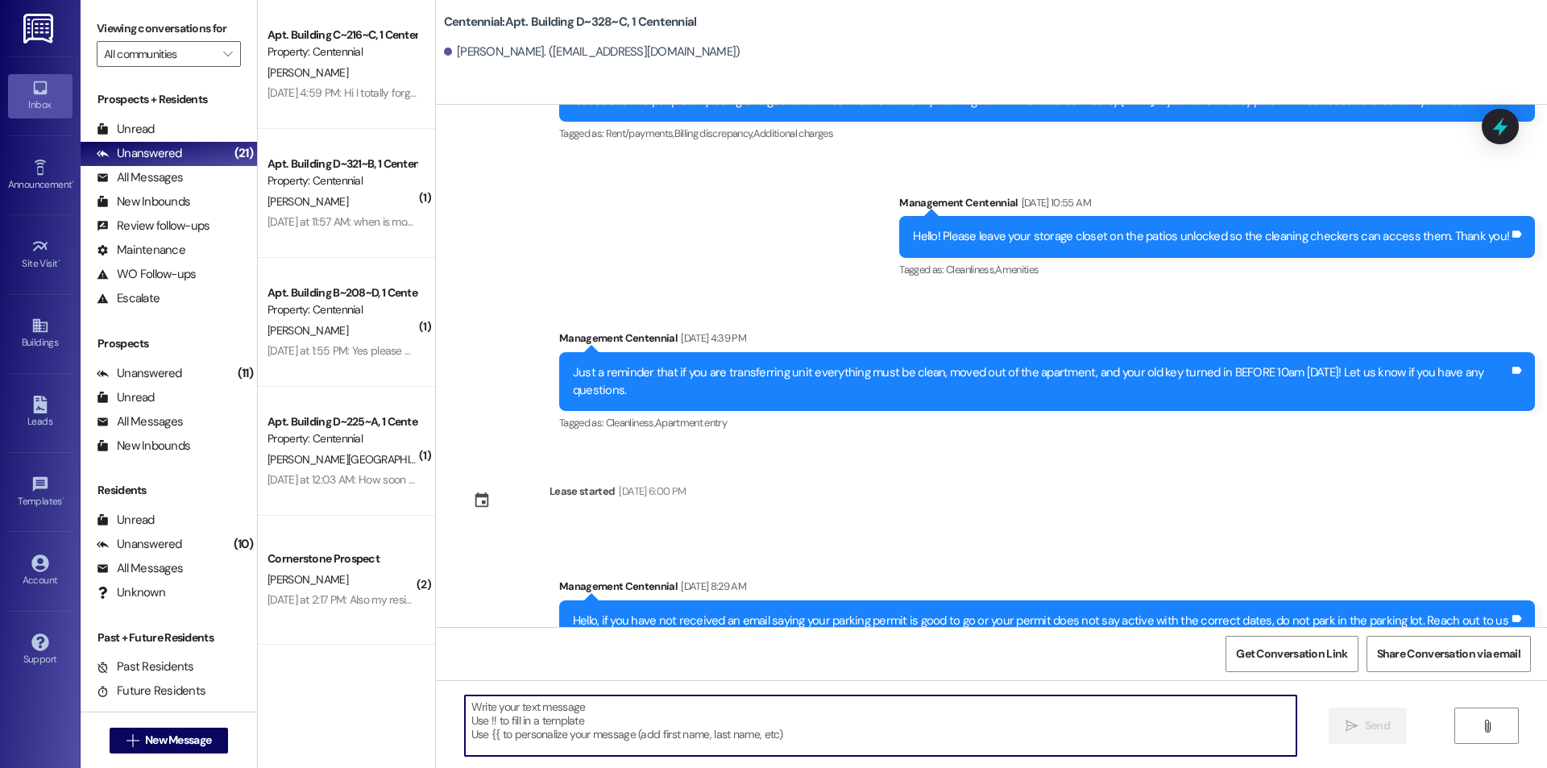
paste textarea "Hello we just need to let you know that [DATE] painters will be coming into you…"
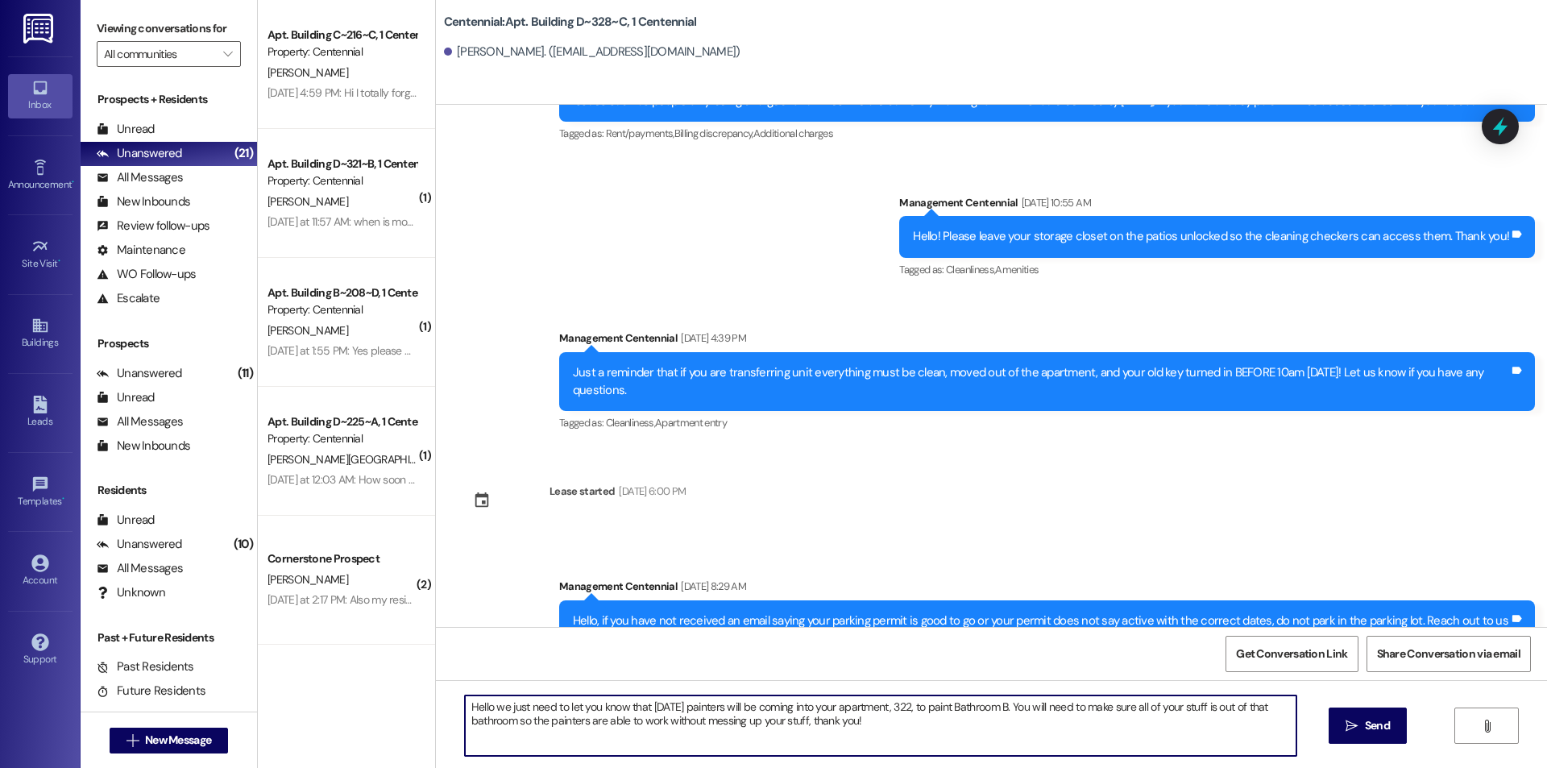
click at [942, 705] on textarea "Hello we just need to let you know that [DATE] painters will be coming into you…" at bounding box center [880, 725] width 831 height 60
click at [983, 711] on textarea "Hello we just need to let you know that [DATE] painters will be coming into you…" at bounding box center [880, 725] width 831 height 60
click at [987, 709] on textarea "Hello we just need to let you know that [DATE] painters will be coming into you…" at bounding box center [880, 725] width 831 height 60
click at [1018, 703] on textarea "Hello we just need to let you know that [DATE] painters will be coming into you…" at bounding box center [880, 725] width 831 height 60
click at [1068, 703] on textarea "Hello we just need to let you know that [DATE] painters will be coming into you…" at bounding box center [880, 725] width 831 height 60
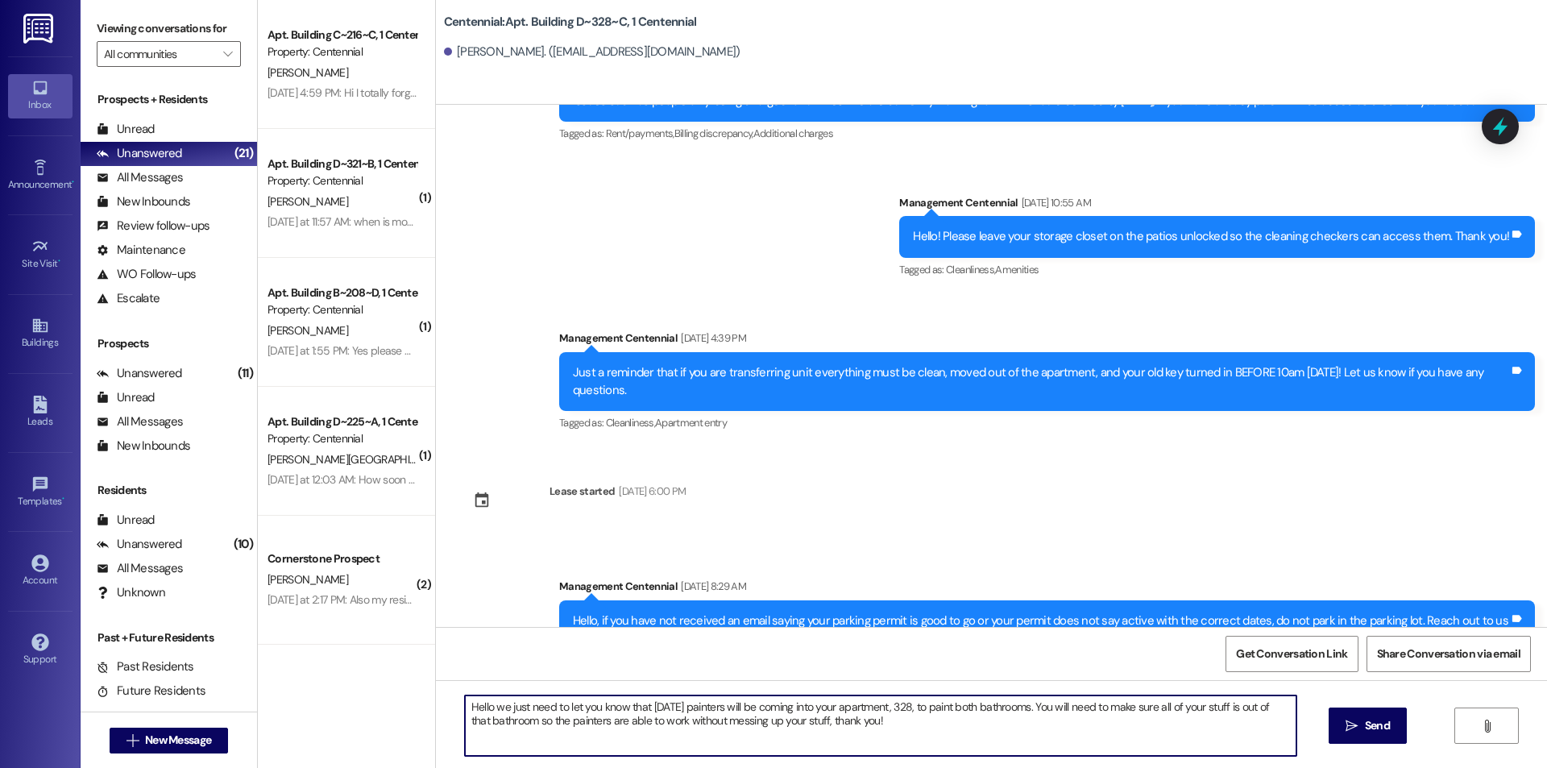
click at [1038, 715] on textarea "Hello we just need to let you know that [DATE] painters will be coming into you…" at bounding box center [880, 725] width 831 height 60
drag, startPoint x: 914, startPoint y: 727, endPoint x: 425, endPoint y: 695, distance: 489.3
click at [436, 695] on div "Hello we just need to let you know that [DATE] painters will be coming into you…" at bounding box center [991, 740] width 1111 height 121
type textarea "Hello we just need to let you know that [DATE] painters will be coming into you…"
click at [1366, 728] on span "Send" at bounding box center [1377, 725] width 25 height 17
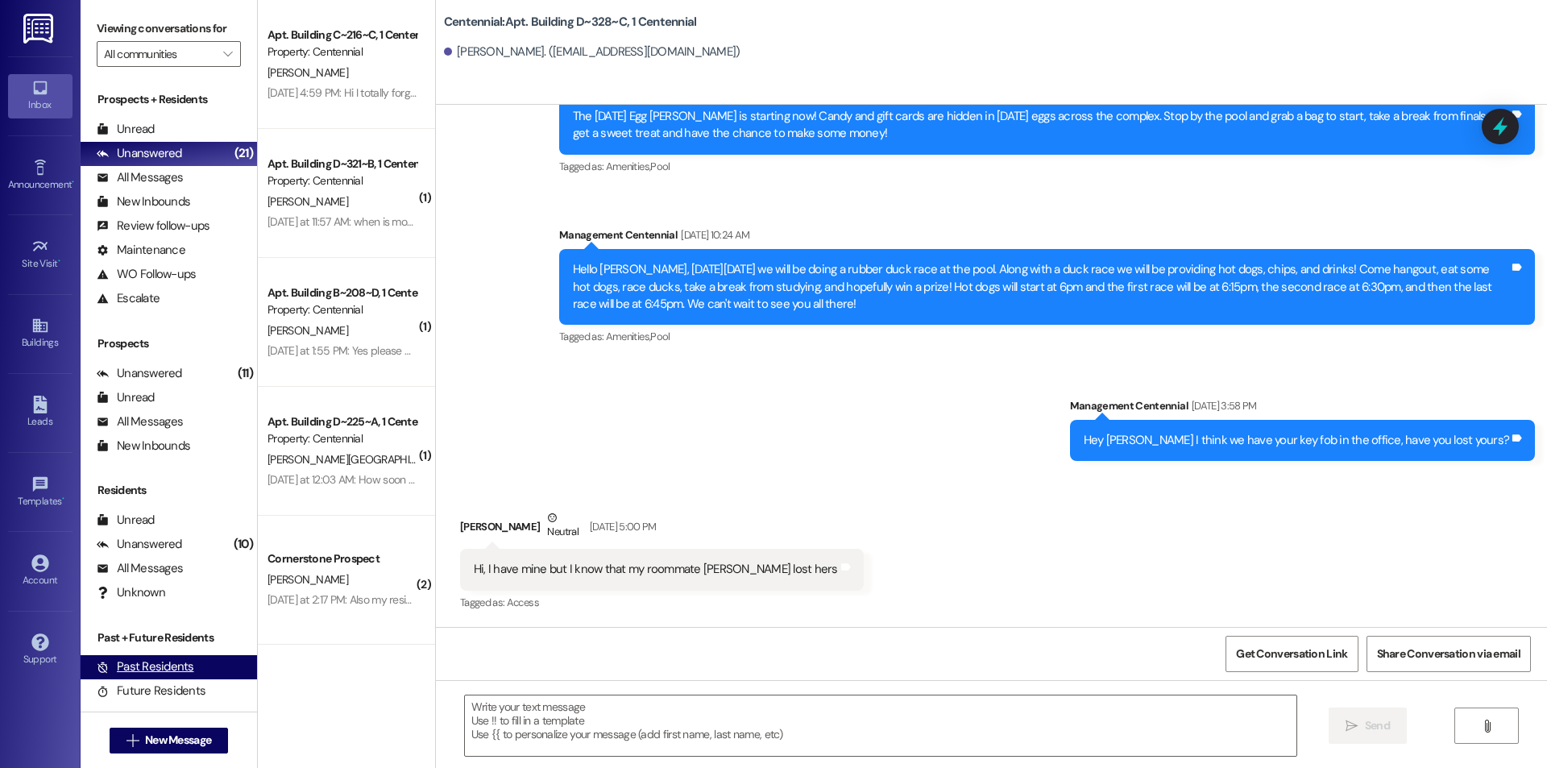
scroll to position [6142, 0]
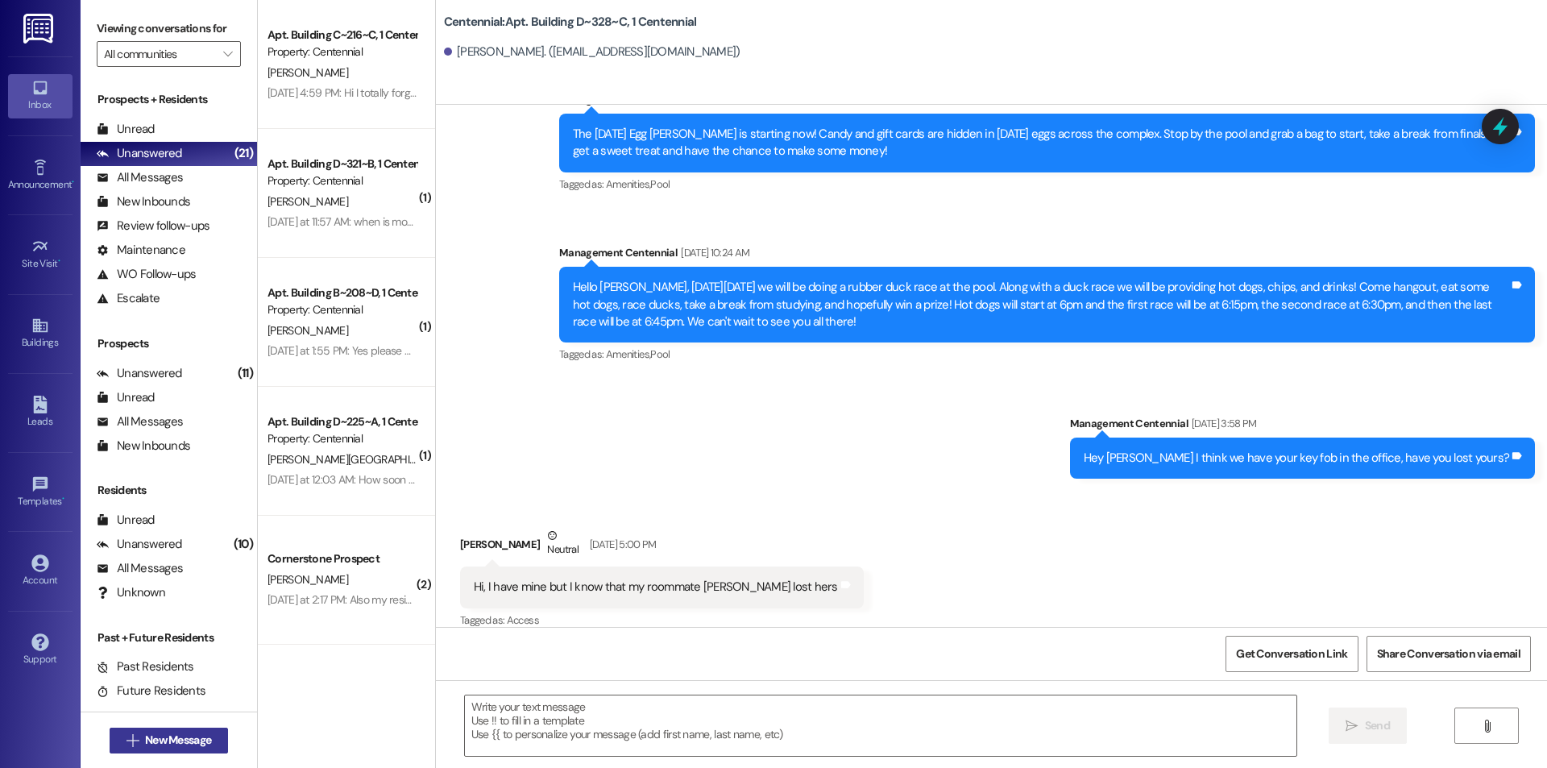
click at [185, 737] on span "New Message" at bounding box center [178, 740] width 66 height 17
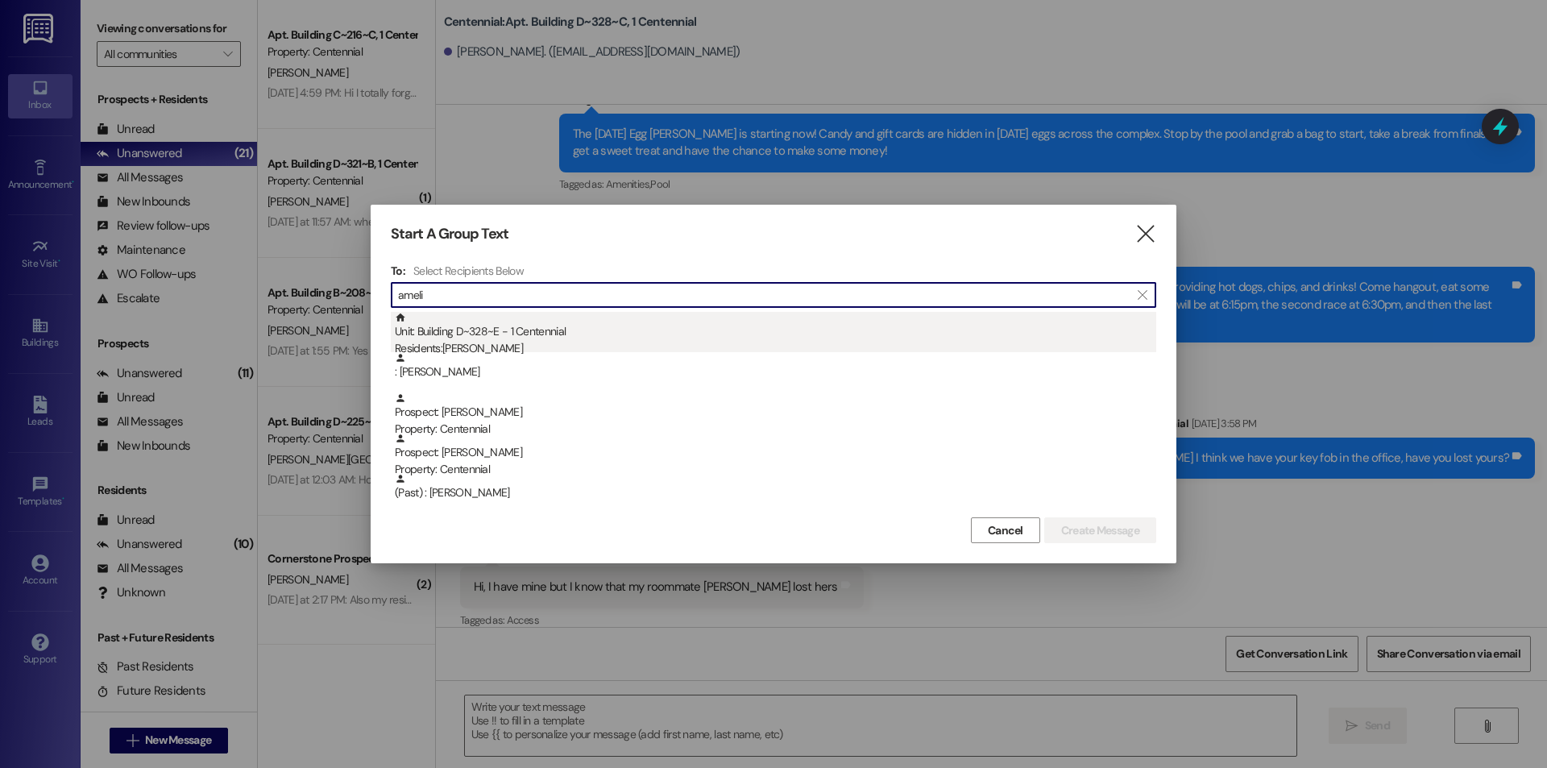
type input "ameli"
click at [484, 342] on div "Residents: [PERSON_NAME]" at bounding box center [775, 348] width 761 height 17
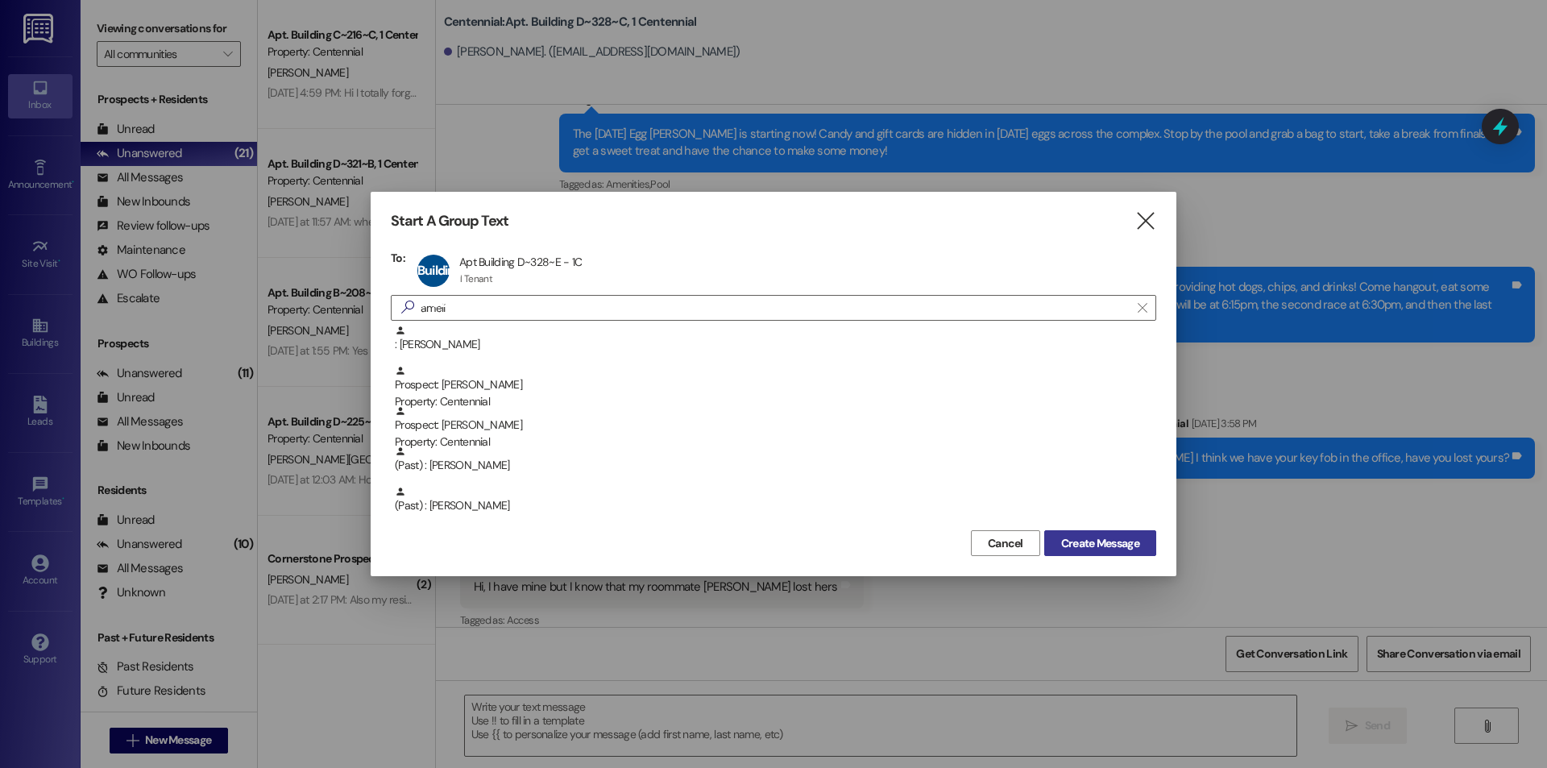
click at [1091, 537] on span "Create Message" at bounding box center [1100, 543] width 78 height 17
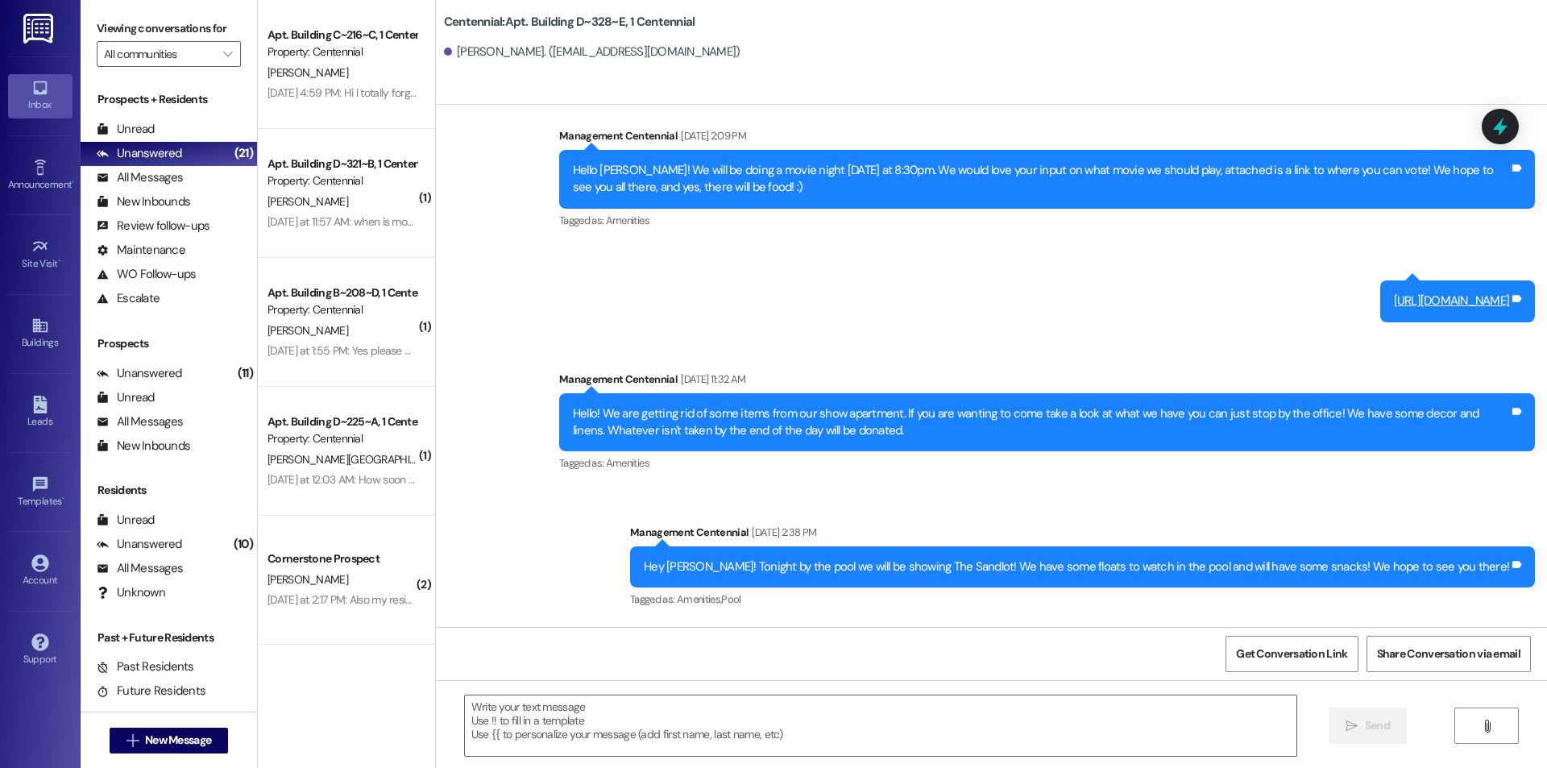
scroll to position [14169, 0]
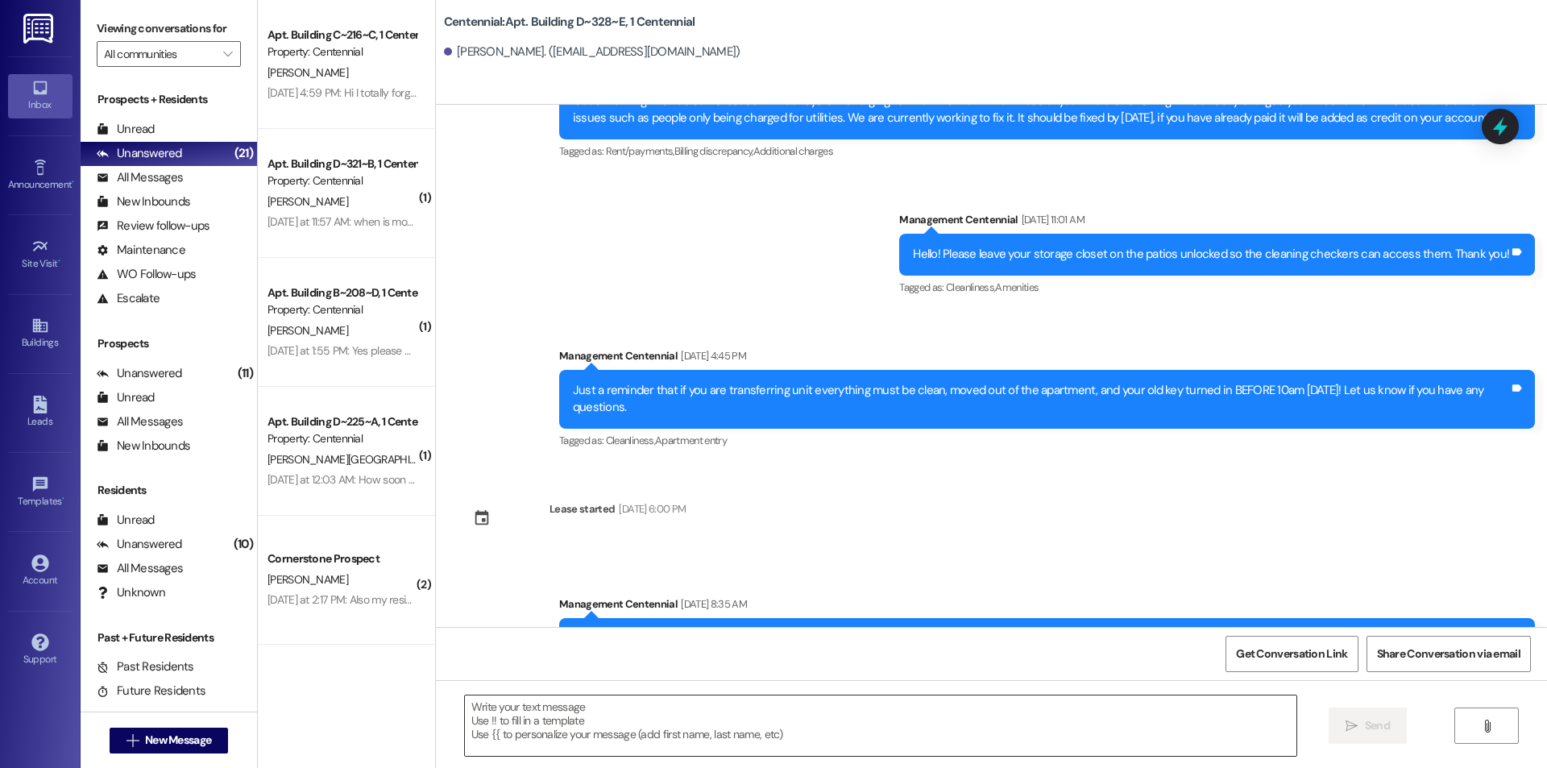
click at [630, 714] on textarea at bounding box center [880, 725] width 831 height 60
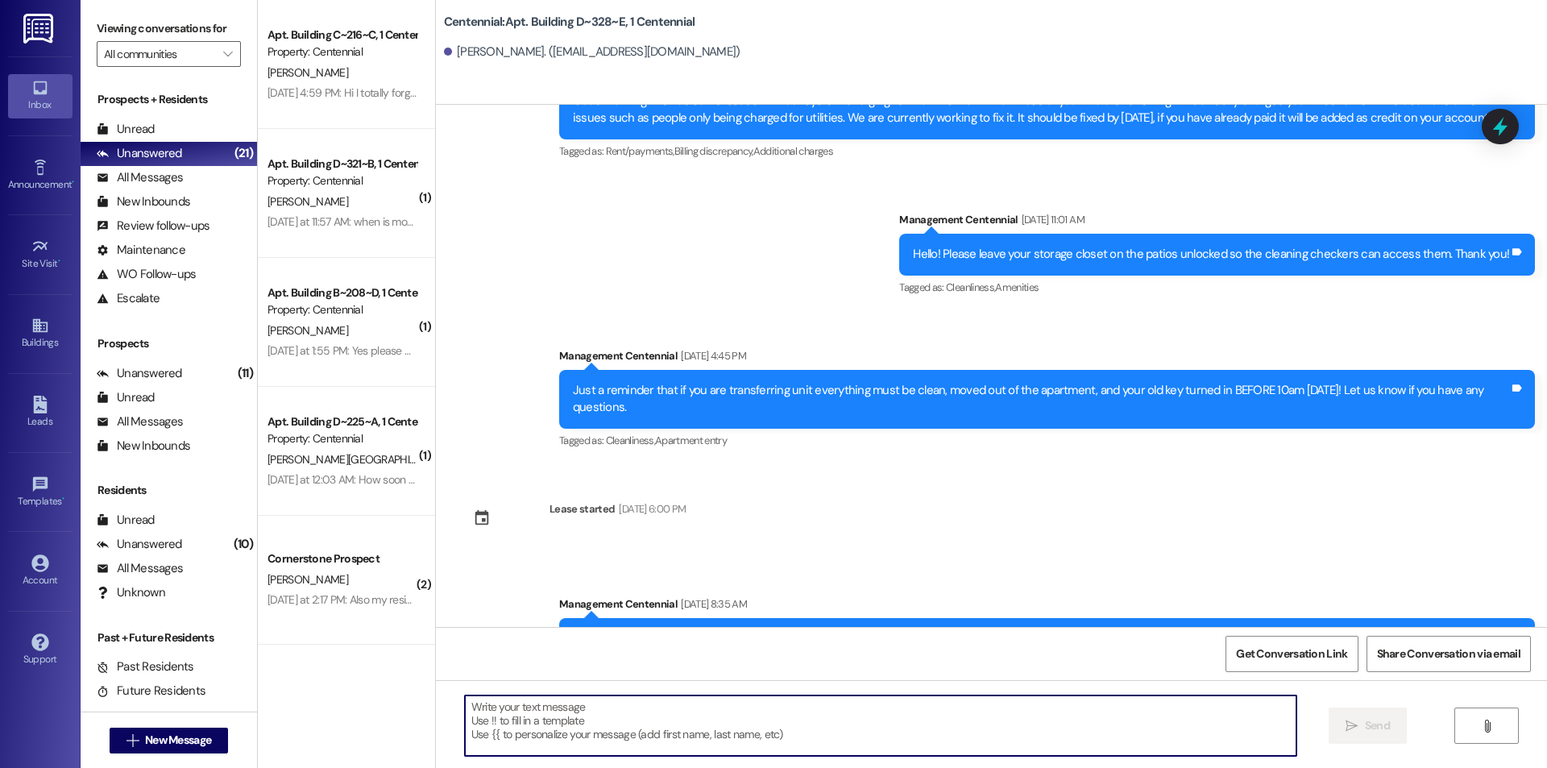
paste textarea "Hello we just need to let you know that [DATE] painters will be coming into you…"
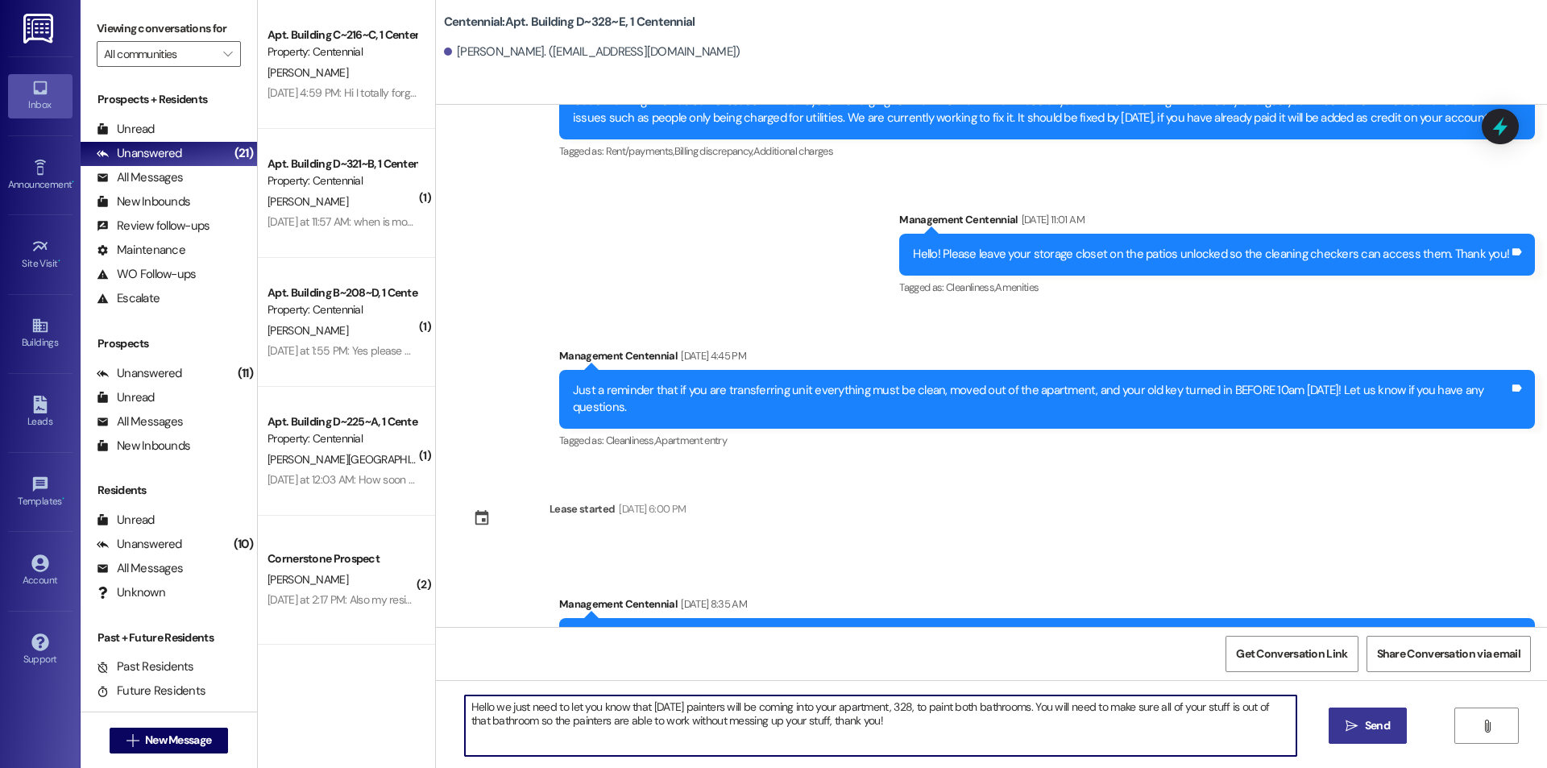
type textarea "Hello we just need to let you know that [DATE] painters will be coming into you…"
click at [1339, 734] on button " Send" at bounding box center [1368, 725] width 78 height 36
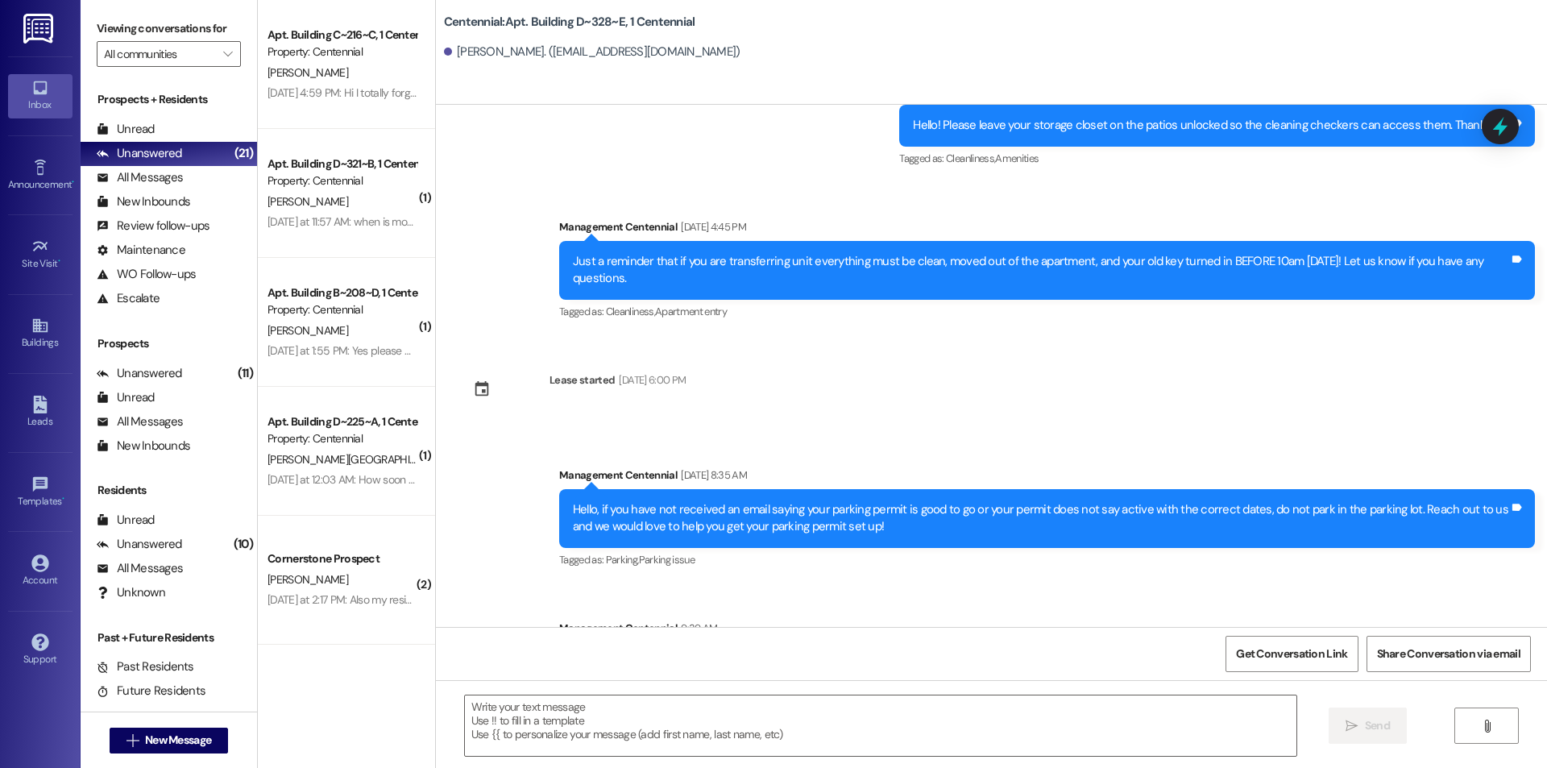
scroll to position [14299, 0]
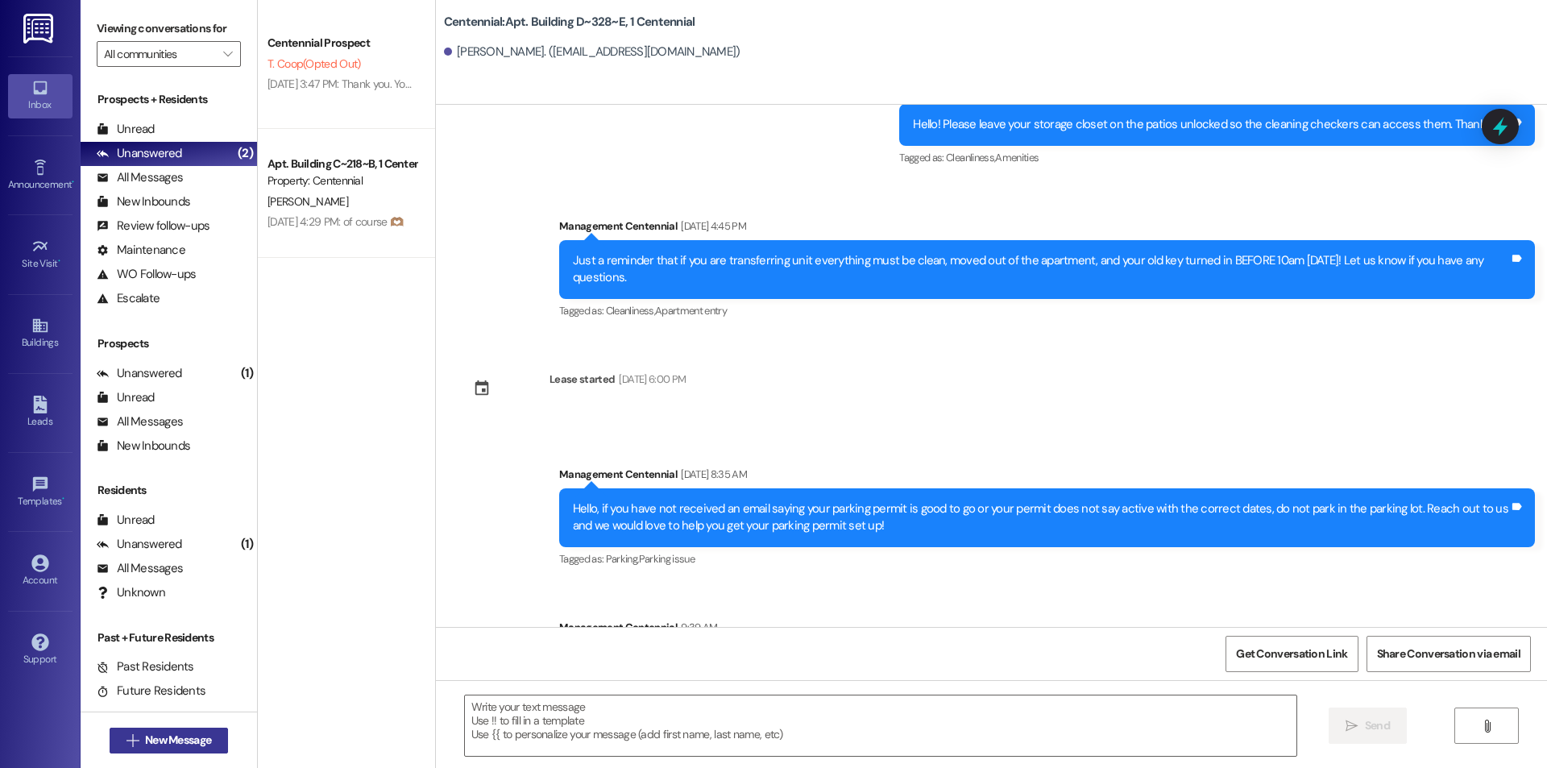
click at [152, 737] on span "New Message" at bounding box center [178, 740] width 66 height 17
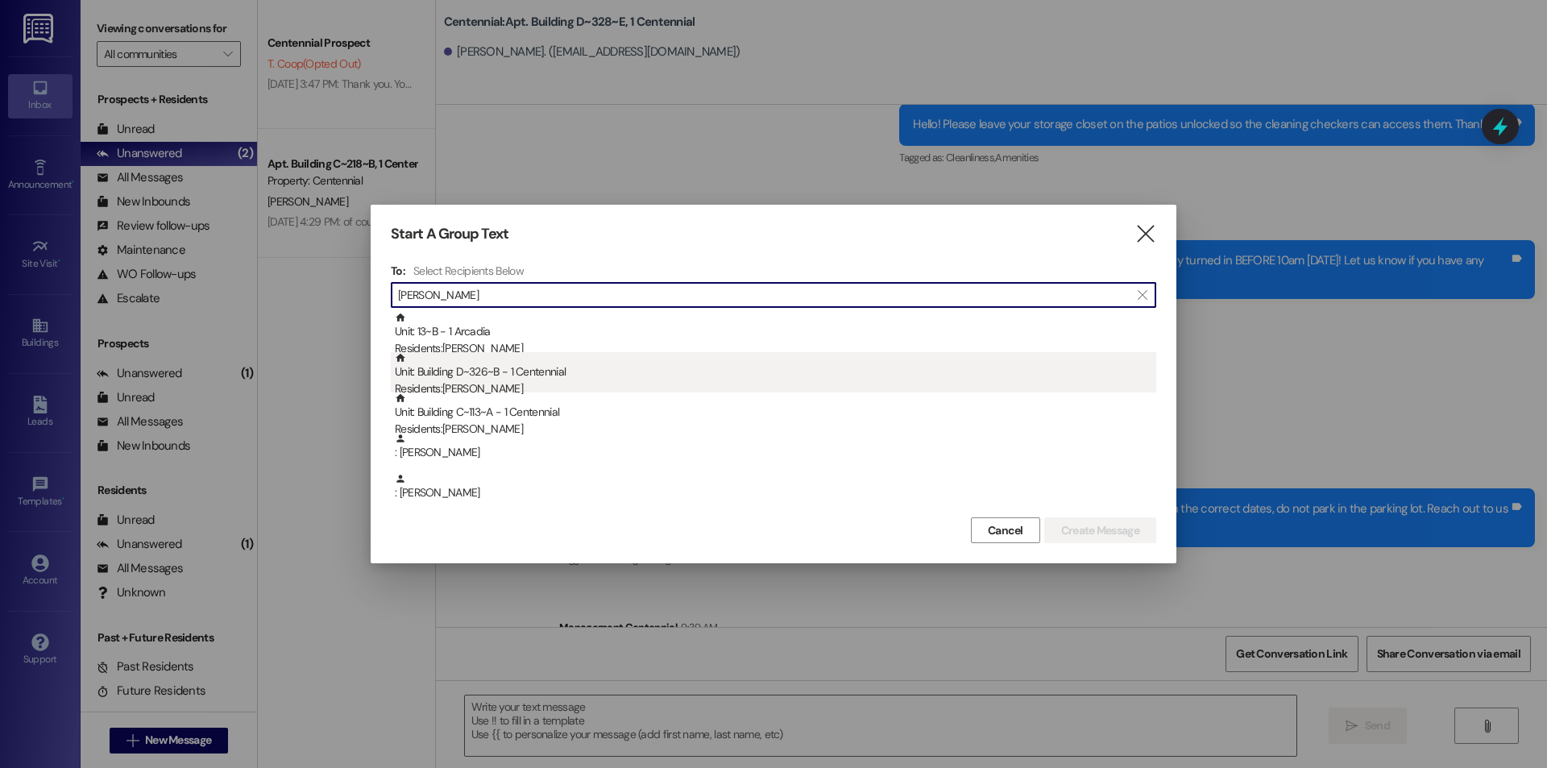
click at [529, 373] on div "Unit: Building D~326~B - 1 Centennial Residents: [PERSON_NAME]" at bounding box center [775, 375] width 761 height 46
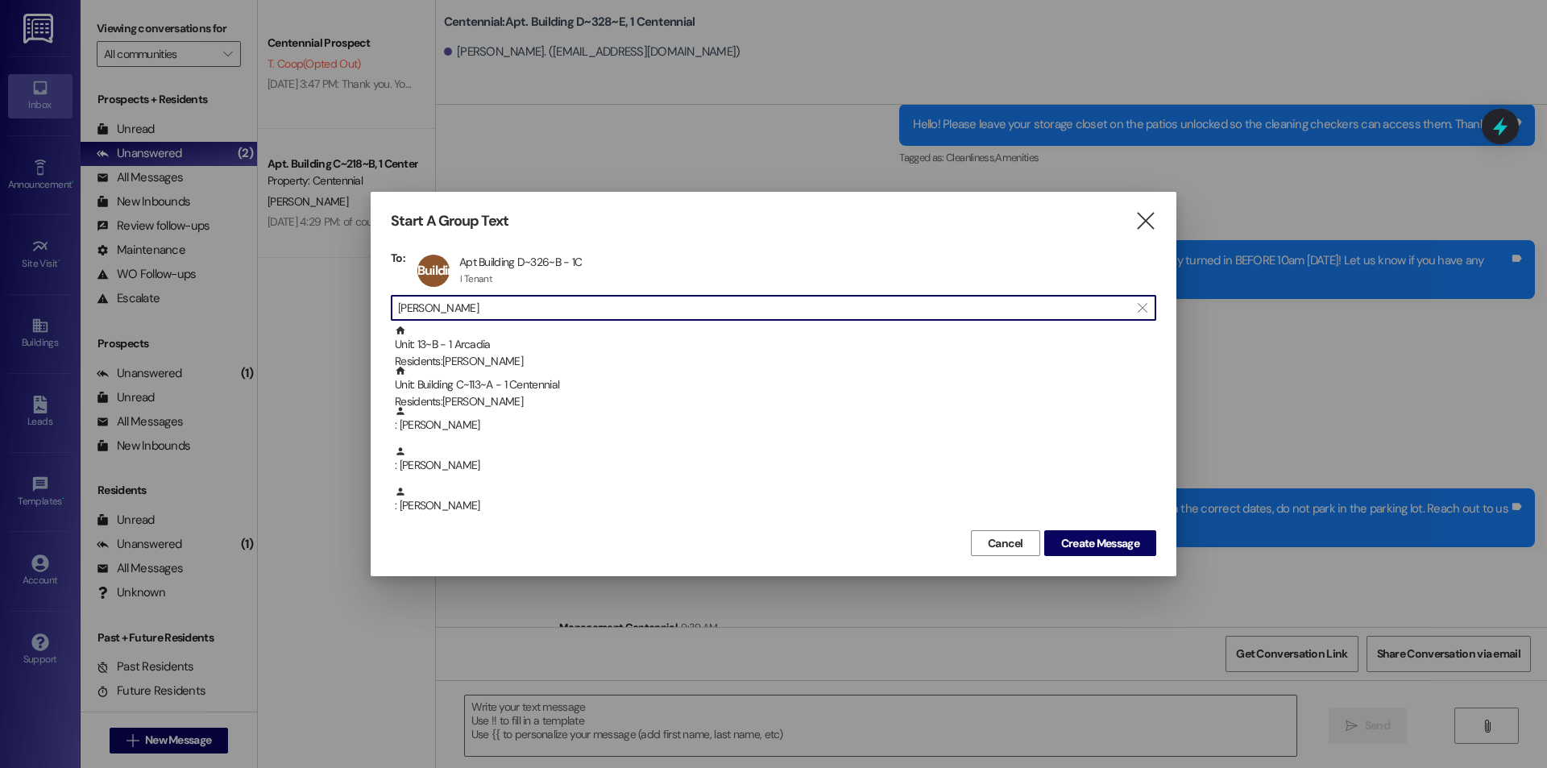
drag, startPoint x: 504, startPoint y: 314, endPoint x: 375, endPoint y: 305, distance: 129.3
click at [375, 305] on div "Start A Group Text  To: Building D~326~[GEOGRAPHIC_DATA] D~326~B - 1C Apt Buil…" at bounding box center [774, 384] width 806 height 384
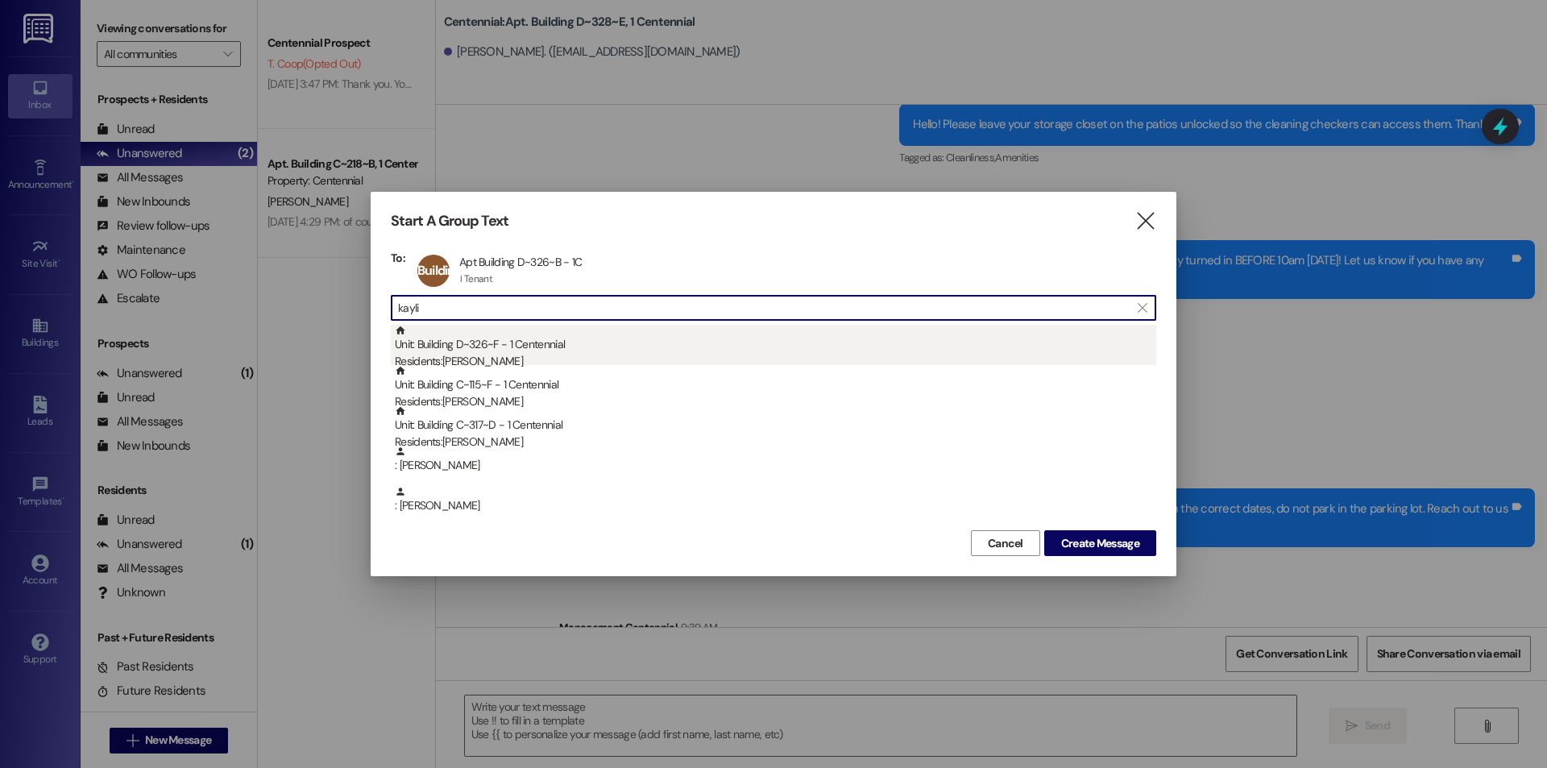
type input "kayli"
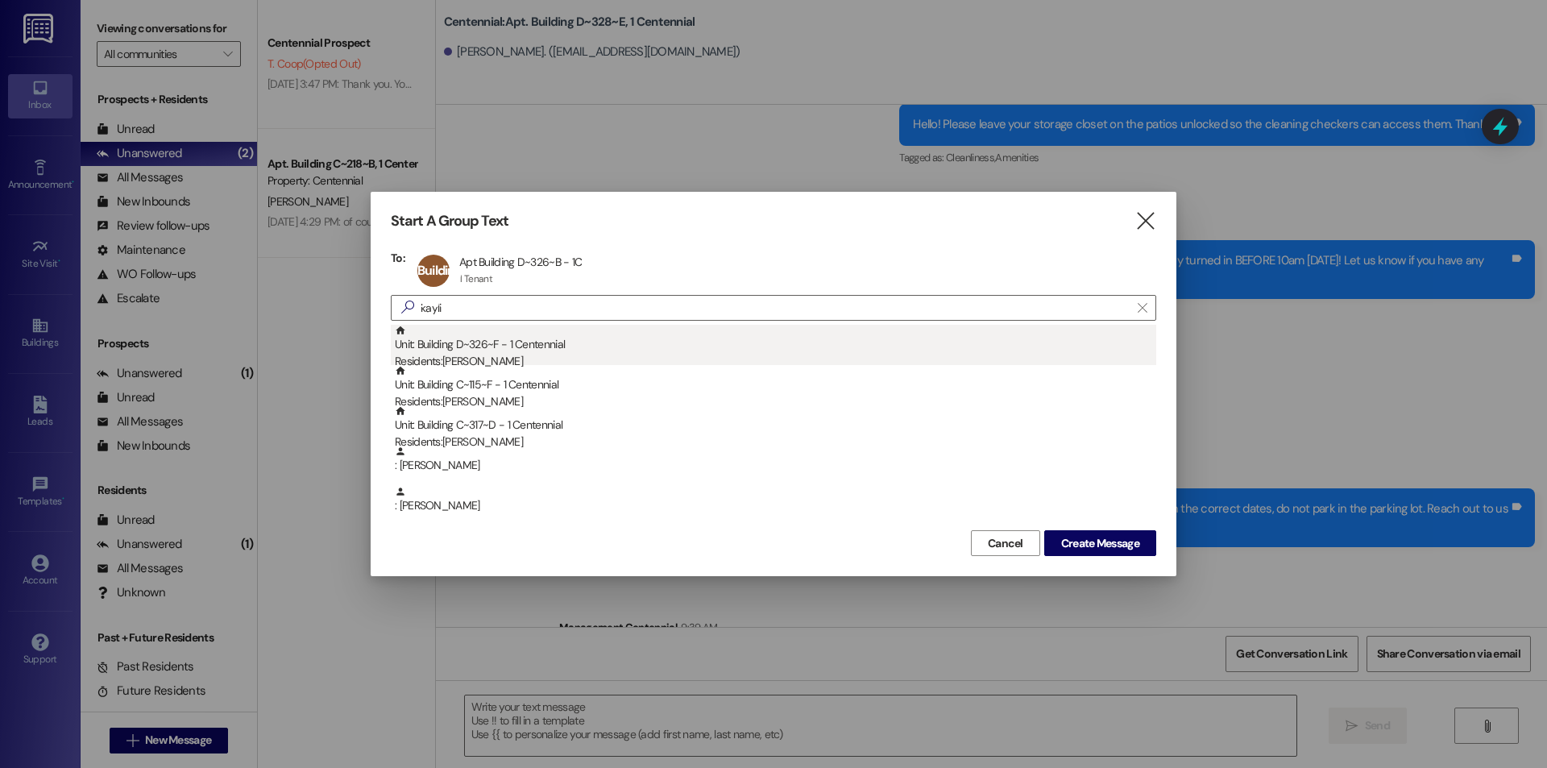
click at [461, 346] on div "Unit: Building D~326~F - 1 Centennial Residents: [PERSON_NAME]" at bounding box center [775, 348] width 761 height 46
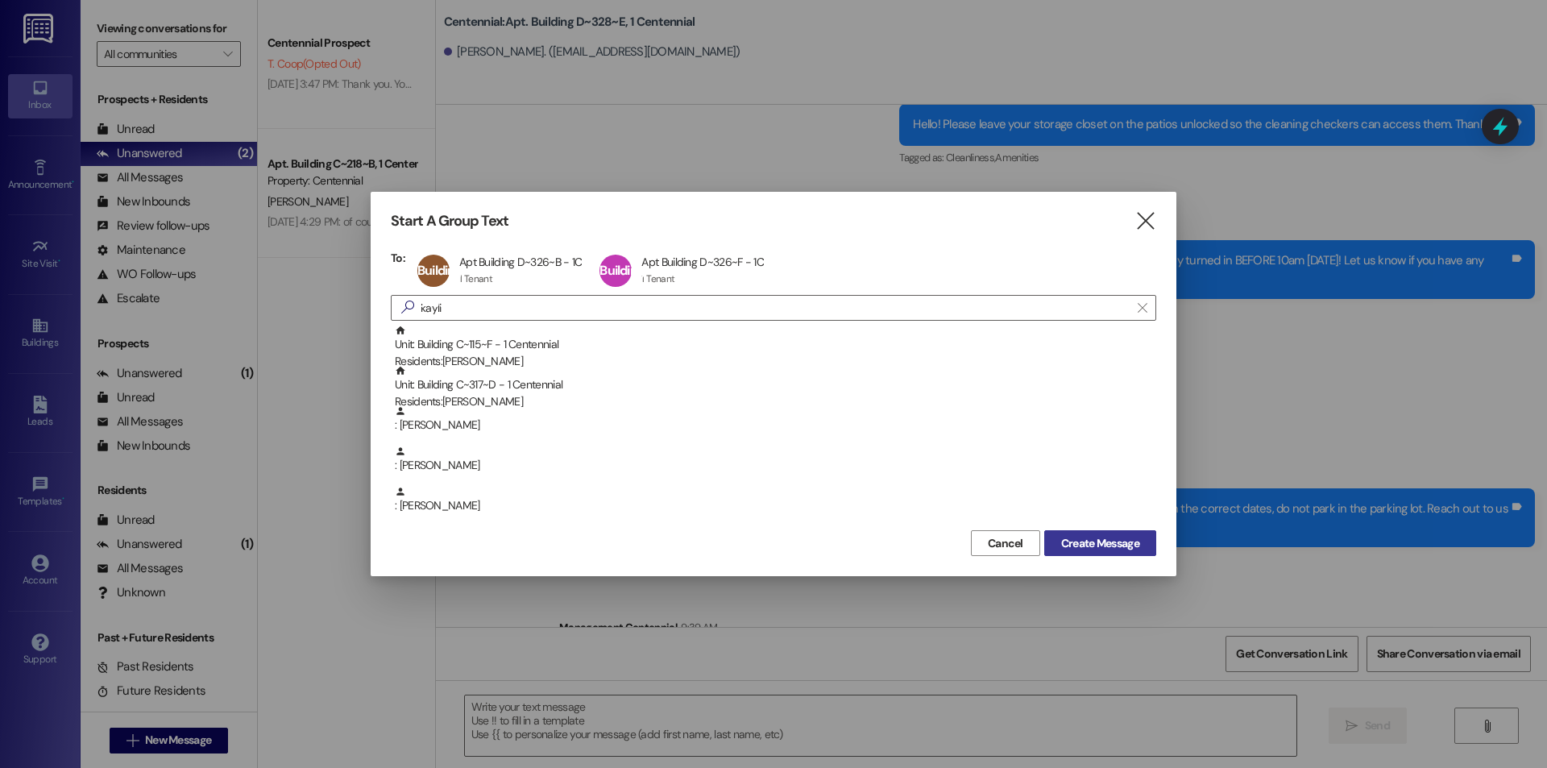
click at [1103, 549] on span "Create Message" at bounding box center [1100, 543] width 78 height 17
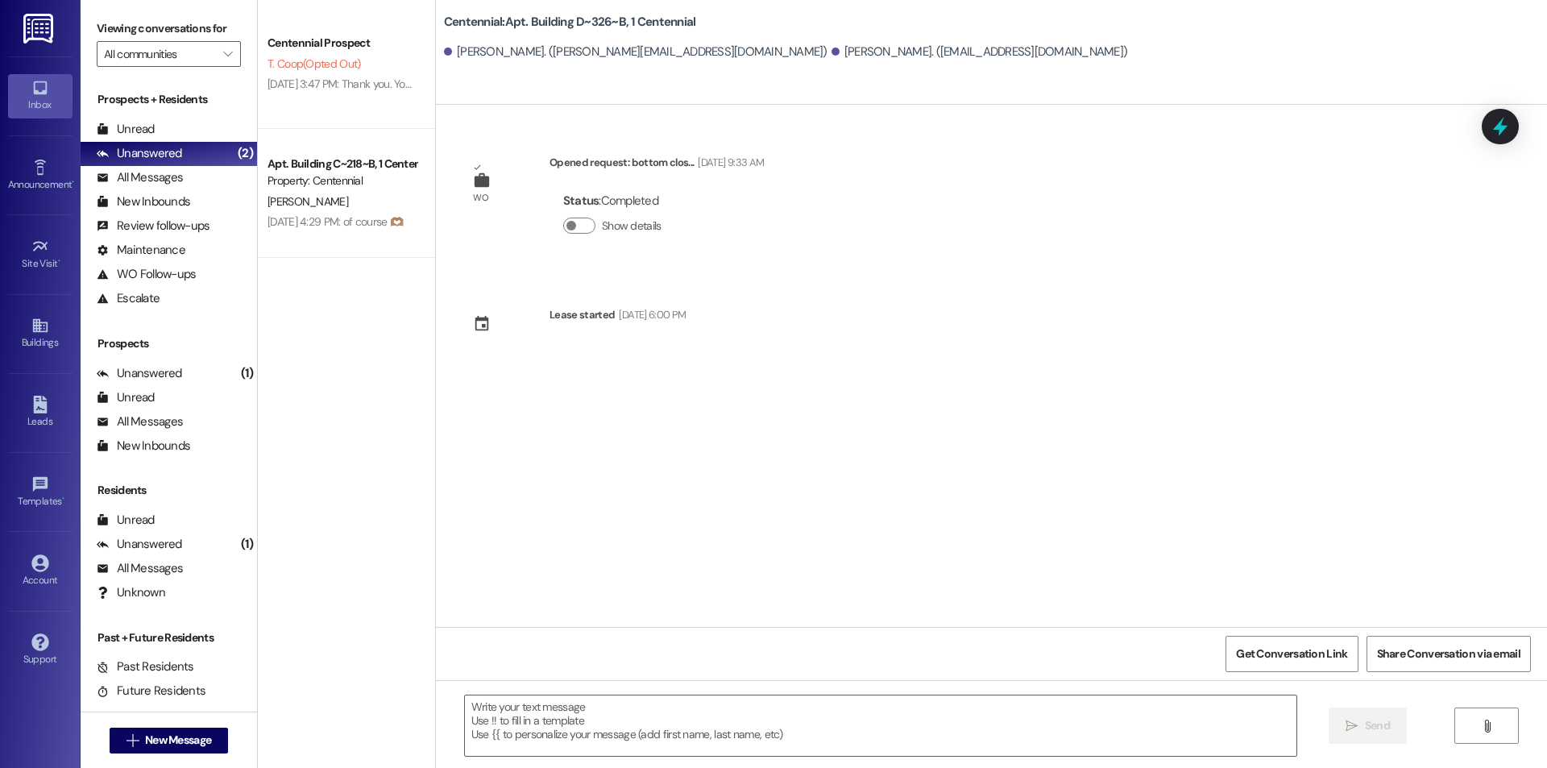
scroll to position [0, 0]
click at [613, 731] on textarea at bounding box center [880, 725] width 831 height 60
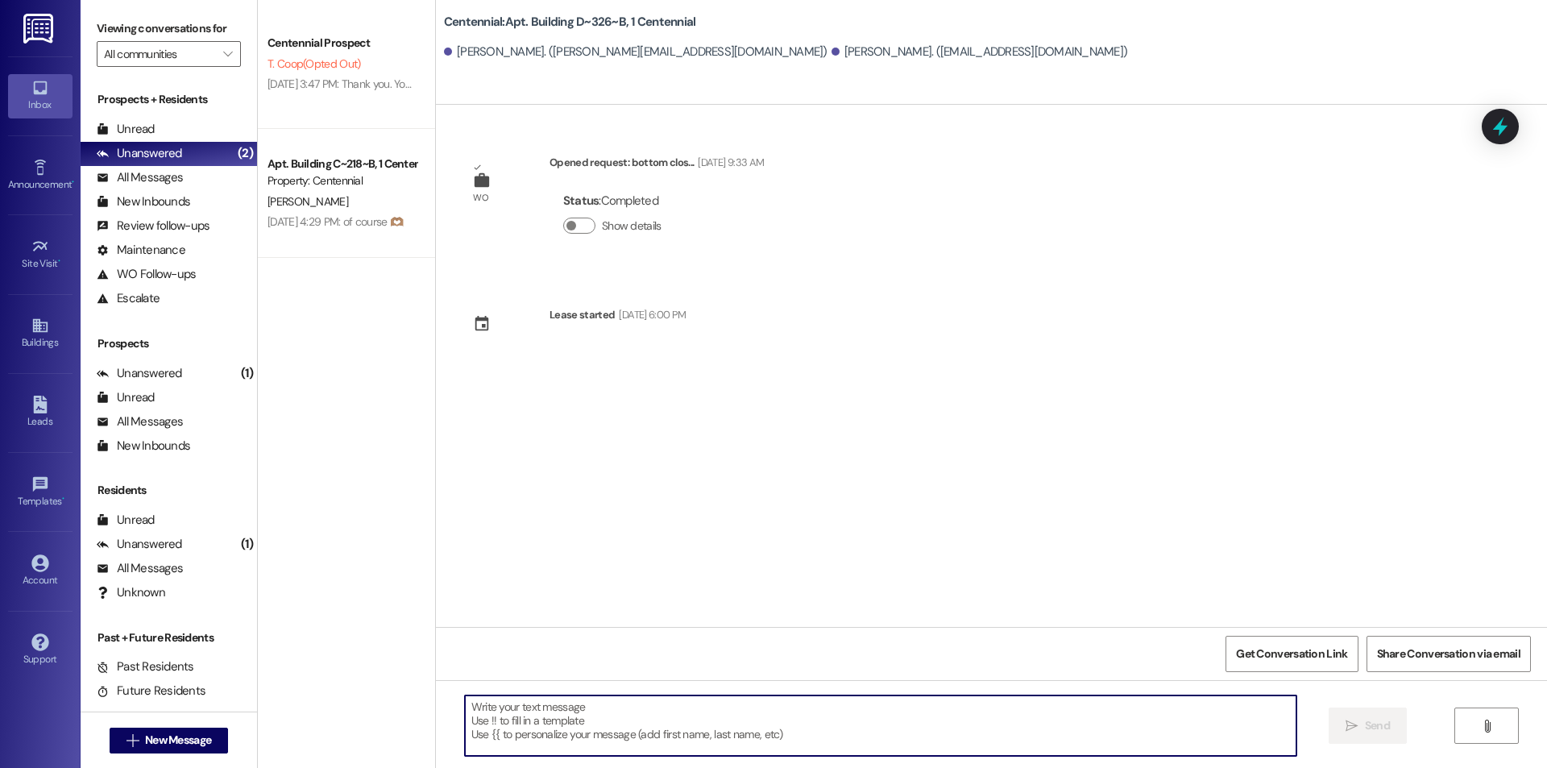
paste textarea "Hello we just need to let you know that [DATE] painters will be coming into you…"
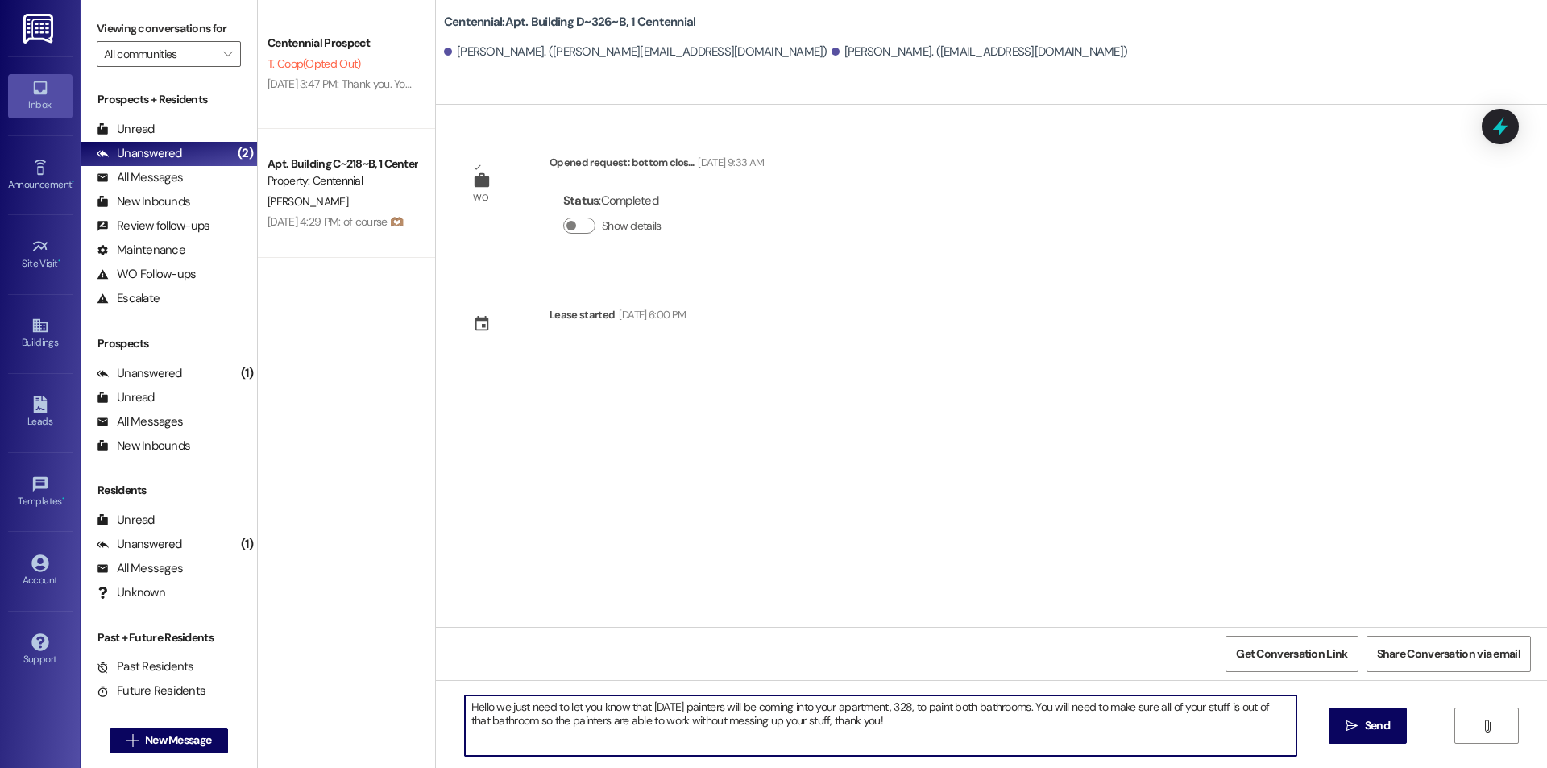
click at [947, 711] on textarea "Hello we just need to let you know that [DATE] painters will be coming into you…" at bounding box center [880, 725] width 831 height 60
click at [1010, 705] on textarea "Hello we just need to let you know that [DATE] painters will be coming into you…" at bounding box center [880, 725] width 831 height 60
click at [1038, 709] on textarea "Hello we just need to let you know that [DATE] painters will be coming into you…" at bounding box center [880, 725] width 831 height 60
click at [1020, 727] on textarea "Hello we just need to let you know that [DATE] painters will be coming into you…" at bounding box center [880, 725] width 831 height 60
type textarea "Hello we just need to let you know that [DATE] painters will be coming into you…"
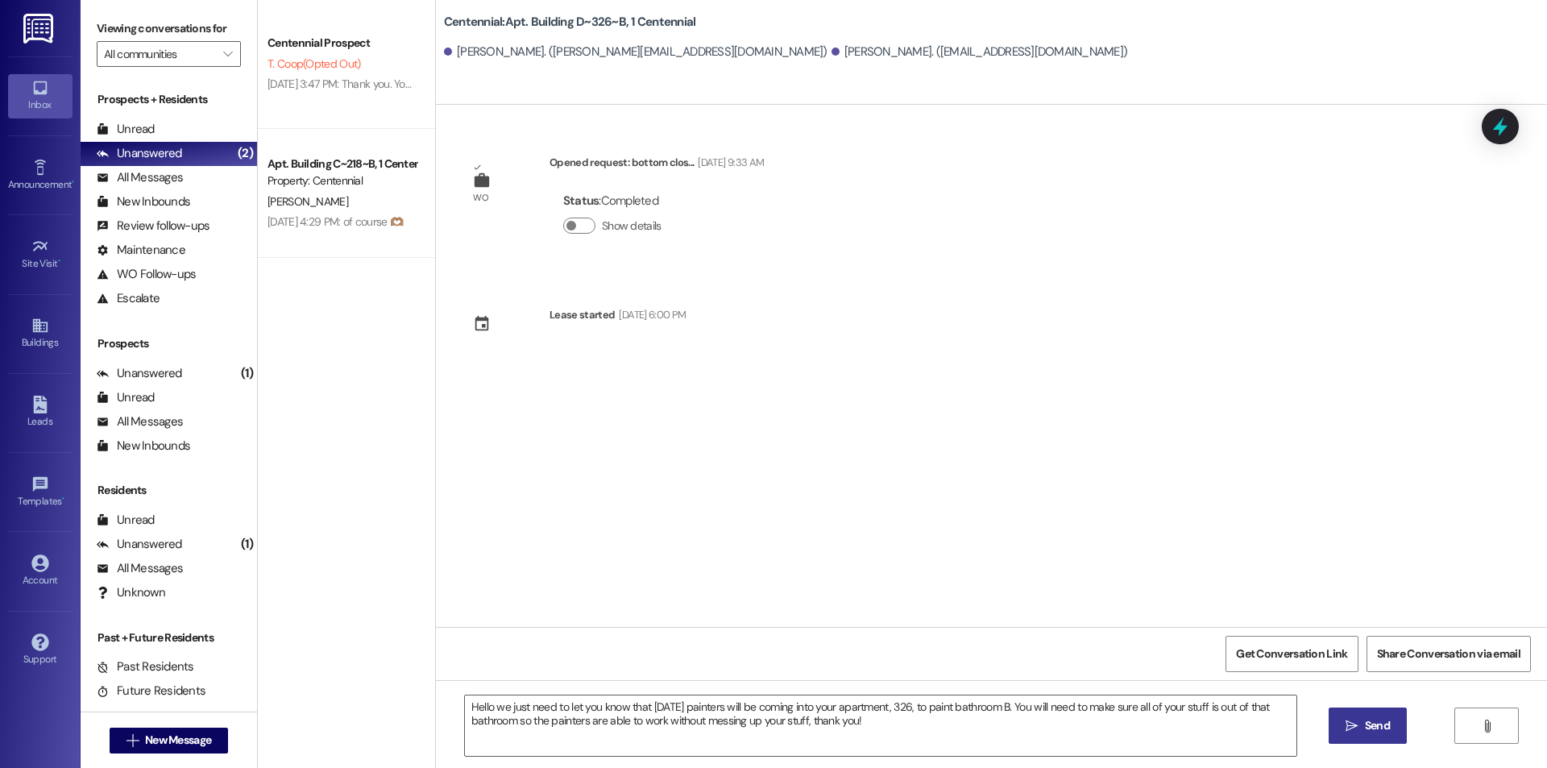
click at [1340, 728] on button " Send" at bounding box center [1368, 725] width 78 height 36
